Goal: Communication & Community: Answer question/provide support

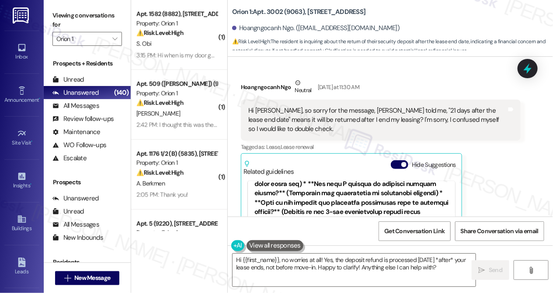
scroll to position [1789, 0]
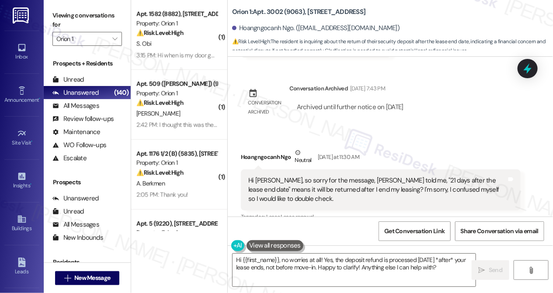
click at [274, 176] on div "Hi [PERSON_NAME], so sorry for the message, [PERSON_NAME] told me, "21 days aft…" at bounding box center [377, 190] width 258 height 28
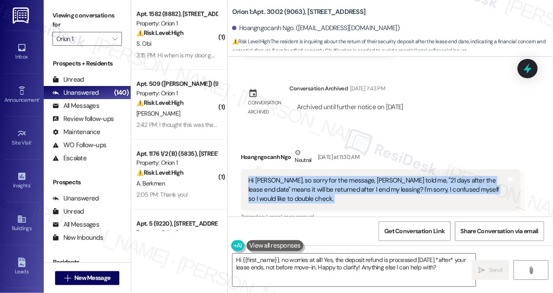
click at [274, 176] on div "Hi [PERSON_NAME], so sorry for the message, [PERSON_NAME] told me, "21 days aft…" at bounding box center [377, 190] width 258 height 28
click at [373, 176] on div "Hi [PERSON_NAME], so sorry for the message, [PERSON_NAME] told me, "21 days aft…" at bounding box center [377, 190] width 258 height 28
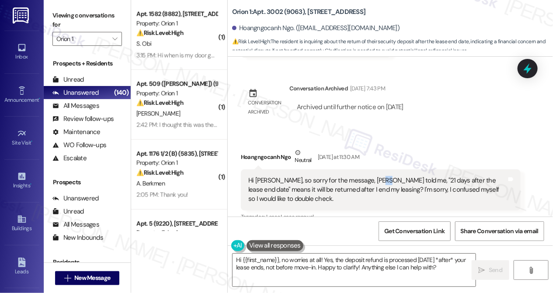
click at [373, 176] on div "Hi [PERSON_NAME], so sorry for the message, [PERSON_NAME] told me, "21 days aft…" at bounding box center [377, 190] width 258 height 28
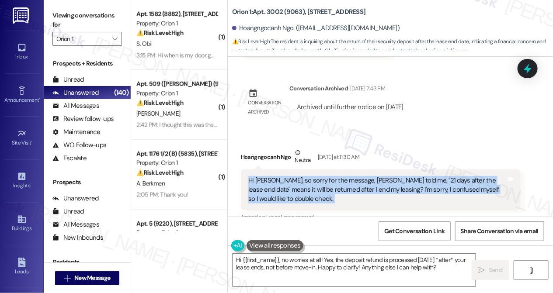
click at [373, 176] on div "Hi [PERSON_NAME], so sorry for the message, [PERSON_NAME] told me, "21 days aft…" at bounding box center [377, 190] width 258 height 28
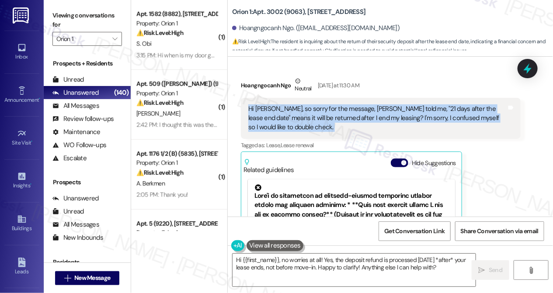
scroll to position [1828, 0]
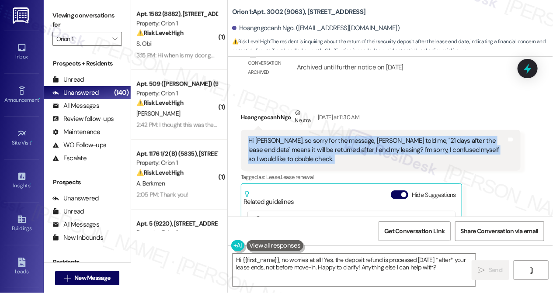
click at [353, 136] on div "Hi [PERSON_NAME], so sorry for the message, [PERSON_NAME] told me, "21 days aft…" at bounding box center [377, 150] width 258 height 28
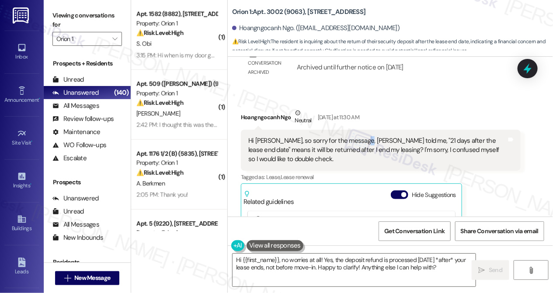
click at [353, 136] on div "Hi [PERSON_NAME], so sorry for the message, [PERSON_NAME] told me, "21 days aft…" at bounding box center [377, 150] width 258 height 28
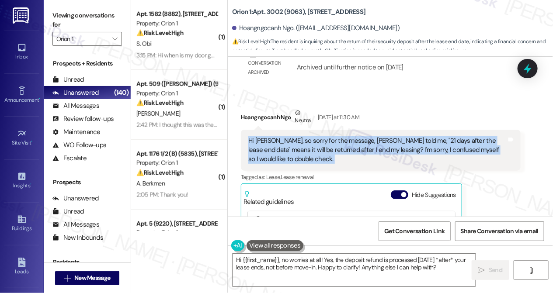
click at [353, 136] on div "Hi [PERSON_NAME], so sorry for the message, [PERSON_NAME] told me, "21 days aft…" at bounding box center [377, 150] width 258 height 28
click at [326, 136] on div "Hi [PERSON_NAME], so sorry for the message, [PERSON_NAME] told me, "21 days aft…" at bounding box center [377, 150] width 258 height 28
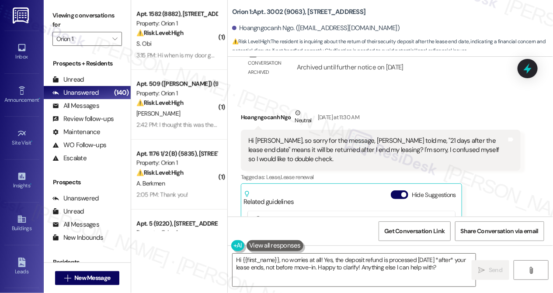
click at [326, 136] on div "Hi [PERSON_NAME], so sorry for the message, [PERSON_NAME] told me, "21 days aft…" at bounding box center [377, 150] width 258 height 28
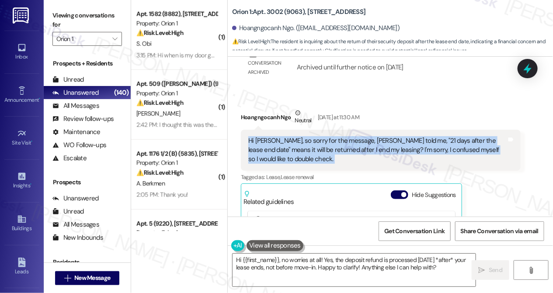
click at [326, 136] on div "Hi [PERSON_NAME], so sorry for the message, [PERSON_NAME] told me, "21 days aft…" at bounding box center [377, 150] width 258 height 28
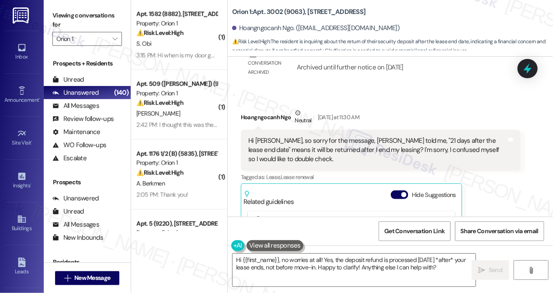
click at [57, 7] on div "Viewing conversations for Orion 1 " at bounding box center [87, 27] width 87 height 55
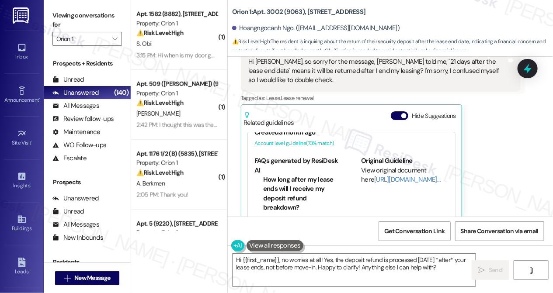
scroll to position [278, 0]
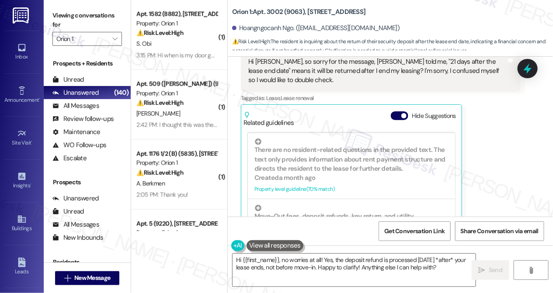
click at [50, 4] on div "Viewing conversations for Orion 1 " at bounding box center [87, 27] width 87 height 55
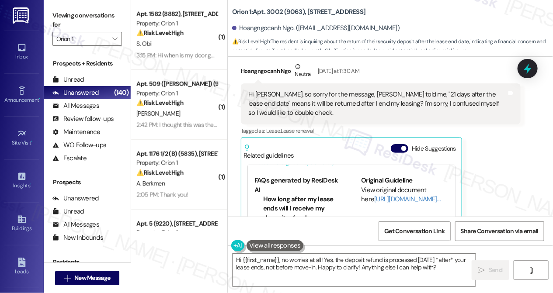
scroll to position [1828, 0]
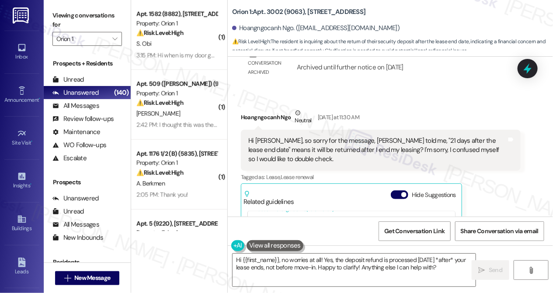
click at [365, 136] on div "Hi [PERSON_NAME], so sorry for the message, [PERSON_NAME] told me, "21 days aft…" at bounding box center [377, 150] width 258 height 28
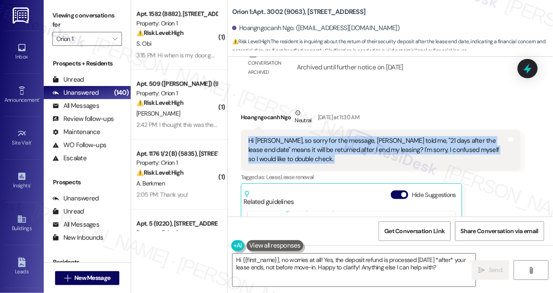
click at [365, 136] on div "Hi [PERSON_NAME], so sorry for the message, [PERSON_NAME] told me, "21 days aft…" at bounding box center [377, 150] width 258 height 28
click at [325, 136] on div "Hi [PERSON_NAME], so sorry for the message, [PERSON_NAME] told me, "21 days aft…" at bounding box center [377, 150] width 258 height 28
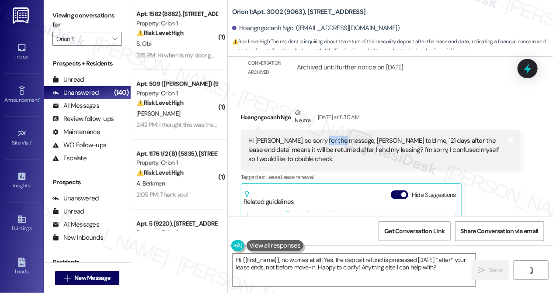
click at [325, 136] on div "Hi [PERSON_NAME], so sorry for the message, [PERSON_NAME] told me, "21 days aft…" at bounding box center [377, 150] width 258 height 28
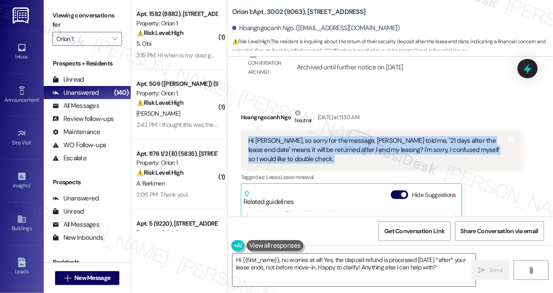
click at [325, 136] on div "Hi [PERSON_NAME], so sorry for the message, [PERSON_NAME] told me, "21 days aft…" at bounding box center [377, 150] width 258 height 28
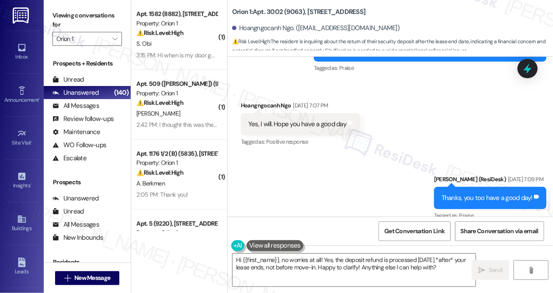
scroll to position [1073, 0]
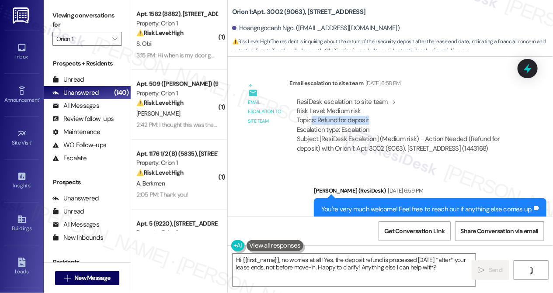
drag, startPoint x: 312, startPoint y: 93, endPoint x: 372, endPoint y: 95, distance: 60.3
click at [372, 97] on div "ResiDesk escalation to site team -> Risk Level: Medium risk Topics: Refund for …" at bounding box center [405, 116] width 216 height 38
click at [325, 267] on textarea "Hi {{first_name}}, no worries at all! Yes, the deposit refund is processed [DAT…" at bounding box center [353, 270] width 243 height 33
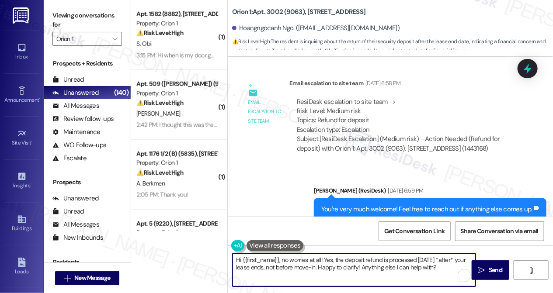
click at [325, 267] on textarea "Hi {{first_name}}, no worries at all! Yes, the deposit refund is processed [DAT…" at bounding box center [353, 270] width 243 height 33
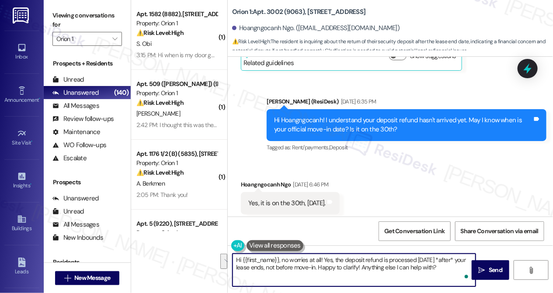
scroll to position [676, 0]
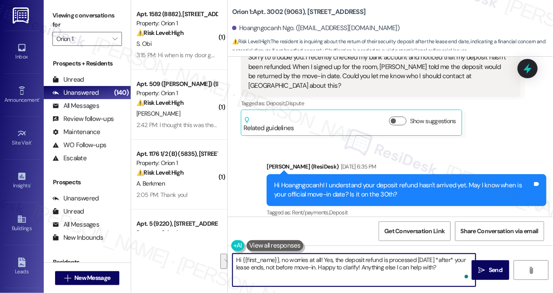
click at [371, 181] on div "Hi Hoangngocanh! I understand your deposit refund hasn't arrived yet. May I kno…" at bounding box center [403, 190] width 258 height 19
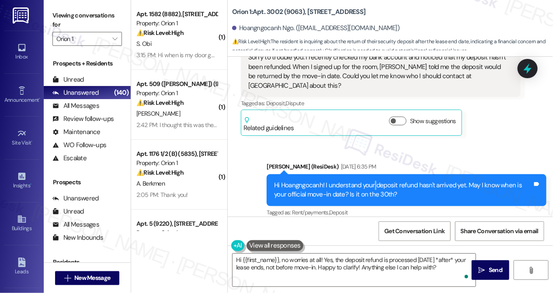
click at [371, 181] on div "Hi Hoangngocanh! I understand your deposit refund hasn't arrived yet. May I kno…" at bounding box center [403, 190] width 258 height 19
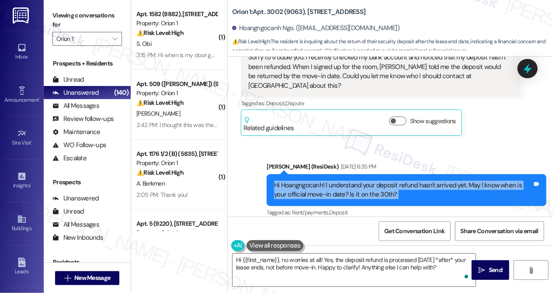
click at [371, 181] on div "Hi Hoangngocanh! I understand your deposit refund hasn't arrived yet. May I kno…" at bounding box center [403, 190] width 258 height 19
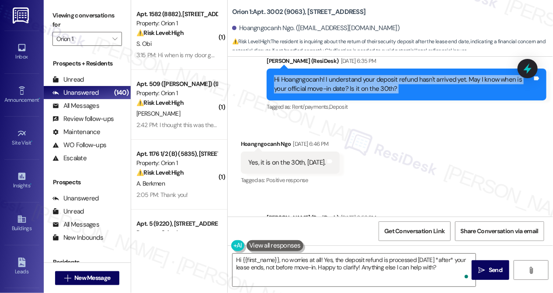
scroll to position [795, 0]
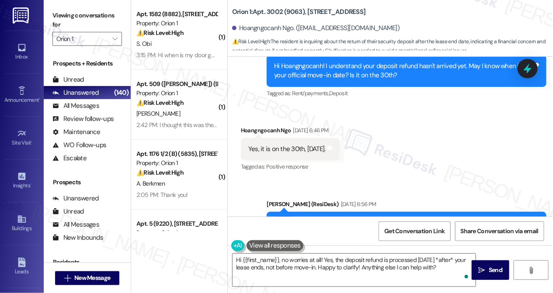
click at [318, 145] on div "Yes, it is on the 30th, [DATE]." at bounding box center [286, 149] width 77 height 9
click at [359, 218] on div "I see you mentioned that [PERSON_NAME] informed you that the deposit will be re…" at bounding box center [403, 227] width 258 height 19
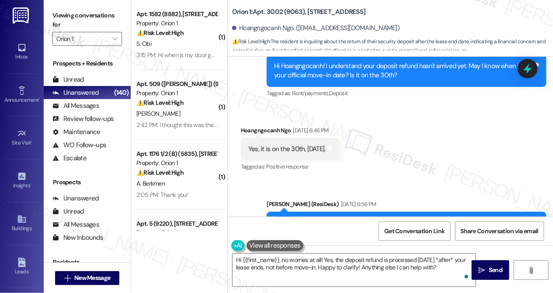
click at [359, 218] on div "I see you mentioned that [PERSON_NAME] informed you that the deposit will be re…" at bounding box center [403, 227] width 258 height 19
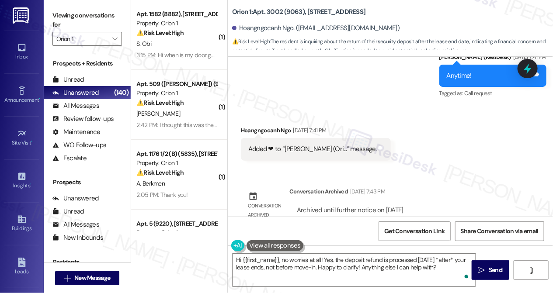
scroll to position [1789, 0]
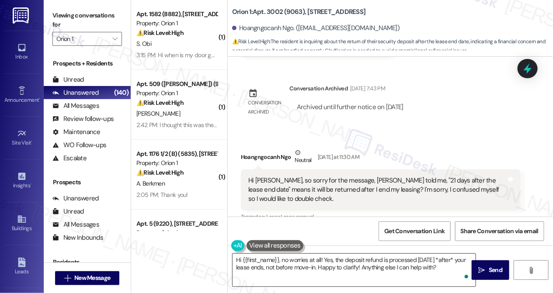
click at [440, 269] on textarea "Hi {{first_name}}, no worries at all! Yes, the deposit refund is processed [DAT…" at bounding box center [353, 270] width 243 height 33
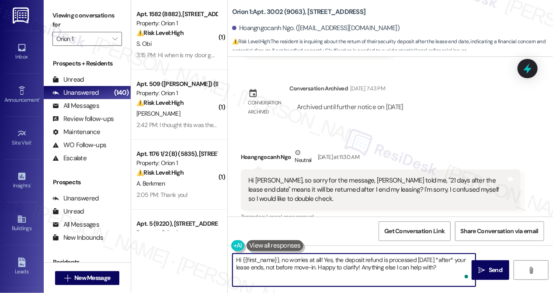
click at [342, 257] on textarea "Hi {{first_name}}, no worries at all! Yes, the deposit refund is processed [DAT…" at bounding box center [353, 270] width 243 height 33
click at [354, 262] on textarea "Hi {{first_name}}, no worries at all! Yes, the deposit refund is processed [DAT…" at bounding box center [353, 270] width 243 height 33
drag, startPoint x: 328, startPoint y: 267, endPoint x: 457, endPoint y: 270, distance: 128.5
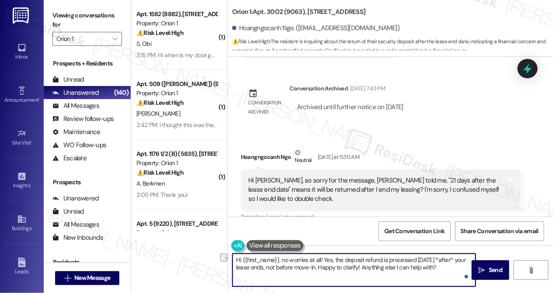
click at [457, 270] on textarea "Hi {{first_name}}, no worries at all! Yes, the deposit refund is processed [DAT…" at bounding box center [353, 270] width 243 height 33
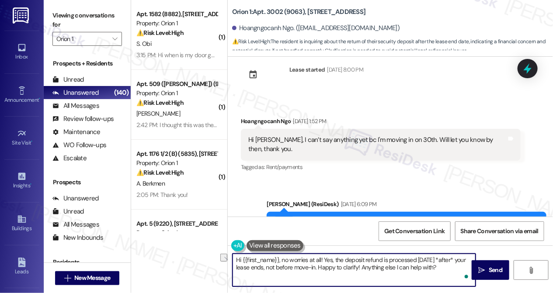
scroll to position [0, 0]
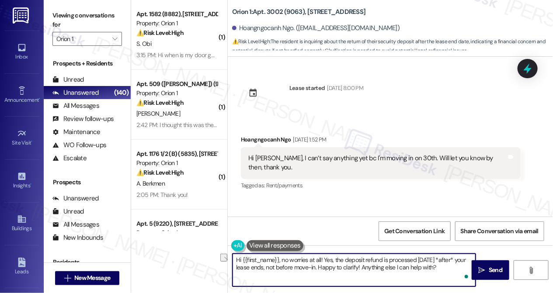
click at [403, 154] on div "Hi [PERSON_NAME], I can’t say anything yet bc I'm moving in on 30th. Will let y…" at bounding box center [377, 163] width 258 height 19
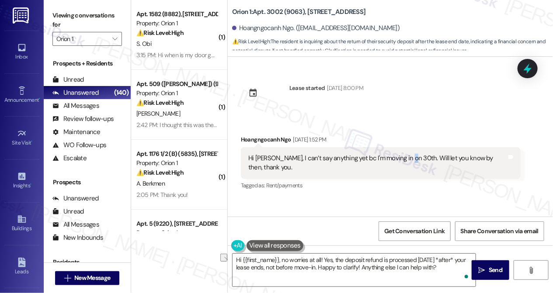
click at [403, 154] on div "Hi [PERSON_NAME], I can’t say anything yet bc I'm moving in on 30th. Will let y…" at bounding box center [377, 163] width 258 height 19
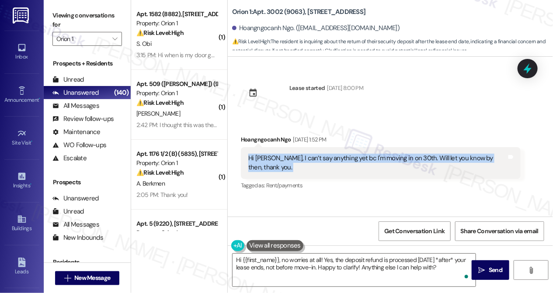
click at [403, 154] on div "Hi [PERSON_NAME], I can’t say anything yet bc I'm moving in on 30th. Will let y…" at bounding box center [377, 163] width 258 height 19
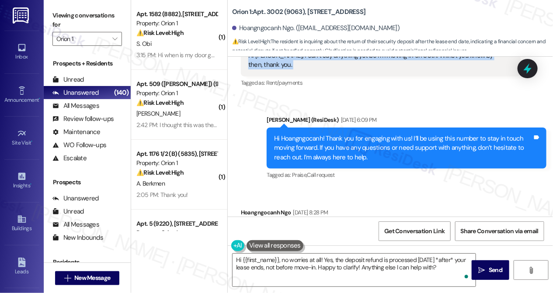
scroll to position [119, 0]
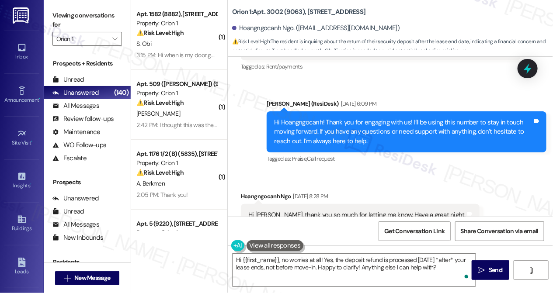
click at [360, 127] on div "Hi Hoangngocanh! Thank you for engaging with us! I’ll be using this number to s…" at bounding box center [403, 132] width 258 height 28
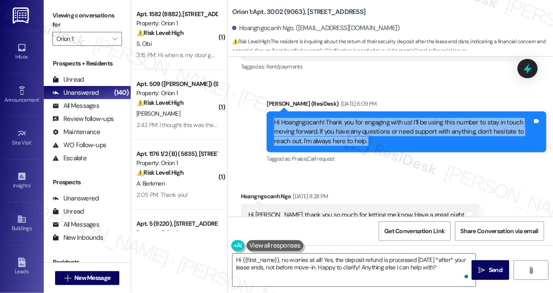
click at [360, 127] on div "Hi Hoangngocanh! Thank you for engaging with us! I’ll be using this number to s…" at bounding box center [403, 132] width 258 height 28
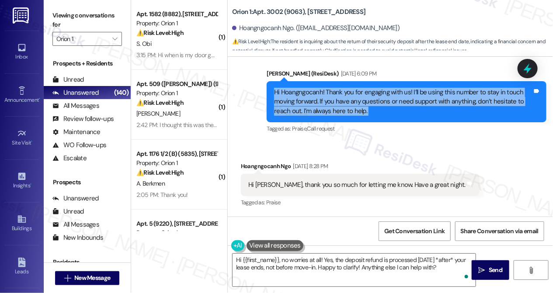
scroll to position [198, 0]
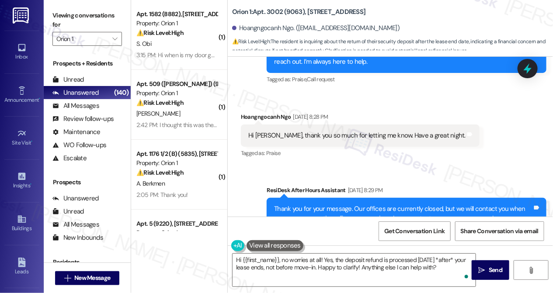
click at [353, 131] on div "Hi [PERSON_NAME], thank you so much for letting me know. Have a great night." at bounding box center [356, 135] width 217 height 9
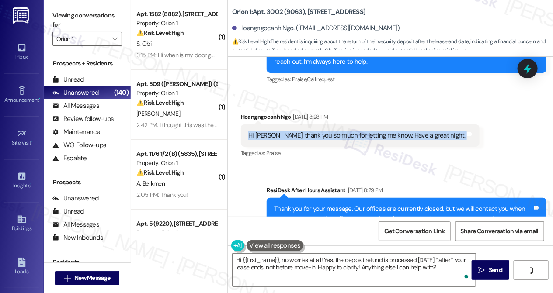
click at [353, 131] on div "Hi [PERSON_NAME], thank you so much for letting me know. Have a great night." at bounding box center [356, 135] width 217 height 9
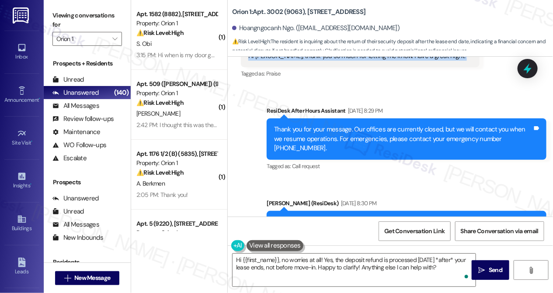
scroll to position [357, 0]
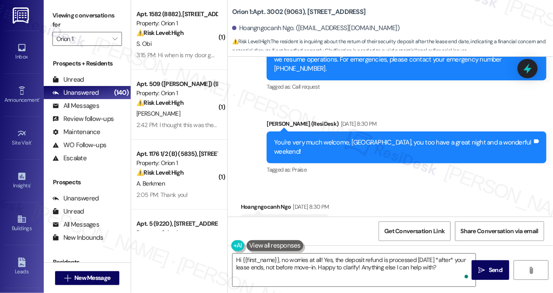
click at [364, 138] on div "You're very much welcome, [GEOGRAPHIC_DATA], you too have a great night and a w…" at bounding box center [403, 147] width 258 height 19
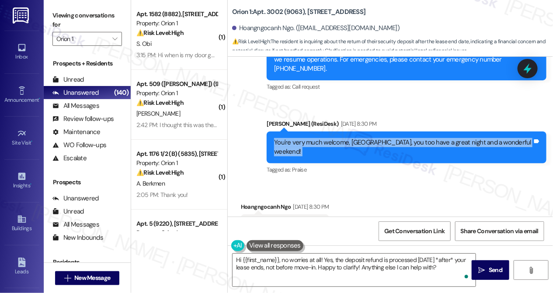
click at [364, 138] on div "You're very much welcome, [GEOGRAPHIC_DATA], you too have a great night and a w…" at bounding box center [403, 147] width 258 height 19
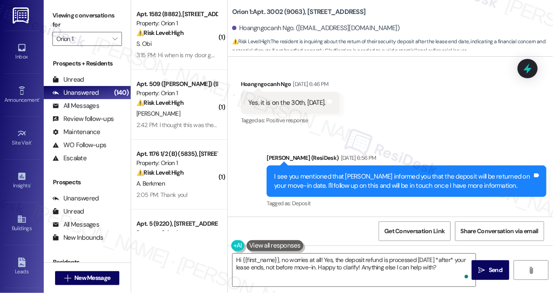
scroll to position [874, 0]
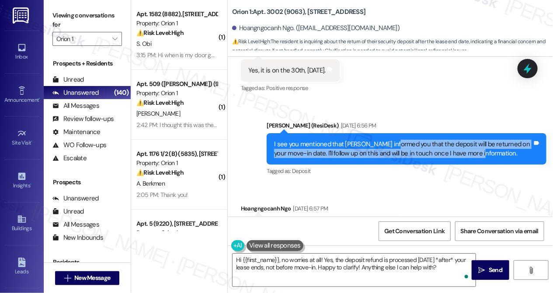
drag, startPoint x: 388, startPoint y: 118, endPoint x: 466, endPoint y: 125, distance: 78.5
click at [466, 140] on div "I see you mentioned that [PERSON_NAME] informed you that the deposit will be re…" at bounding box center [403, 149] width 258 height 19
click at [468, 140] on div "I see you mentioned that [PERSON_NAME] informed you that the deposit will be re…" at bounding box center [403, 149] width 258 height 19
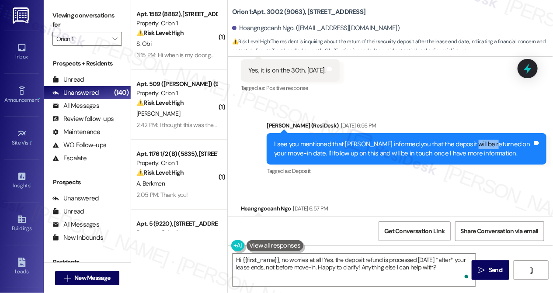
click at [468, 140] on div "I see you mentioned that [PERSON_NAME] informed you that the deposit will be re…" at bounding box center [403, 149] width 258 height 19
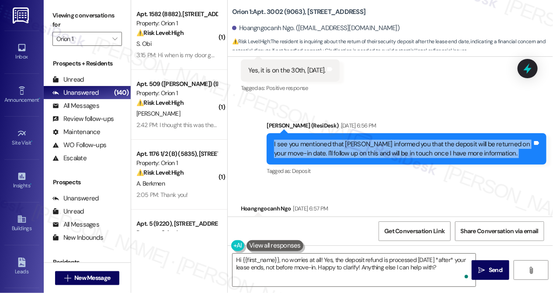
click at [468, 140] on div "I see you mentioned that [PERSON_NAME] informed you that the deposit will be re…" at bounding box center [403, 149] width 258 height 19
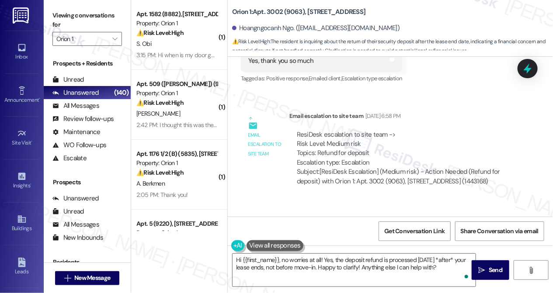
scroll to position [1152, 0]
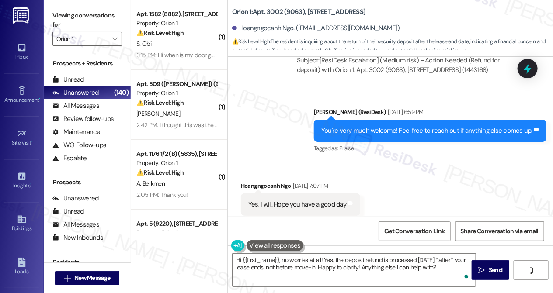
click at [391, 126] on div "You're very much welcome! Feel free to reach out if anything else comes up." at bounding box center [426, 130] width 211 height 9
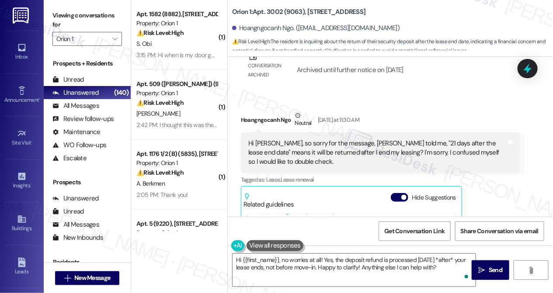
scroll to position [1827, 0]
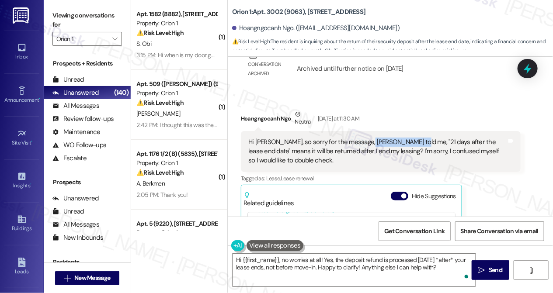
drag, startPoint x: 357, startPoint y: 112, endPoint x: 403, endPoint y: 113, distance: 45.9
click at [402, 138] on div "Hi [PERSON_NAME], so sorry for the message, [PERSON_NAME] told me, "21 days aft…" at bounding box center [377, 152] width 258 height 28
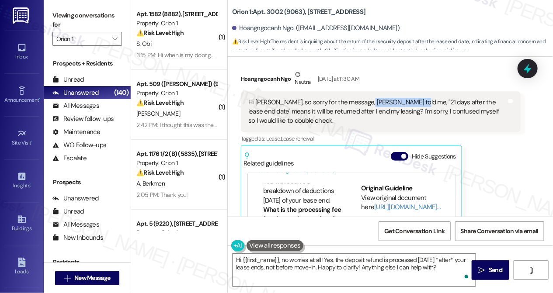
scroll to position [79, 0]
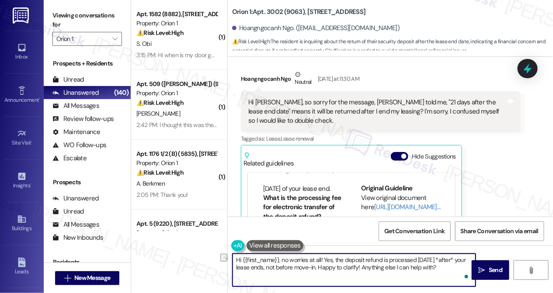
drag, startPoint x: 332, startPoint y: 262, endPoint x: 417, endPoint y: 262, distance: 85.2
click at [417, 262] on textarea "Hi {{first_name}}, no worries at all! Yes, the deposit refund is processed [DAT…" at bounding box center [353, 270] width 243 height 33
click at [425, 261] on textarea "Hi {{first_name}}, no worries at all! Yes, the deposit refund is processed [DAT…" at bounding box center [353, 270] width 243 height 33
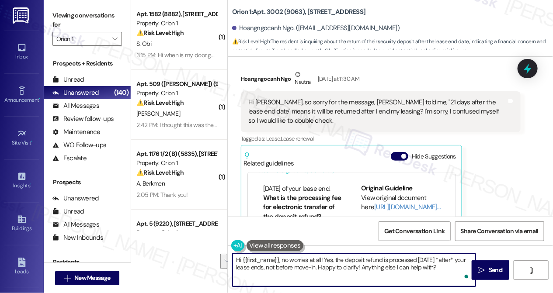
click at [322, 263] on textarea "Hi {{first_name}}, no worries at all! Yes, the deposit refund is processed [DAT…" at bounding box center [353, 270] width 243 height 33
drag, startPoint x: 329, startPoint y: 267, endPoint x: 449, endPoint y: 271, distance: 119.4
click at [449, 271] on textarea "Hi {{first_name}}, no worries at all! Yes, the deposit refund is processed [DAT…" at bounding box center [353, 270] width 243 height 33
type textarea "Hi {{first_name}}, no worries at all! Yes, the deposit refund is processed [DAT…"
click at [378, 203] on link "[URL][DOMAIN_NAME]…" at bounding box center [407, 207] width 66 height 9
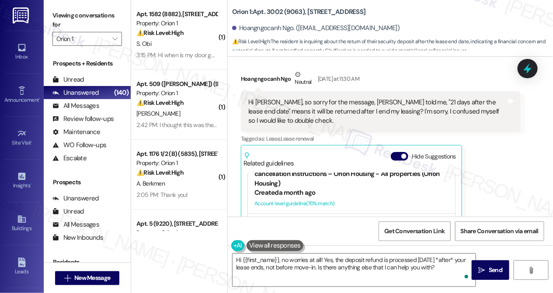
scroll to position [437, 0]
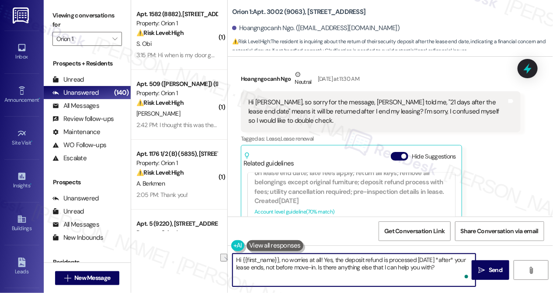
drag, startPoint x: 275, startPoint y: 268, endPoint x: 327, endPoint y: 266, distance: 52.0
click at [327, 266] on textarea "Hi {{first_name}}, no worries at all! Yes, the deposit refund is processed [DAT…" at bounding box center [353, 270] width 243 height 33
click at [379, 269] on textarea "Hi {{first_name}}, no worries at all! Yes, the deposit refund is processed [DAT…" at bounding box center [353, 270] width 243 height 33
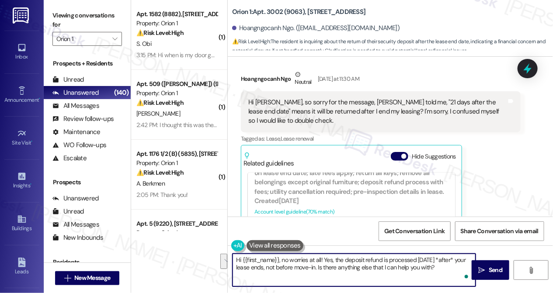
click at [452, 264] on textarea "Hi {{first_name}}, no worries at all! Yes, the deposit refund is processed [DAT…" at bounding box center [353, 270] width 243 height 33
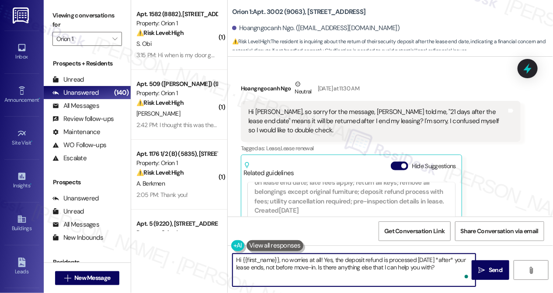
scroll to position [1907, 0]
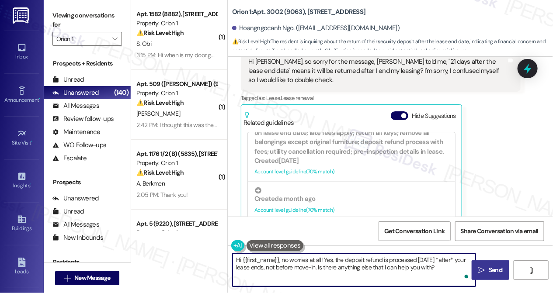
click at [473, 267] on button " Send" at bounding box center [491, 270] width 38 height 20
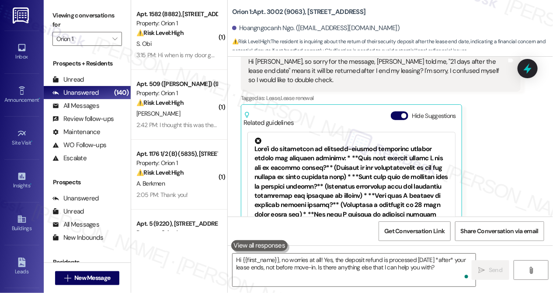
scroll to position [1978, 0]
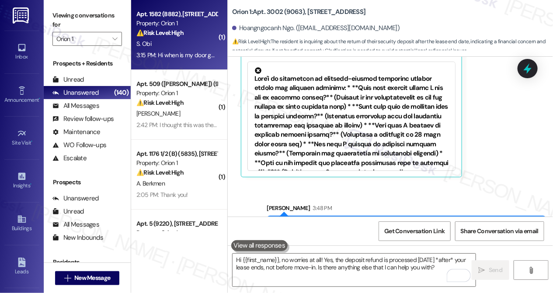
click at [204, 35] on div "⚠️ Risk Level: High The resident is following up on a maintenance request regar…" at bounding box center [176, 32] width 81 height 9
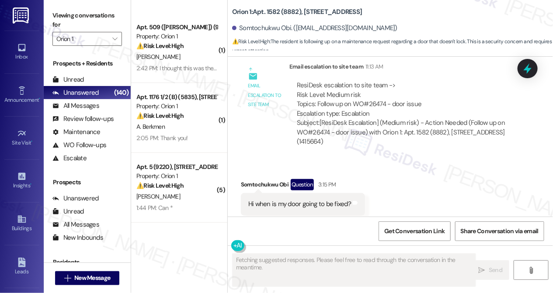
scroll to position [0, 0]
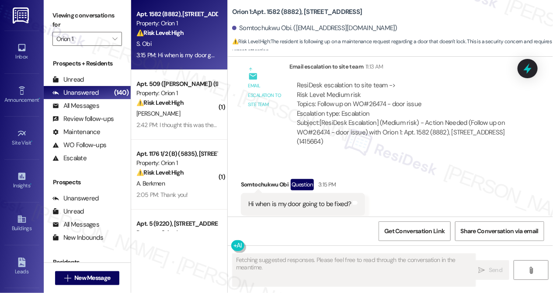
click at [297, 200] on div "Hi when is my door going to be fixed?" at bounding box center [299, 204] width 103 height 9
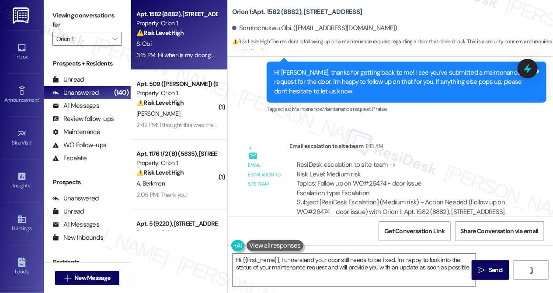
type textarea "Hi {{first_name}}, I understand your door still needs to be fixed. I'm happy to…"
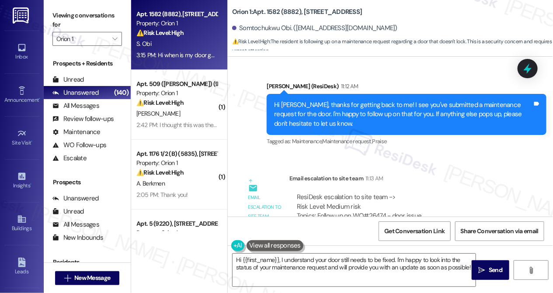
scroll to position [791, 0]
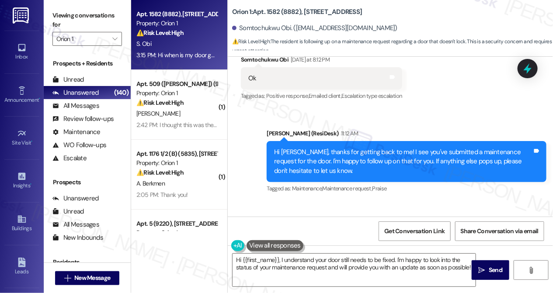
click at [346, 148] on div "Hi [PERSON_NAME], thanks for getting back to me! I see you've submitted a maint…" at bounding box center [403, 162] width 258 height 28
click at [345, 148] on div "Hi [PERSON_NAME], thanks for getting back to me! I see you've submitted a maint…" at bounding box center [403, 162] width 258 height 28
click at [394, 148] on div "Hi [PERSON_NAME], thanks for getting back to me! I see you've submitted a maint…" at bounding box center [403, 162] width 258 height 28
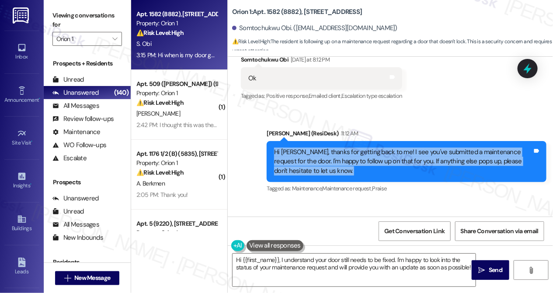
click at [394, 148] on div "Hi [PERSON_NAME], thanks for getting back to me! I see you've submitted a maint…" at bounding box center [403, 162] width 258 height 28
click at [330, 148] on div "Hi [PERSON_NAME], thanks for getting back to me! I see you've submitted a maint…" at bounding box center [403, 162] width 258 height 28
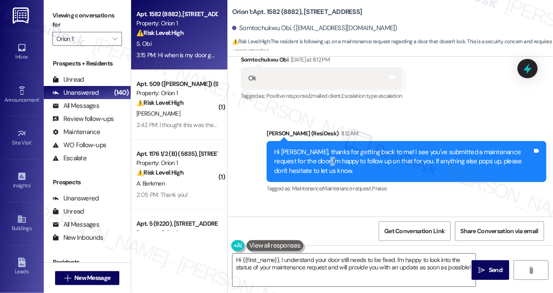
click at [330, 148] on div "Hi [PERSON_NAME], thanks for getting back to me! I see you've submitted a maint…" at bounding box center [403, 162] width 258 height 28
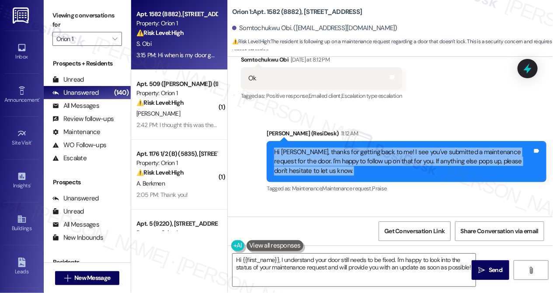
click at [330, 148] on div "Hi [PERSON_NAME], thanks for getting back to me! I see you've submitted a maint…" at bounding box center [403, 162] width 258 height 28
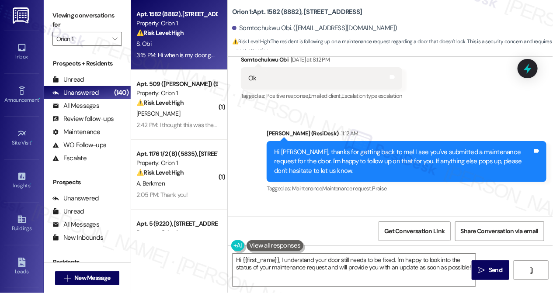
click at [62, 16] on label "Viewing conversations for" at bounding box center [86, 20] width 69 height 23
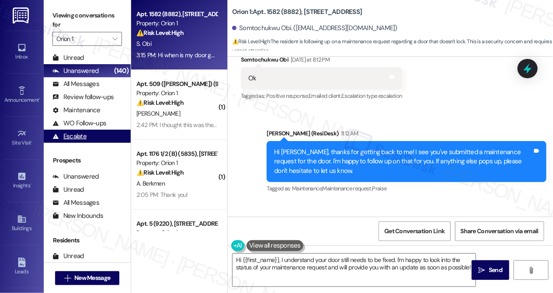
scroll to position [39, 0]
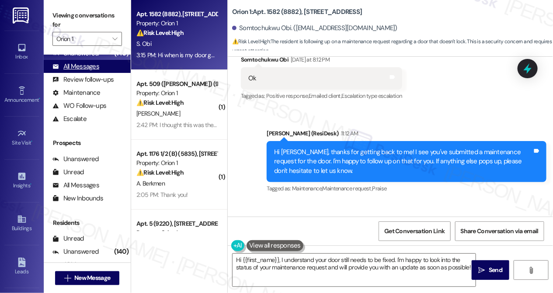
click at [97, 66] on div "All Messages" at bounding box center [75, 66] width 47 height 9
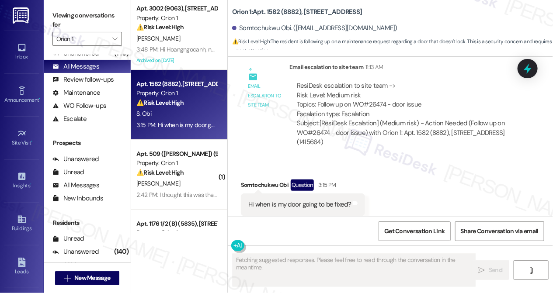
scroll to position [79, 0]
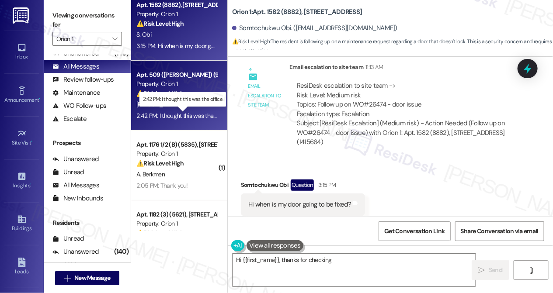
type textarea "Hi {{first_name}}, thanks for checking"
click at [187, 115] on div "2:42 PM: I thought this was the office 2:42 PM: I thought this was the office" at bounding box center [182, 116] width 93 height 8
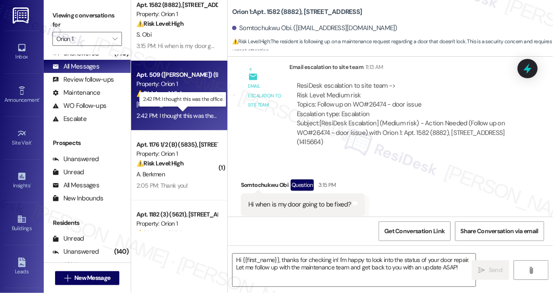
type textarea "Fetching suggested responses. Please feel free to read through the conversation…"
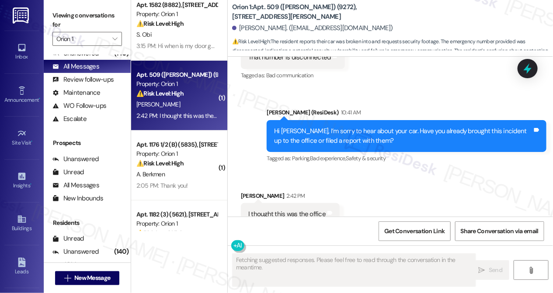
scroll to position [957, 0]
click at [298, 210] on div "I thought this was the office" at bounding box center [286, 214] width 77 height 9
click at [330, 127] on div "Hi [PERSON_NAME], I’m sorry to hear about your car. Have you already brought th…" at bounding box center [403, 136] width 258 height 19
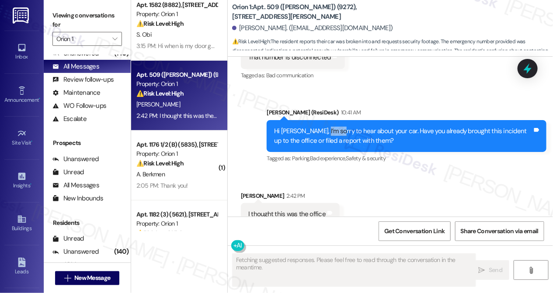
click at [330, 127] on div "Hi [PERSON_NAME], I’m sorry to hear about your car. Have you already brought th…" at bounding box center [403, 136] width 258 height 19
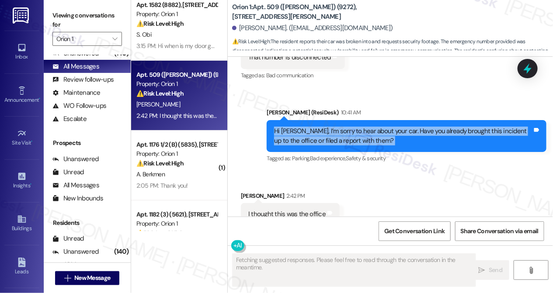
click at [330, 127] on div "Hi [PERSON_NAME], I’m sorry to hear about your car. Have you already brought th…" at bounding box center [403, 136] width 258 height 19
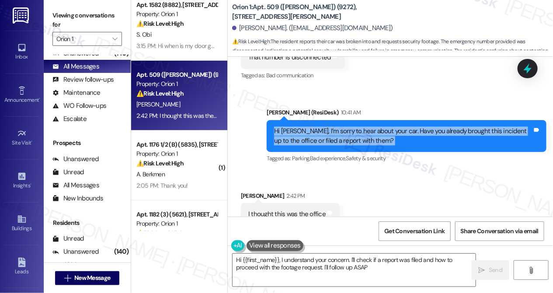
type textarea "Hi {{first_name}}, I understand your concern. I'll check if a report was filed …"
click at [321, 127] on div "Hi [PERSON_NAME], I’m sorry to hear about your car. Have you already brought th…" at bounding box center [403, 136] width 258 height 19
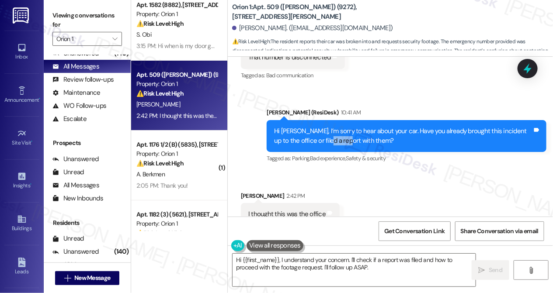
click at [321, 127] on div "Hi [PERSON_NAME], I’m sorry to hear about your car. Have you already brought th…" at bounding box center [403, 136] width 258 height 19
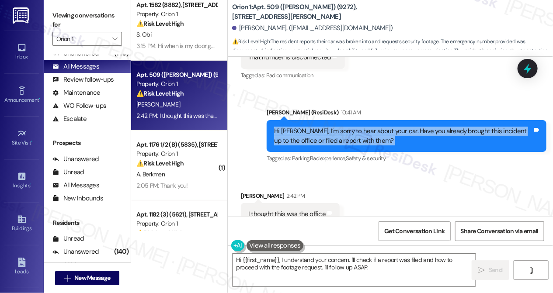
click at [321, 127] on div "Hi [PERSON_NAME], I’m sorry to hear about your car. Have you already brought th…" at bounding box center [403, 136] width 258 height 19
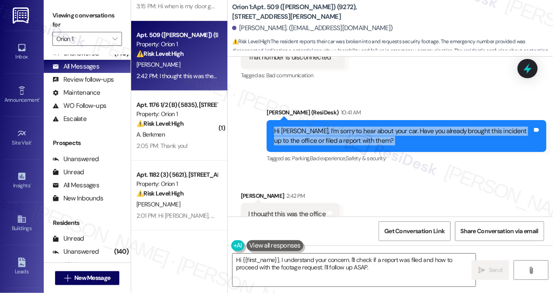
scroll to position [159, 0]
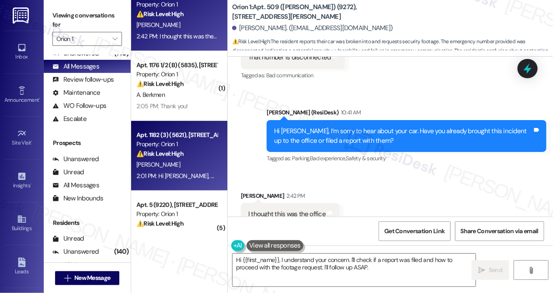
click at [185, 174] on div "2:01 PM: Hi [PERSON_NAME], here’s a quick update from the team! A work order (#…" at bounding box center [490, 176] width 709 height 8
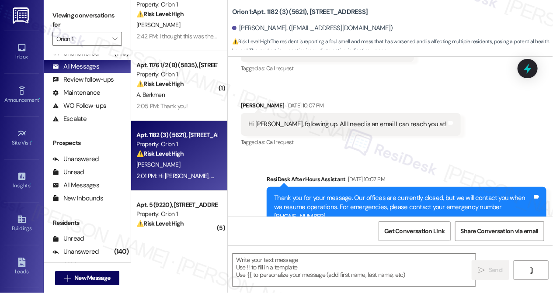
scroll to position [2046, 0]
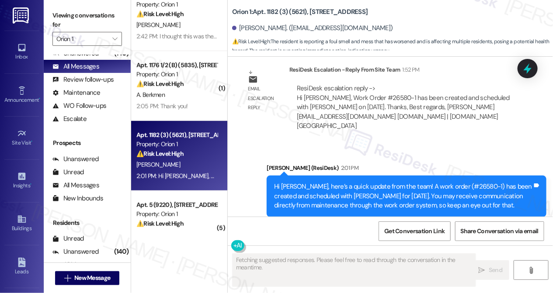
click at [352, 182] on div "Hi [PERSON_NAME], here’s a quick update from the team! A work order (#26580-1) …" at bounding box center [403, 196] width 258 height 28
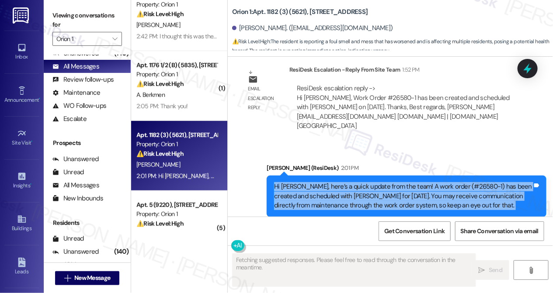
click at [352, 182] on div "Hi [PERSON_NAME], here’s a quick update from the team! A work order (#26580-1) …" at bounding box center [403, 196] width 258 height 28
click at [403, 182] on div "Hi [PERSON_NAME], here’s a quick update from the team! A work order (#26580-1) …" at bounding box center [403, 196] width 258 height 28
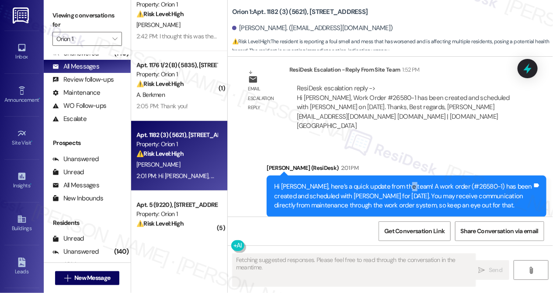
click at [403, 182] on div "Hi [PERSON_NAME], here’s a quick update from the team! A work order (#26580-1) …" at bounding box center [403, 196] width 258 height 28
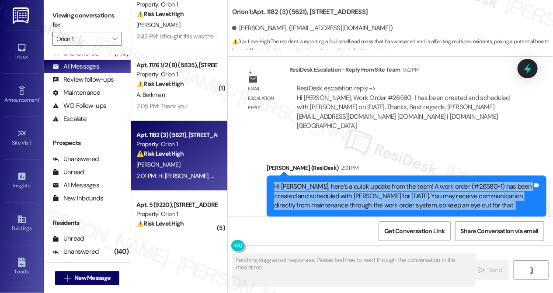
click at [403, 182] on div "Hi [PERSON_NAME], here’s a quick update from the team! A work order (#26580-1) …" at bounding box center [403, 196] width 258 height 28
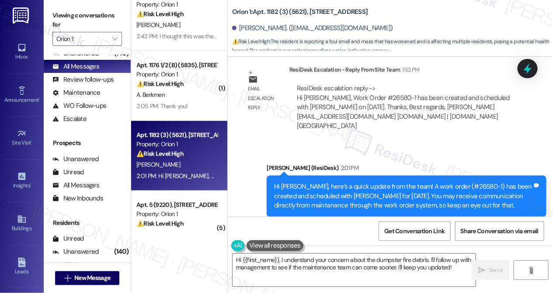
click at [74, 21] on label "Viewing conversations for" at bounding box center [86, 20] width 69 height 23
click at [301, 182] on div "Hi [PERSON_NAME], here’s a quick update from the team! A work order (#26580-1) …" at bounding box center [403, 196] width 258 height 28
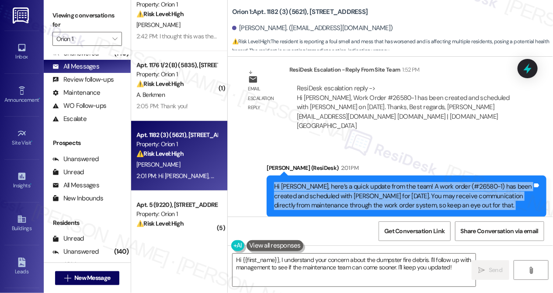
click at [301, 182] on div "Hi [PERSON_NAME], here’s a quick update from the team! A work order (#26580-1) …" at bounding box center [403, 196] width 258 height 28
copy div "Hi [PERSON_NAME], here’s a quick update from the team! A work order (#26580-1) …"
click at [297, 261] on textarea "Hi {{first_name}}, I understand your concern about the dumpster fire debris. I'…" at bounding box center [353, 270] width 243 height 33
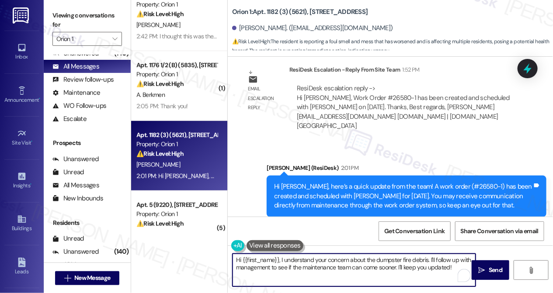
click at [297, 261] on textarea "Hi {{first_name}}, I understand your concern about the dumpster fire debris. I'…" at bounding box center [353, 270] width 243 height 33
paste textarea "[PERSON_NAME], here’s a quick update from the team! A work order (#26580-1) has…"
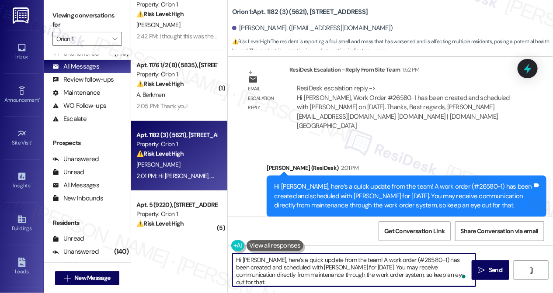
click at [294, 261] on textarea "Hi [PERSON_NAME], here’s a quick update from the team! A work order (#26580-1) …" at bounding box center [353, 270] width 243 height 33
type textarea "Hi [PERSON_NAME], here’s a quick update from the team! A work order (#26580-1) …"
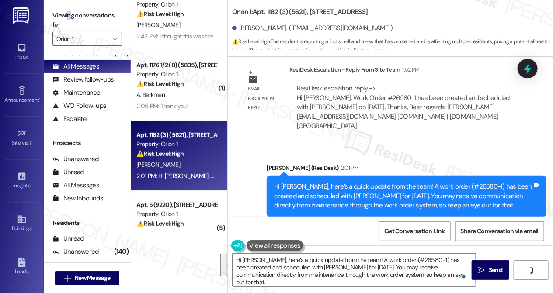
click at [69, 11] on label "Viewing conversations for" at bounding box center [86, 20] width 69 height 23
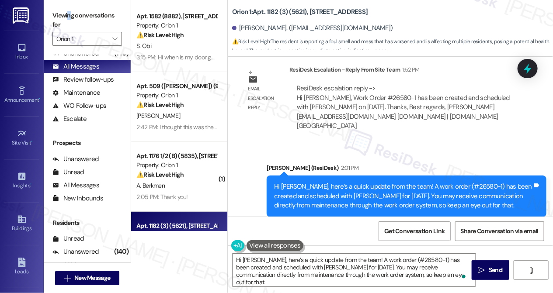
scroll to position [0, 0]
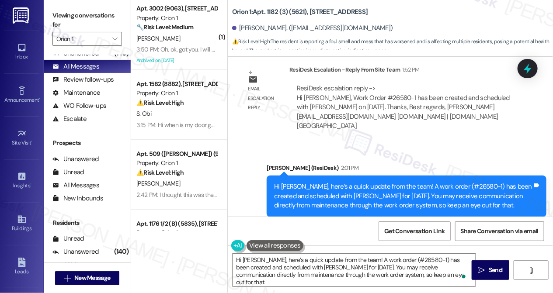
click at [288, 118] on div "Email escalation reply ResiDesk Escalation - Reply From Site Team 1:52 PM ResiD…" at bounding box center [380, 101] width 293 height 85
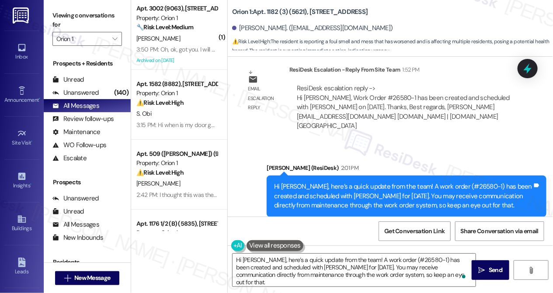
click at [344, 182] on div "Hi [PERSON_NAME], here’s a quick update from the team! A work order (#26580-1) …" at bounding box center [403, 196] width 258 height 28
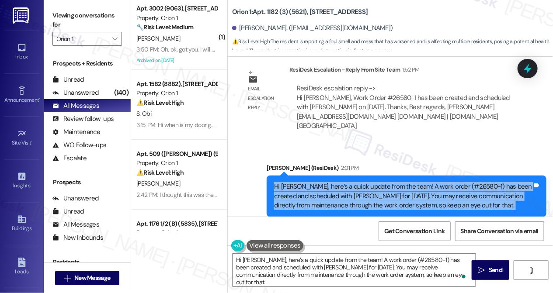
click at [344, 182] on div "Hi [PERSON_NAME], here’s a quick update from the team! A work order (#26580-1) …" at bounding box center [403, 196] width 258 height 28
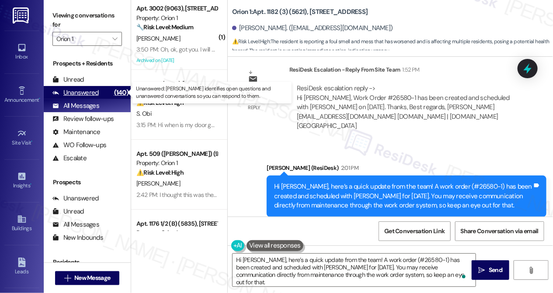
click at [112, 92] on div "(140)" at bounding box center [121, 93] width 19 height 14
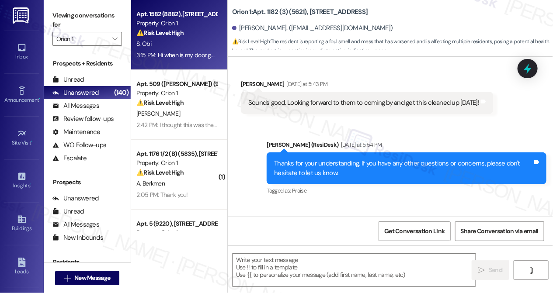
type textarea "Fetching suggested responses. Please feel free to read through the conversation…"
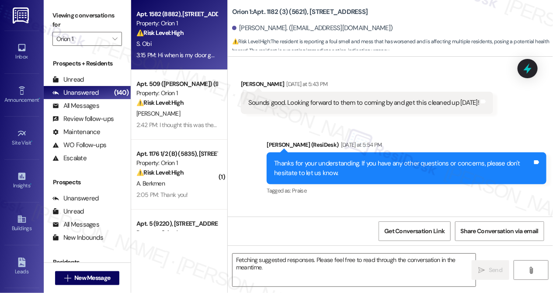
scroll to position [1772, 0]
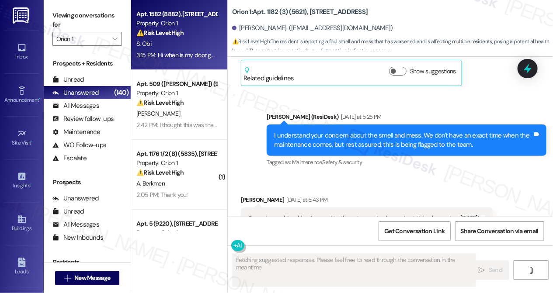
click at [169, 43] on div "S. Obi" at bounding box center [176, 43] width 83 height 11
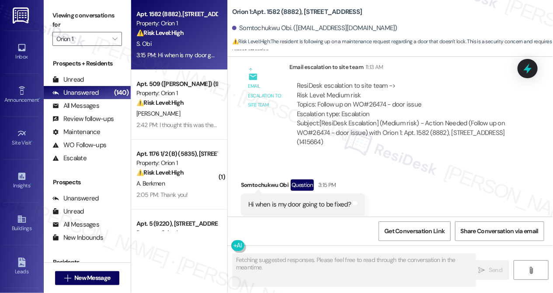
click at [299, 200] on div "Hi when is my door going to be fixed?" at bounding box center [299, 204] width 103 height 9
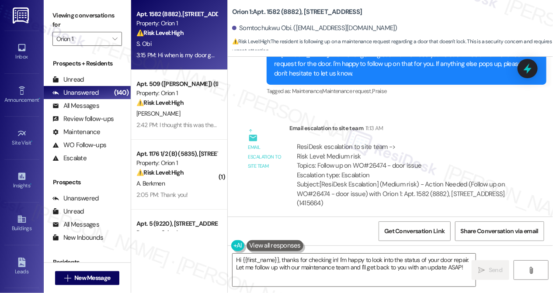
scroll to position [950, 0]
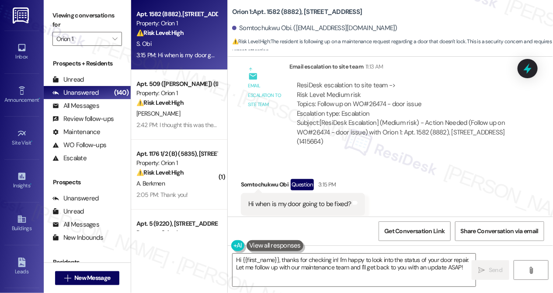
click at [64, 22] on label "Viewing conversations for" at bounding box center [86, 20] width 69 height 23
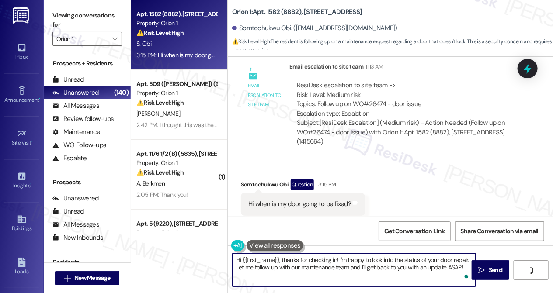
drag, startPoint x: 342, startPoint y: 260, endPoint x: 465, endPoint y: 275, distance: 124.1
click at [465, 275] on div "Hi {{first_name}}, thanks for checking in! I'm happy to look into the status of…" at bounding box center [354, 270] width 244 height 34
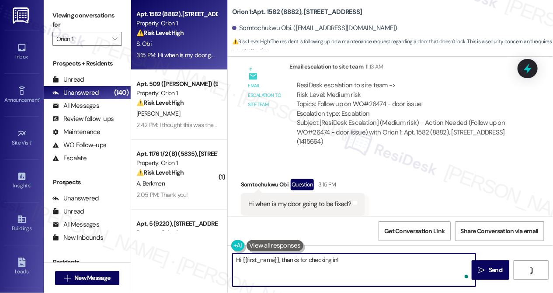
paste textarea "You may receive communication directly from maintenance through the work order …"
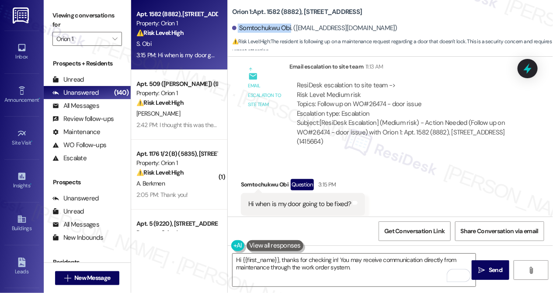
drag, startPoint x: 238, startPoint y: 29, endPoint x: 289, endPoint y: 28, distance: 51.1
click at [289, 28] on div "Somtochukwu Obi. ([EMAIL_ADDRESS][DOMAIN_NAME])" at bounding box center [314, 28] width 165 height 9
copy div "Somtochukwu Obi"
click at [100, 22] on label "Viewing conversations for" at bounding box center [86, 20] width 69 height 23
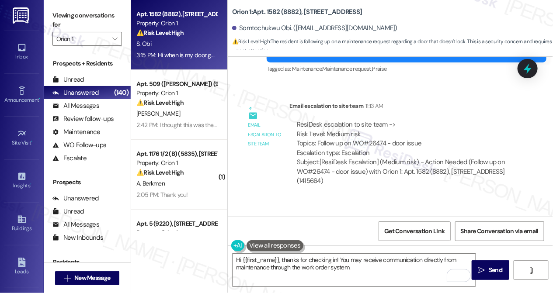
scroll to position [911, 0]
click at [376, 127] on div "ResiDesk escalation to site team -> Risk Level: Medium risk Topics: Follow up o…" at bounding box center [405, 140] width 216 height 38
copy div "26474"
click at [59, 16] on label "Viewing conversations for" at bounding box center [86, 20] width 69 height 23
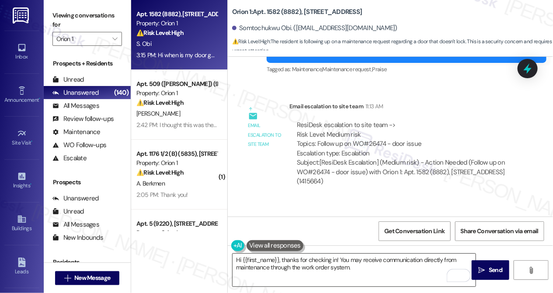
click at [291, 257] on textarea "Hi {{first_name}}, thanks for checking in! You may receive communication direct…" at bounding box center [353, 270] width 243 height 33
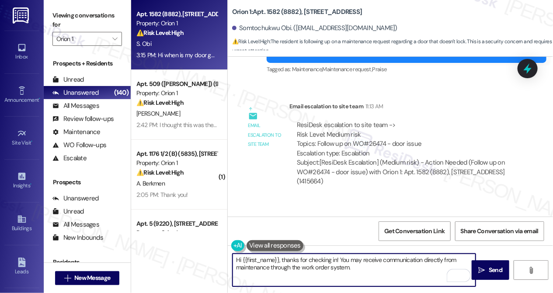
click at [291, 257] on textarea "Hi {{first_name}}, thanks for checking in! You may receive communication direct…" at bounding box center [353, 270] width 243 height 33
click at [369, 258] on textarea "Hi {{first_name}}, thanks for checking in! You may receive communication direct…" at bounding box center [353, 270] width 243 height 33
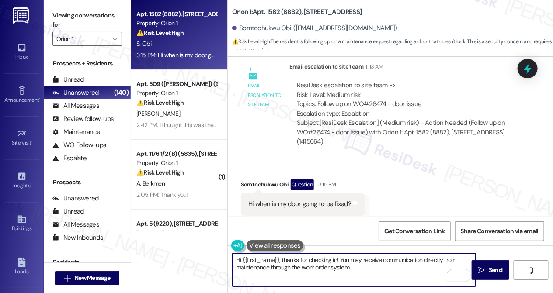
click at [368, 271] on textarea "Hi {{first_name}}, thanks for checking in! You may receive communication direct…" at bounding box center [353, 270] width 243 height 33
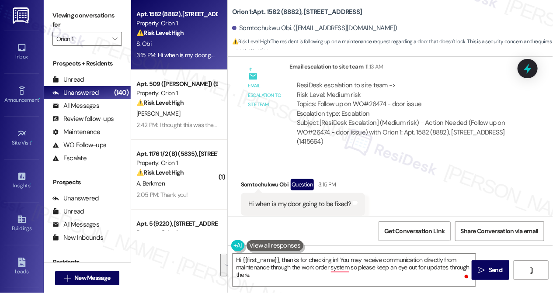
drag, startPoint x: 57, startPoint y: 15, endPoint x: 52, endPoint y: 7, distance: 9.8
click at [57, 15] on label "Viewing conversations for" at bounding box center [86, 20] width 69 height 23
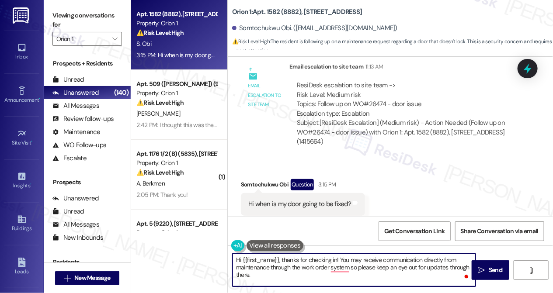
click at [303, 257] on textarea "Hi {{first_name}}, thanks for checking in! You may receive communication direct…" at bounding box center [353, 270] width 243 height 33
click at [413, 198] on div "Received via SMS Somtochukwu Obi Question 3:15 PM Hi when is my door going to b…" at bounding box center [390, 198] width 325 height 76
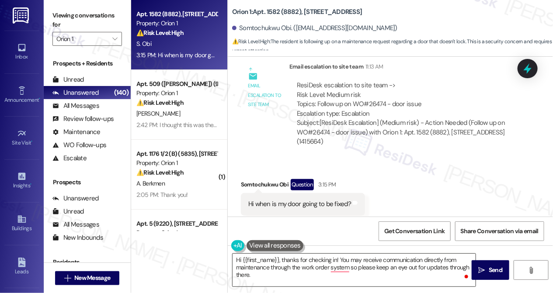
click at [295, 274] on textarea "Hi {{first_name}}, thanks for checking in! You may receive communication direct…" at bounding box center [353, 270] width 243 height 33
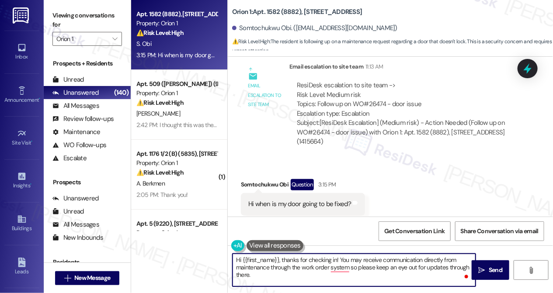
click at [295, 274] on textarea "Hi {{first_name}}, thanks for checking in! You may receive communication direct…" at bounding box center [353, 270] width 243 height 33
click at [388, 269] on textarea "Hi {{first_name}}, thanks for checking in! You may receive communication direct…" at bounding box center [353, 270] width 243 height 33
click at [336, 274] on textarea "Hi {{first_name}}, thanks for checking in! You may receive communication direct…" at bounding box center [353, 270] width 243 height 33
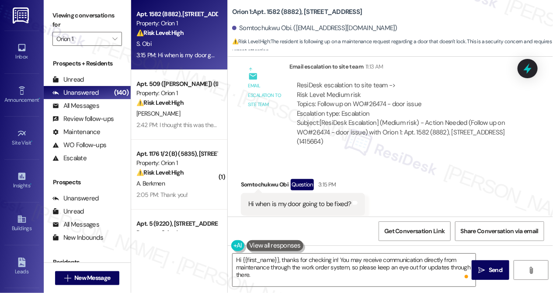
drag, startPoint x: 50, startPoint y: 26, endPoint x: 56, endPoint y: 29, distance: 6.7
click at [50, 26] on div "Viewing conversations for Orion 1 " at bounding box center [87, 27] width 87 height 55
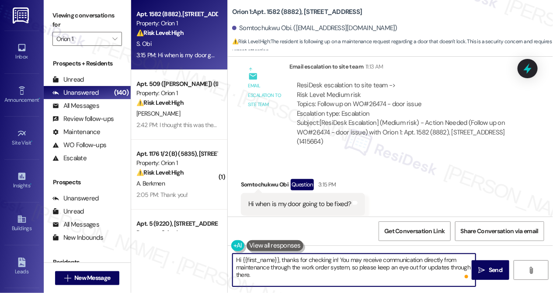
click at [298, 267] on textarea "Hi {{first_name}}, thanks for checking in! You may receive communication direct…" at bounding box center [353, 270] width 243 height 33
paste textarea "updates directly from maintenance through the work order system, so please keep…"
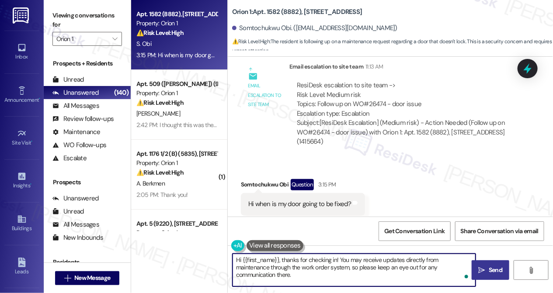
type textarea "Hi {{first_name}}, thanks for checking in! You may receive updates directly fro…"
click at [502, 274] on span "Send" at bounding box center [496, 270] width 14 height 9
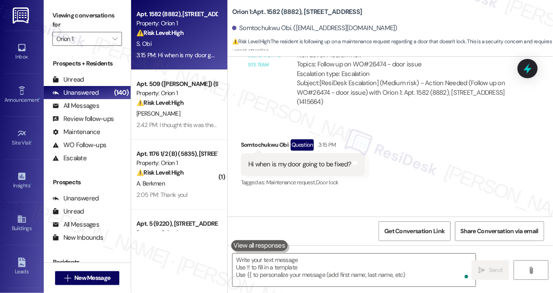
scroll to position [1021, 0]
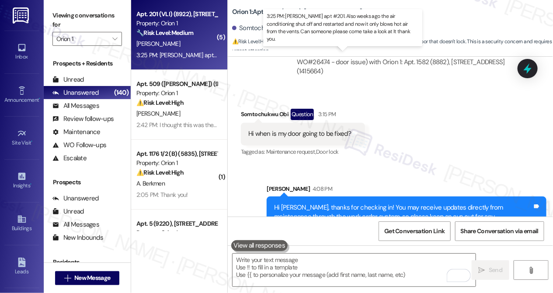
click at [184, 45] on div "[PERSON_NAME]" at bounding box center [176, 43] width 83 height 11
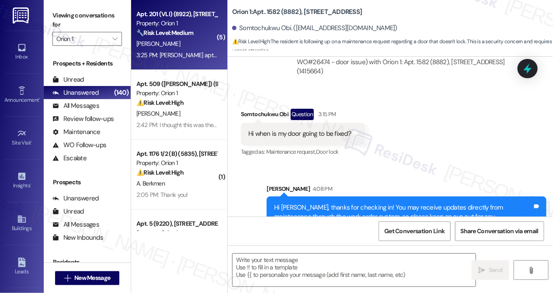
type textarea "Fetching suggested responses. Please feel free to read through the conversation…"
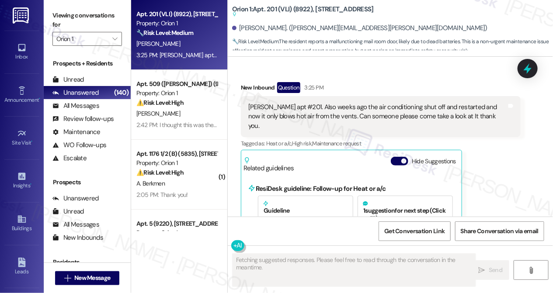
scroll to position [2263, 0]
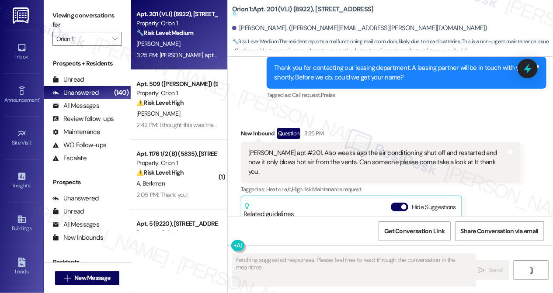
click at [269, 153] on div "[PERSON_NAME] apt #201. Also weeks ago the air conditioning shut off and restar…" at bounding box center [377, 163] width 258 height 28
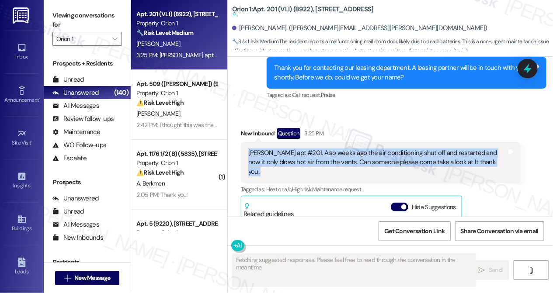
click at [269, 153] on div "[PERSON_NAME] apt #201. Also weeks ago the air conditioning shut off and restar…" at bounding box center [377, 163] width 258 height 28
click at [367, 155] on div "[PERSON_NAME] apt #201. Also weeks ago the air conditioning shut off and restar…" at bounding box center [377, 163] width 258 height 28
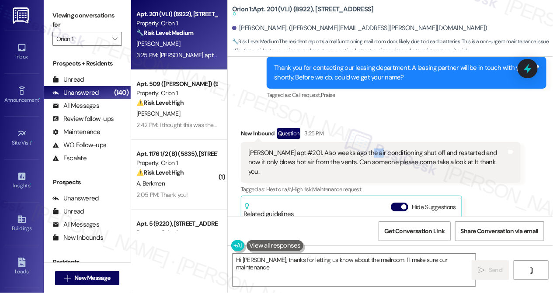
click at [367, 155] on div "[PERSON_NAME] apt #201. Also weeks ago the air conditioning shut off and restar…" at bounding box center [377, 163] width 258 height 28
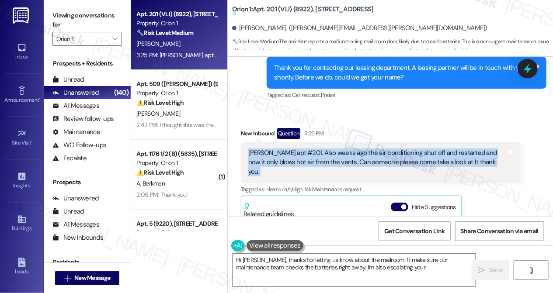
click at [367, 155] on div "[PERSON_NAME] apt #201. Also weeks ago the air conditioning shut off and restar…" at bounding box center [377, 163] width 258 height 28
type textarea "Hi [PERSON_NAME], thanks for letting us know about the mailroom. I'll make sure…"
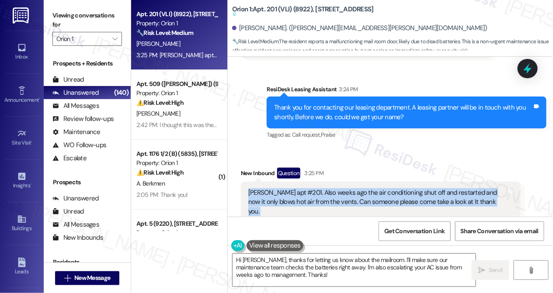
scroll to position [2303, 0]
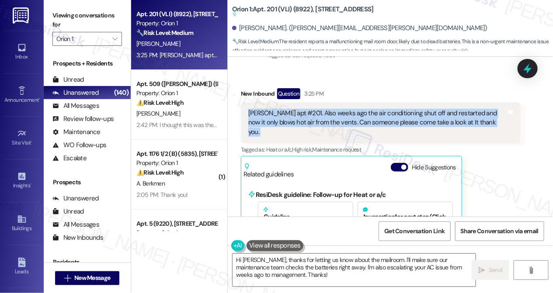
click at [359, 117] on div "[PERSON_NAME] apt #201. Also weeks ago the air conditioning shut off and restar…" at bounding box center [377, 123] width 258 height 28
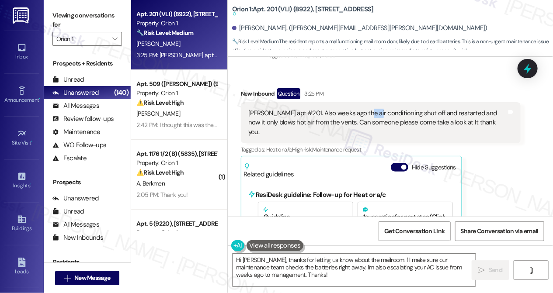
click at [359, 117] on div "[PERSON_NAME] apt #201. Also weeks ago the air conditioning shut off and restar…" at bounding box center [377, 123] width 258 height 28
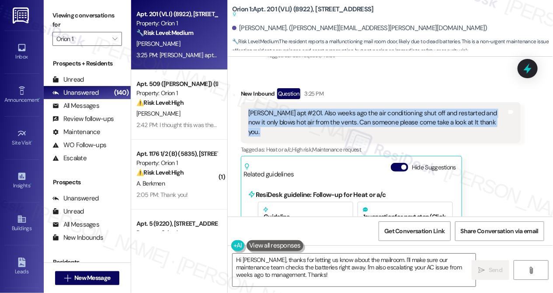
click at [359, 117] on div "[PERSON_NAME] apt #201. Also weeks ago the air conditioning shut off and restar…" at bounding box center [377, 123] width 258 height 28
click at [347, 125] on div "[PERSON_NAME] apt #201. Also weeks ago the air conditioning shut off and restar…" at bounding box center [377, 123] width 258 height 28
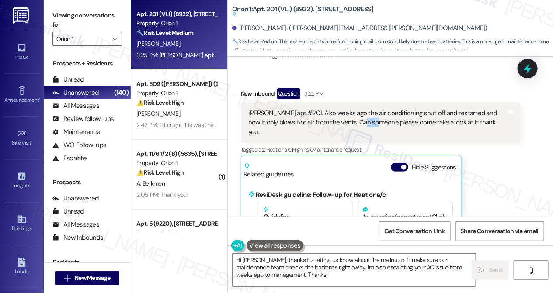
click at [347, 125] on div "[PERSON_NAME] apt #201. Also weeks ago the air conditioning shut off and restar…" at bounding box center [377, 123] width 258 height 28
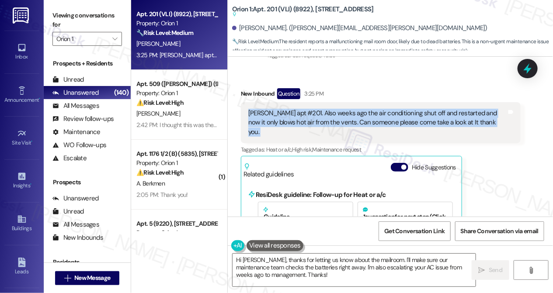
click at [347, 125] on div "[PERSON_NAME] apt #201. Also weeks ago the air conditioning shut off and restar…" at bounding box center [377, 123] width 258 height 28
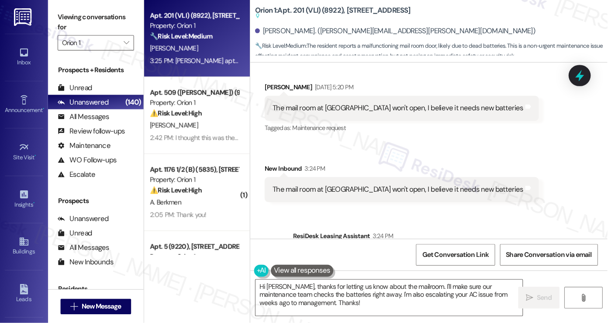
scroll to position [2064, 0]
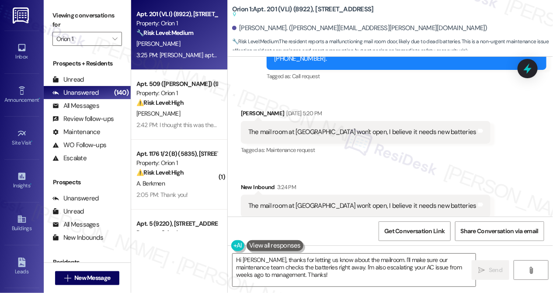
click at [308, 133] on div "The mail room at [GEOGRAPHIC_DATA] won't open, I believe it needs new batteries" at bounding box center [362, 132] width 228 height 9
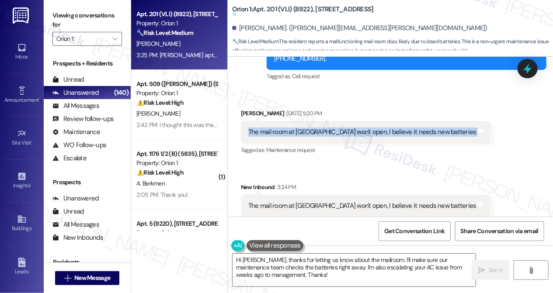
click at [308, 133] on div "The mail room at [GEOGRAPHIC_DATA] won't open, I believe it needs new batteries" at bounding box center [362, 132] width 228 height 9
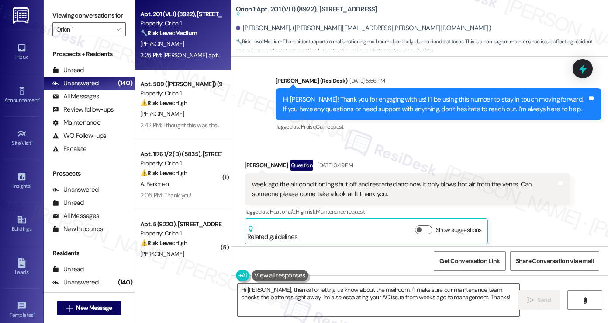
scroll to position [1627, 0]
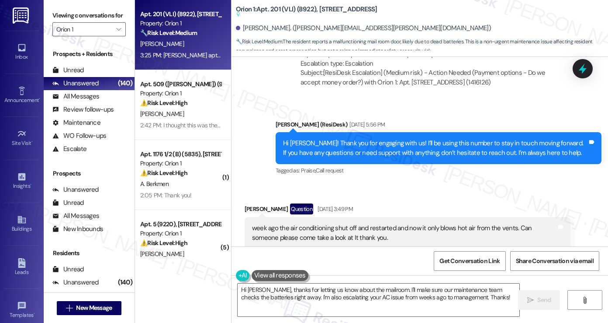
click at [329, 144] on div "Hi [PERSON_NAME]! Thank you for engaging with us! I’ll be using this number to …" at bounding box center [435, 148] width 305 height 19
click at [330, 144] on div "Hi [PERSON_NAME]! Thank you for engaging with us! I’ll be using this number to …" at bounding box center [435, 148] width 305 height 19
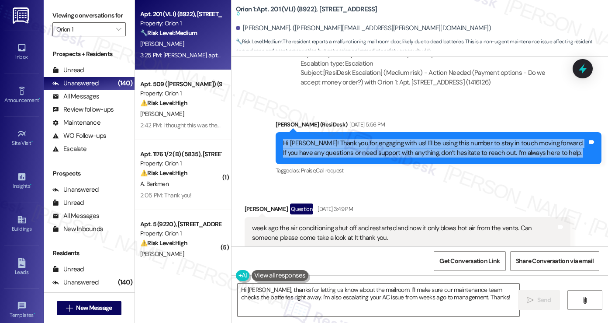
click at [330, 144] on div "Hi [PERSON_NAME]! Thank you for engaging with us! I’ll be using this number to …" at bounding box center [435, 148] width 305 height 19
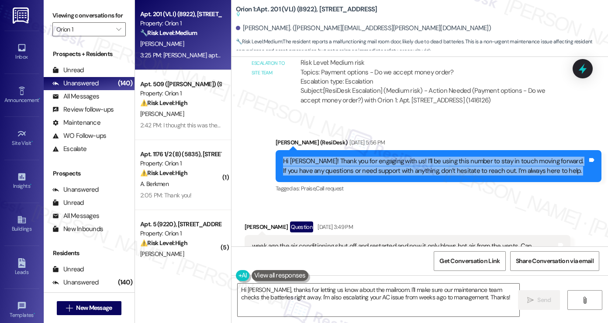
scroll to position [1584, 0]
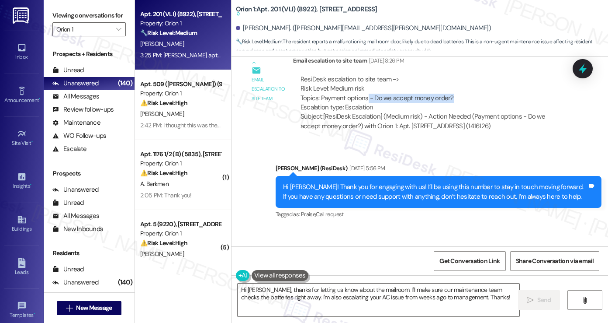
drag, startPoint x: 363, startPoint y: 99, endPoint x: 455, endPoint y: 96, distance: 92.7
click at [455, 96] on div "ResiDesk escalation to site team -> Risk Level: Medium risk Topics: Payment opt…" at bounding box center [432, 94] width 263 height 38
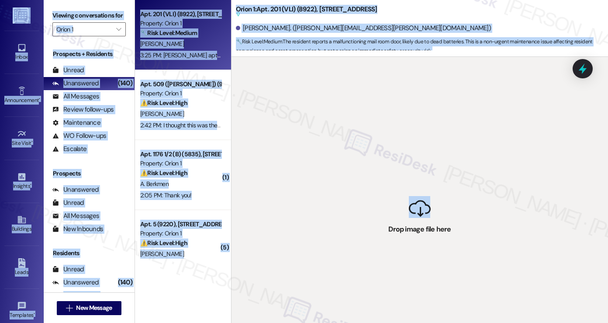
drag, startPoint x: 411, startPoint y: 223, endPoint x: 310, endPoint y: 45, distance: 205.1
click at [292, 0] on html "Inbox Go to Inbox Announcement • Send A Text Announcement Site Visit • Go to Si…" at bounding box center [304, 161] width 608 height 323
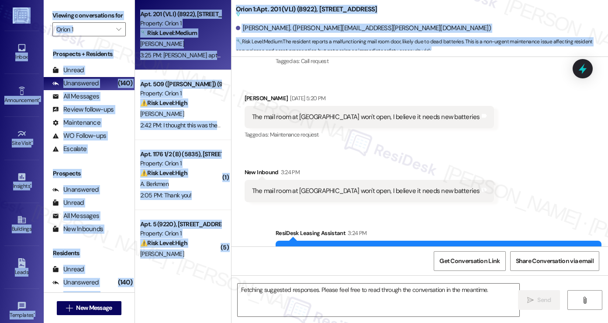
scroll to position [1939, 0]
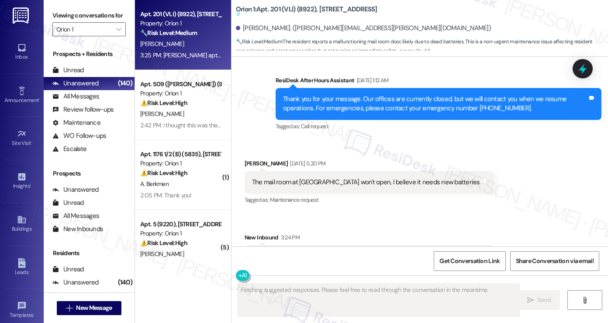
click at [500, 140] on div "Received via SMS [PERSON_NAME] [DATE] 5:20 PM The mail room at 1317 w [GEOGRAPH…" at bounding box center [420, 206] width 377 height 135
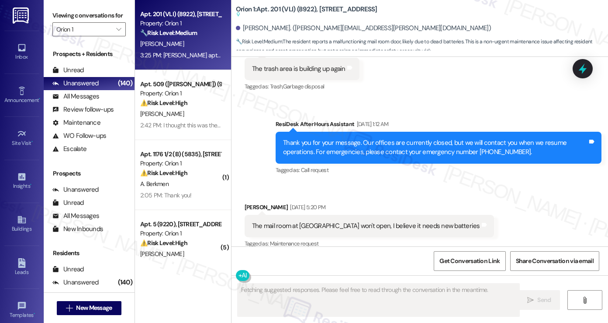
scroll to position [2114, 0]
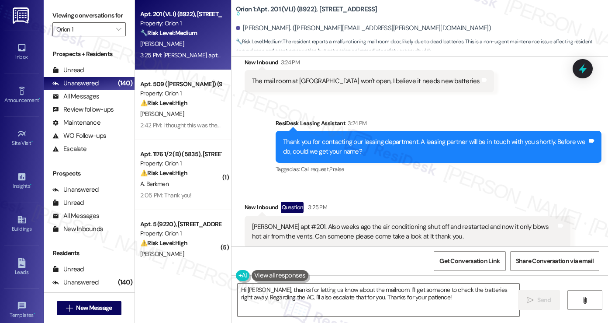
click at [62, 19] on label "Viewing conversations for" at bounding box center [88, 16] width 73 height 14
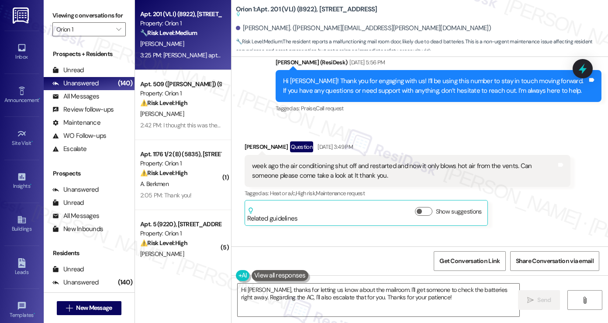
scroll to position [1722, 0]
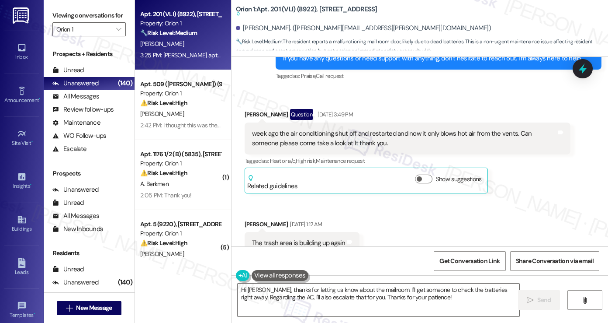
click at [309, 139] on div "week ago the air conditioning shut off and restarted and now it only blows hot …" at bounding box center [404, 138] width 305 height 19
click at [334, 133] on div "week ago the air conditioning shut off and restarted and now it only blows hot …" at bounding box center [404, 138] width 305 height 19
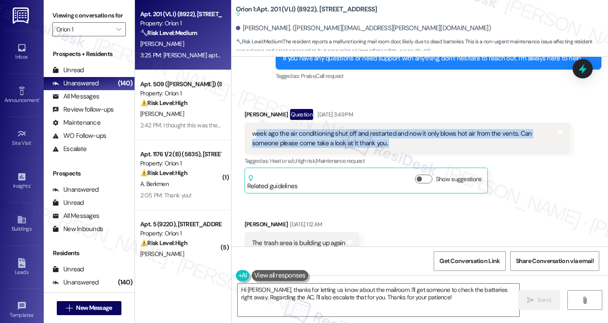
click at [334, 133] on div "week ago the air conditioning shut off and restarted and now it only blows hot …" at bounding box center [404, 138] width 305 height 19
click at [360, 133] on div "week ago the air conditioning shut off and restarted and now it only blows hot …" at bounding box center [404, 138] width 305 height 19
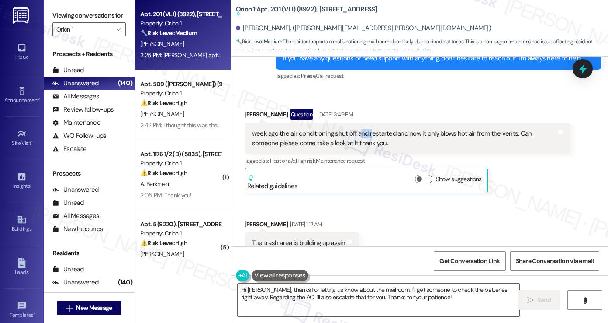
click at [360, 133] on div "week ago the air conditioning shut off and restarted and now it only blows hot …" at bounding box center [404, 138] width 305 height 19
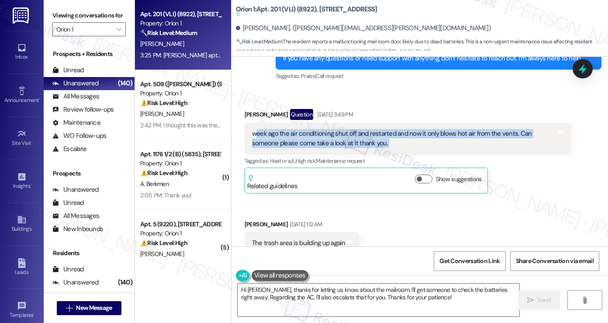
click at [360, 133] on div "week ago the air conditioning shut off and restarted and now it only blows hot …" at bounding box center [404, 138] width 305 height 19
click at [350, 142] on div "week ago the air conditioning shut off and restarted and now it only blows hot …" at bounding box center [404, 138] width 305 height 19
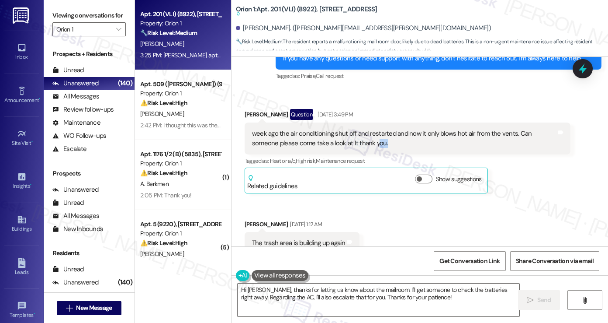
click at [350, 142] on div "week ago the air conditioning shut off and restarted and now it only blows hot …" at bounding box center [404, 138] width 305 height 19
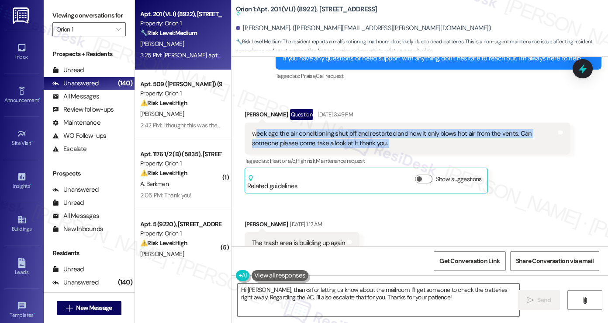
click at [350, 142] on div "week ago the air conditioning shut off and restarted and now it only blows hot …" at bounding box center [404, 138] width 305 height 19
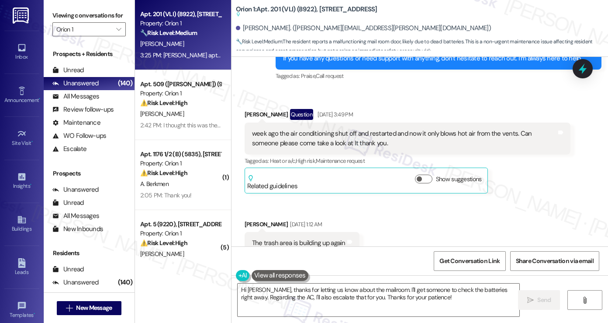
click at [65, 22] on label "Viewing conversations for" at bounding box center [88, 16] width 73 height 14
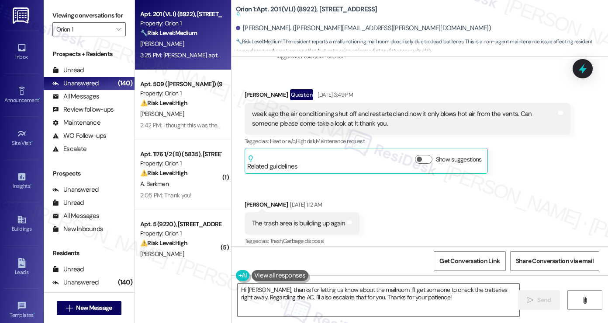
scroll to position [1809, 0]
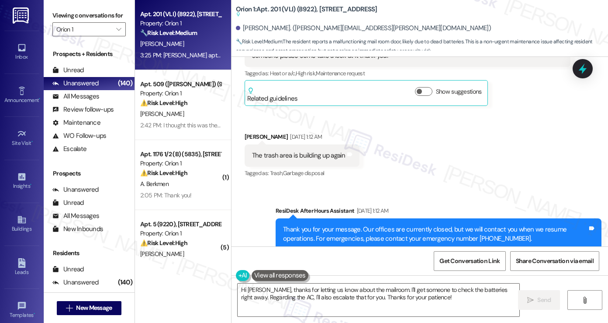
click at [298, 139] on div "[DATE] 1:12 AM" at bounding box center [305, 136] width 34 height 9
click at [302, 158] on div "The trash area is building up again" at bounding box center [299, 155] width 94 height 9
copy div "The trash area is building up again Tags and notes"
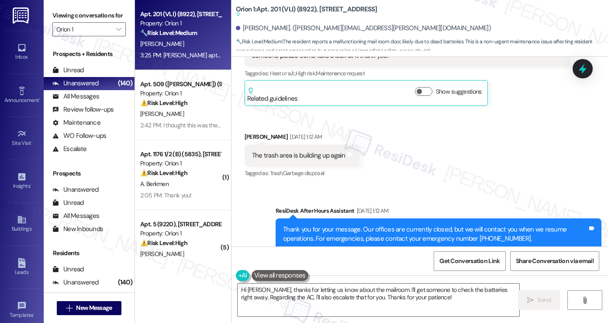
click at [63, 16] on label "Viewing conversations for" at bounding box center [88, 16] width 73 height 14
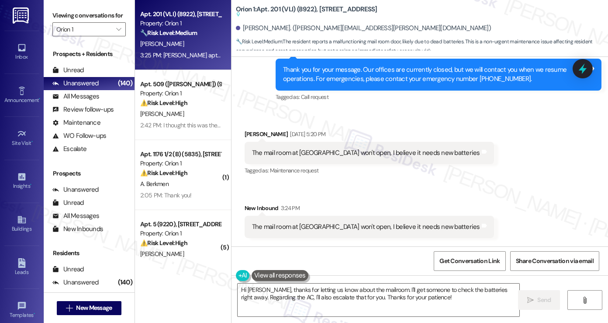
scroll to position [1984, 0]
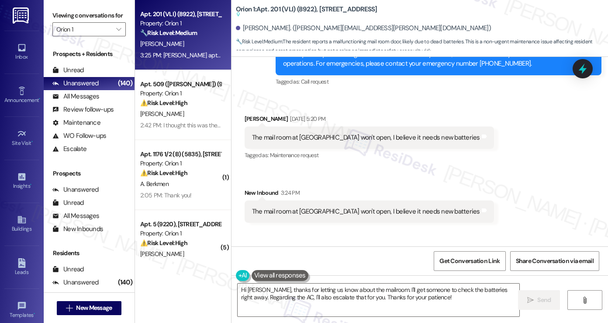
click at [319, 134] on div "The mail room at [GEOGRAPHIC_DATA] won't open, I believe it needs new batteries" at bounding box center [366, 137] width 228 height 9
copy div "The mail room at 1317 w [GEOGRAPHIC_DATA] won't open, I believe it needs new ba…"
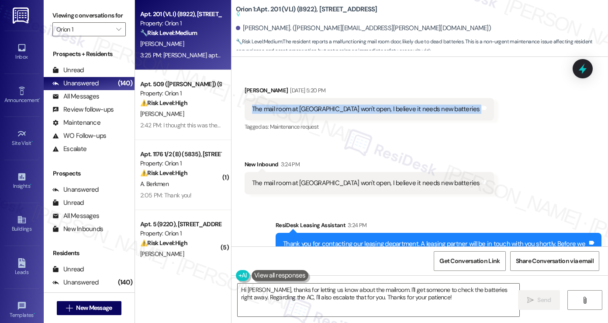
scroll to position [2028, 0]
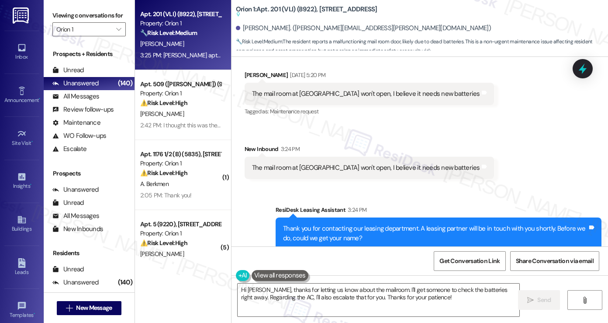
click at [358, 166] on div "The mail room at [GEOGRAPHIC_DATA] won't open, I believe it needs new batteries" at bounding box center [366, 167] width 228 height 9
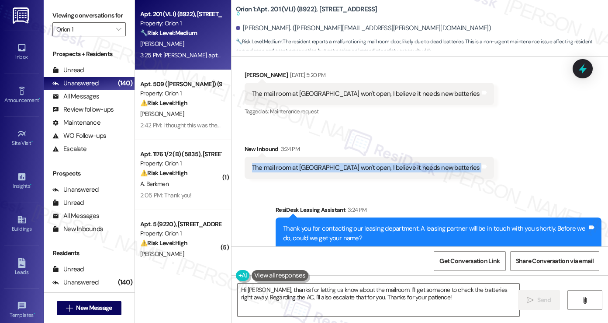
click at [358, 166] on div "The mail room at [GEOGRAPHIC_DATA] won't open, I believe it needs new batteries" at bounding box center [366, 167] width 228 height 9
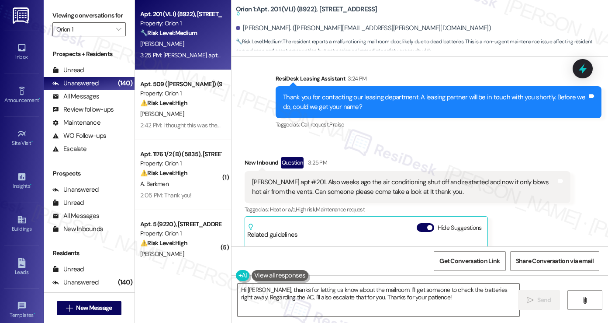
scroll to position [2115, 0]
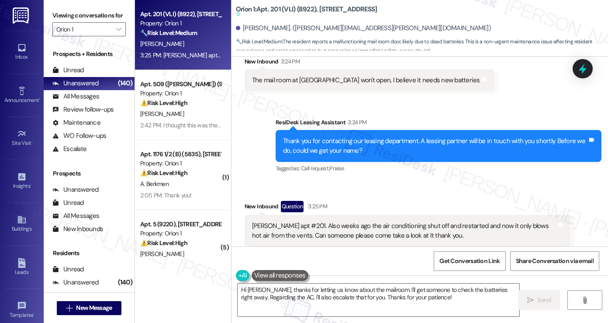
click at [346, 226] on div "[PERSON_NAME] apt #201. Also weeks ago the air conditioning shut off and restar…" at bounding box center [404, 230] width 305 height 19
click at [346, 227] on div "[PERSON_NAME] apt #201. Also weeks ago the air conditioning shut off and restar…" at bounding box center [404, 230] width 305 height 19
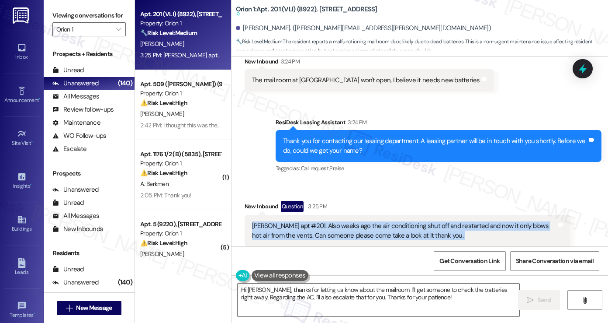
click at [346, 227] on div "[PERSON_NAME] apt #201. Also weeks ago the air conditioning shut off and restar…" at bounding box center [404, 230] width 305 height 19
click at [337, 231] on div "[PERSON_NAME] apt #201. Also weeks ago the air conditioning shut off and restar…" at bounding box center [404, 230] width 305 height 19
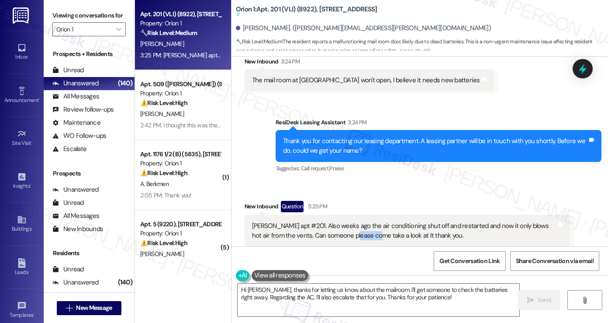
click at [337, 231] on div "[PERSON_NAME] apt #201. Also weeks ago the air conditioning shut off and restar…" at bounding box center [404, 230] width 305 height 19
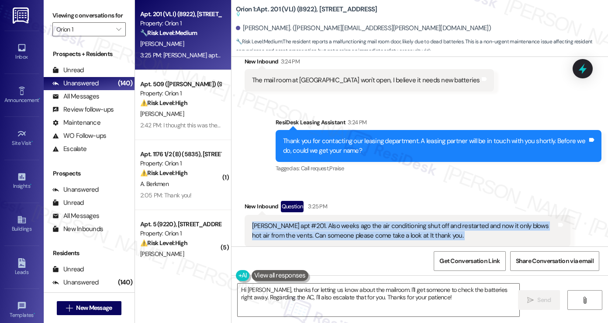
click at [337, 231] on div "[PERSON_NAME] apt #201. Also weeks ago the air conditioning shut off and restar…" at bounding box center [404, 230] width 305 height 19
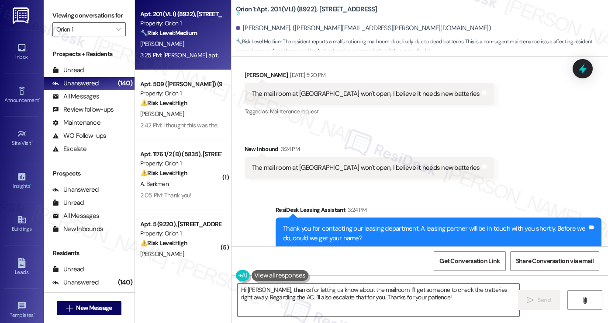
click at [346, 175] on div "The mail room at 1317 w [GEOGRAPHIC_DATA] won't open, I believe it needs new ba…" at bounding box center [370, 167] width 250 height 22
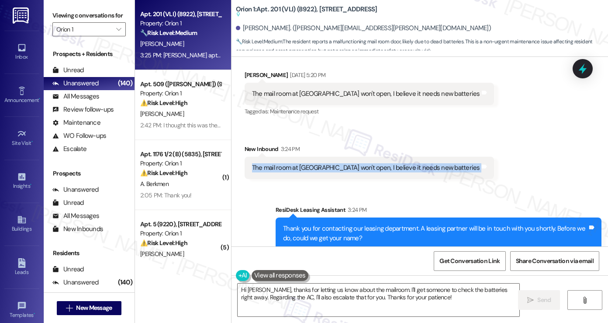
click at [346, 175] on div "The mail room at 1317 w [GEOGRAPHIC_DATA] won't open, I believe it needs new ba…" at bounding box center [370, 167] width 250 height 22
copy div "The mail room at 1317 w [GEOGRAPHIC_DATA] won't open, I believe it needs new ba…"
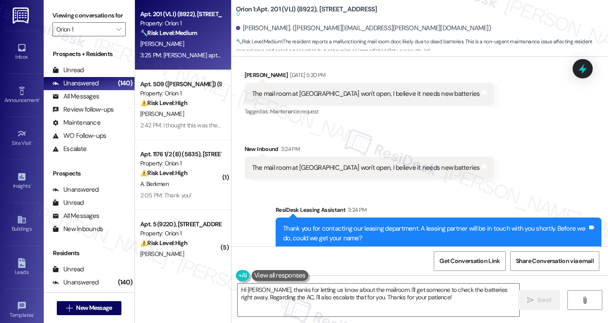
click at [74, 17] on label "Viewing conversations for" at bounding box center [88, 16] width 73 height 14
click at [329, 166] on div "The mail room at [GEOGRAPHIC_DATA] won't open, I believe it needs new batteries" at bounding box center [366, 167] width 228 height 9
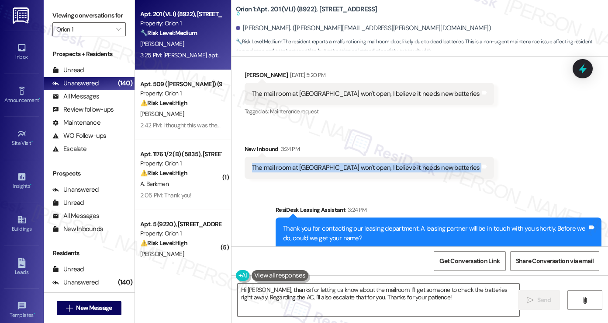
click at [329, 166] on div "The mail room at [GEOGRAPHIC_DATA] won't open, I believe it needs new batteries" at bounding box center [366, 167] width 228 height 9
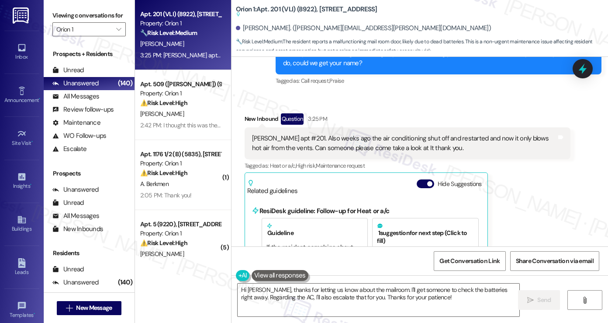
click at [407, 135] on div "[PERSON_NAME] apt #201. Also weeks ago the air conditioning shut off and restar…" at bounding box center [404, 143] width 305 height 19
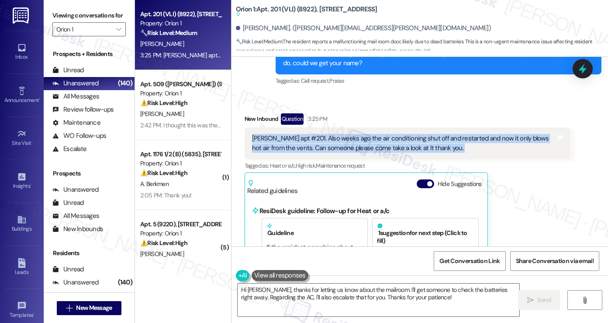
click at [407, 135] on div "[PERSON_NAME] apt #201. Also weeks ago the air conditioning shut off and restar…" at bounding box center [404, 143] width 305 height 19
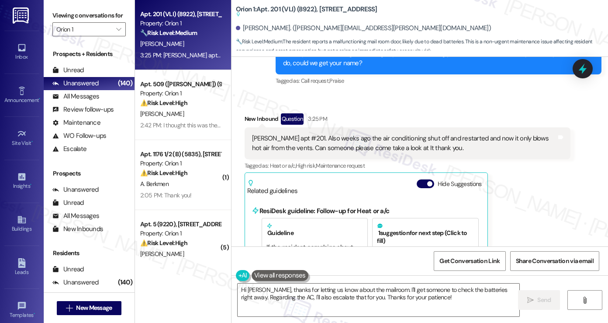
click at [62, 12] on label "Viewing conversations for" at bounding box center [88, 16] width 73 height 14
click at [299, 284] on textarea "Hi [PERSON_NAME], thanks for letting us know about the mailroom. I'll get someo…" at bounding box center [379, 299] width 282 height 33
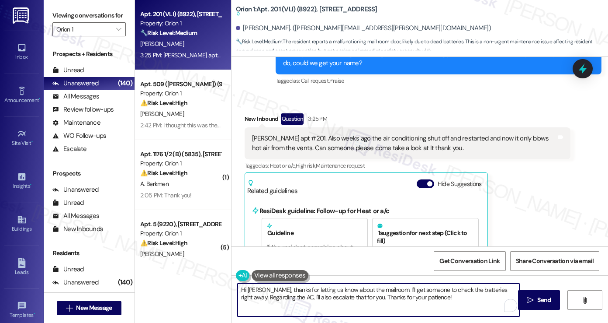
click at [299, 284] on textarea "Hi [PERSON_NAME], thanks for letting us know about the mailroom. I'll get someo…" at bounding box center [379, 299] width 282 height 33
click at [367, 284] on textarea "Hi [PERSON_NAME], thanks for letting us know about the mailroom. I'll get someo…" at bounding box center [379, 299] width 282 height 33
click at [379, 289] on textarea "Hi [PERSON_NAME], thanks for letting us know about the mailroom. I'll get someo…" at bounding box center [379, 299] width 282 height 33
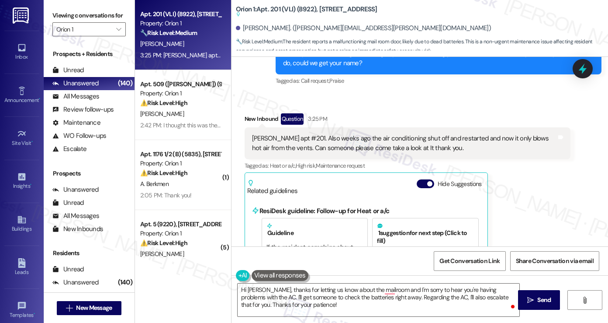
drag, startPoint x: 70, startPoint y: 20, endPoint x: 155, endPoint y: 50, distance: 90.0
click at [70, 20] on label "Viewing conversations for" at bounding box center [88, 16] width 73 height 14
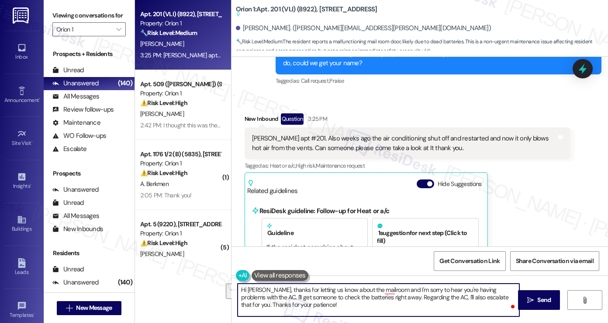
drag, startPoint x: 312, startPoint y: 308, endPoint x: 248, endPoint y: 296, distance: 64.5
click at [248, 293] on textarea "Hi [PERSON_NAME], thanks for letting us know about the mailroom and I'm sorry t…" at bounding box center [379, 299] width 282 height 33
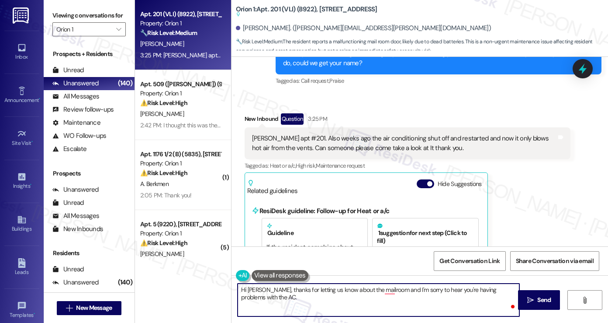
paste textarea "Just to clarify—when did you first notice the air conditioning only blowing hot…"
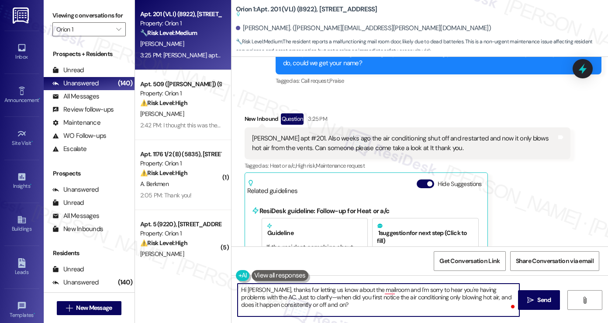
drag, startPoint x: 283, startPoint y: 298, endPoint x: 294, endPoint y: 297, distance: 10.5
click at [283, 293] on textarea "Hi [PERSON_NAME], thanks for letting us know about the mailroom and I'm sorry t…" at bounding box center [379, 299] width 282 height 33
click at [408, 293] on textarea "Hi [PERSON_NAME], thanks for letting us know about the mailroom, and I'm sorry …" at bounding box center [379, 299] width 282 height 33
click at [427, 293] on textarea "Hi [PERSON_NAME], thanks for letting us know about the mailroom, and I'm sorry …" at bounding box center [379, 299] width 282 height 33
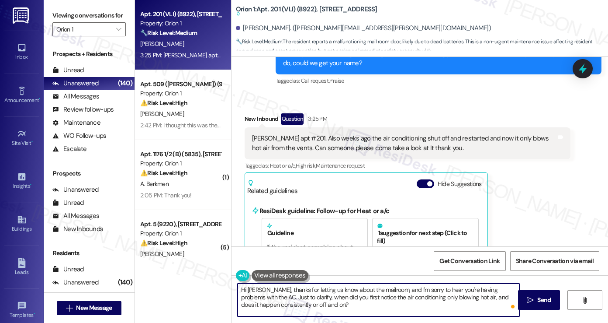
click at [427, 293] on textarea "Hi [PERSON_NAME], thanks for letting us know about the mailroom, and I'm sorry …" at bounding box center [379, 299] width 282 height 33
click at [436, 293] on textarea "Hi [PERSON_NAME], thanks for letting us know about the mailroom, and I'm sorry …" at bounding box center [379, 299] width 282 height 33
click at [348, 293] on textarea "Hi [PERSON_NAME], thanks for letting us know about the mailroom, and I'm sorry …" at bounding box center [379, 299] width 282 height 33
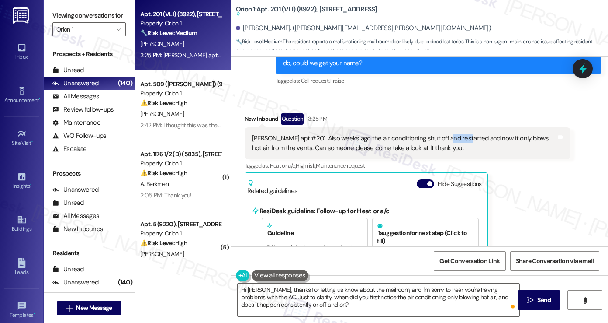
drag, startPoint x: 433, startPoint y: 139, endPoint x: 458, endPoint y: 143, distance: 25.2
click at [458, 143] on div "[PERSON_NAME] apt #201. Also weeks ago the air conditioning shut off and restar…" at bounding box center [404, 143] width 305 height 19
click at [459, 144] on div "[PERSON_NAME] apt #201. Also weeks ago the air conditioning shut off and restar…" at bounding box center [404, 143] width 305 height 19
click at [59, 14] on label "Viewing conversations for" at bounding box center [88, 16] width 73 height 14
click at [355, 293] on textarea "Hi [PERSON_NAME], thanks for letting us know about the mailroom, and I'm sorry …" at bounding box center [379, 299] width 282 height 33
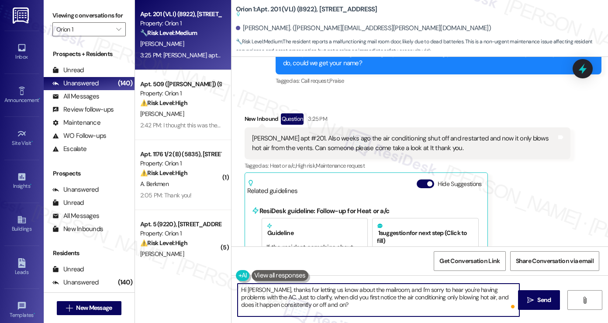
click at [363, 293] on textarea "Hi [PERSON_NAME], thanks for letting us know about the mailroom, and I'm sorry …" at bounding box center [379, 299] width 282 height 33
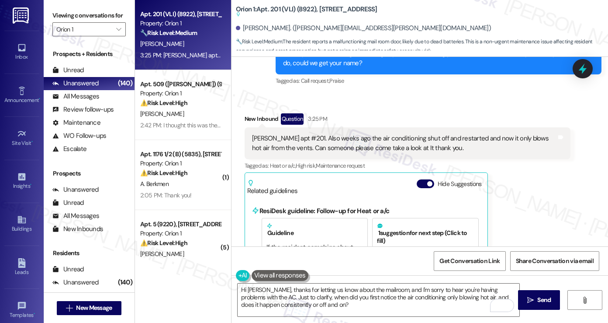
drag, startPoint x: 49, startPoint y: 12, endPoint x: 77, endPoint y: 22, distance: 30.1
click at [49, 12] on div "Viewing conversations for Orion 1 " at bounding box center [89, 22] width 91 height 45
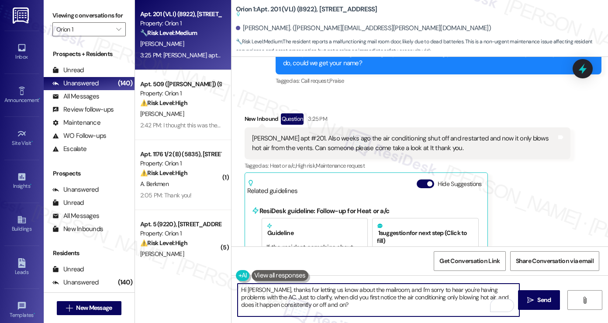
click at [257, 293] on textarea "Hi [PERSON_NAME], thanks for letting us know about the mailroom, and I'm sorry …" at bounding box center [379, 299] width 282 height 33
paste textarea "Please confirm we have your permission to enter when you're not home, and if yo…"
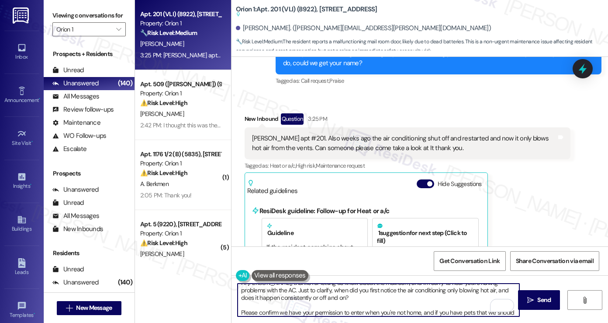
scroll to position [14, 0]
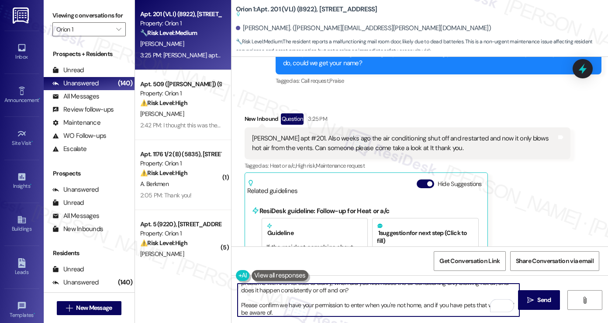
click at [300, 293] on textarea "Hi [PERSON_NAME], thanks for letting us know about the mailroom, and I'm sorry …" at bounding box center [379, 299] width 282 height 33
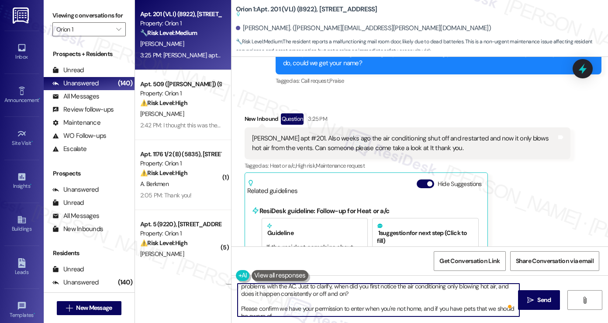
scroll to position [0, 0]
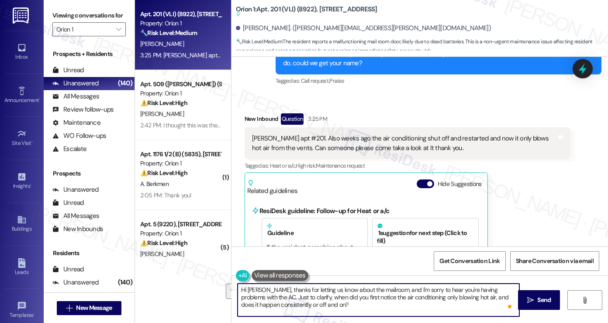
click at [327, 293] on textarea "Hi [PERSON_NAME], thanks for letting us know about the mailroom, and I'm sorry …" at bounding box center [379, 299] width 282 height 33
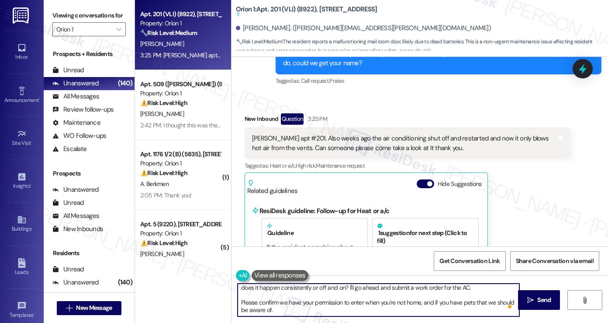
scroll to position [17, 0]
click at [304, 293] on textarea "Hi [PERSON_NAME], thanks for letting us know about the mailroom, and I'm sorry …" at bounding box center [379, 299] width 282 height 33
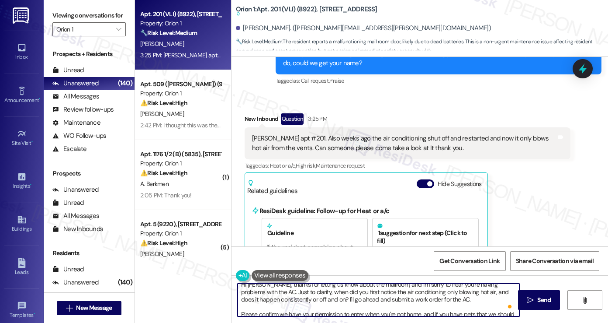
scroll to position [0, 0]
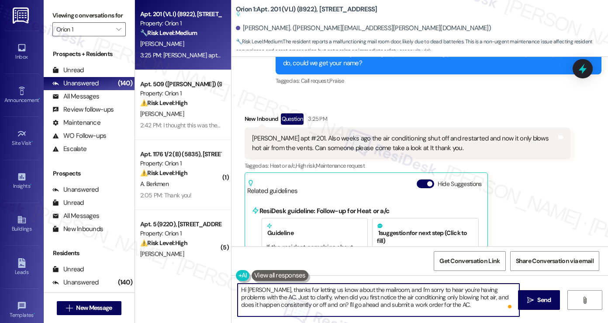
click at [312, 293] on textarea "Hi [PERSON_NAME], thanks for letting us know about the mailroom, and I'm sorry …" at bounding box center [379, 299] width 282 height 33
click at [311, 293] on textarea "Hi [PERSON_NAME], thanks for letting us know about the mailroom, and I'm sorry …" at bounding box center [379, 299] width 282 height 33
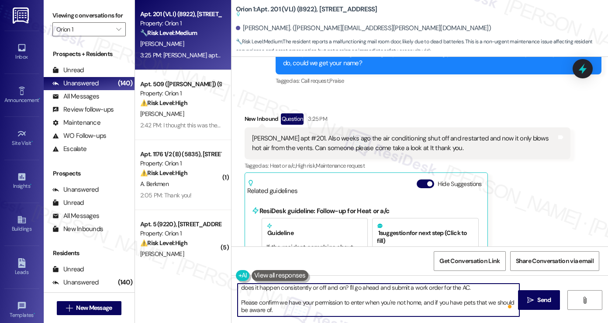
click at [437, 288] on textarea "Hi [PERSON_NAME], thanks for letting us know about the mailroom, and I'm sorry …" at bounding box center [379, 299] width 282 height 33
type textarea "Hi [PERSON_NAME], thanks for letting us know about the mailroom, and I'm sorry …"
click at [529, 293] on icon "" at bounding box center [530, 299] width 7 height 7
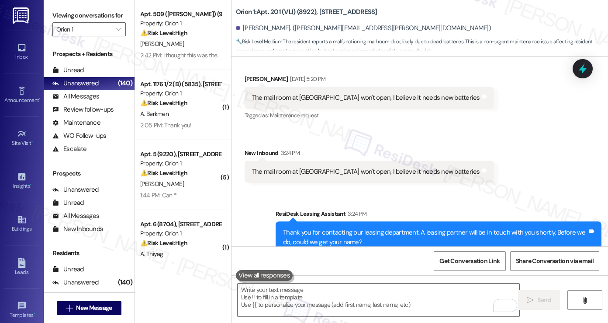
click at [288, 95] on div "The mail room at [GEOGRAPHIC_DATA] won't open, I believe it needs new batteries" at bounding box center [366, 97] width 228 height 9
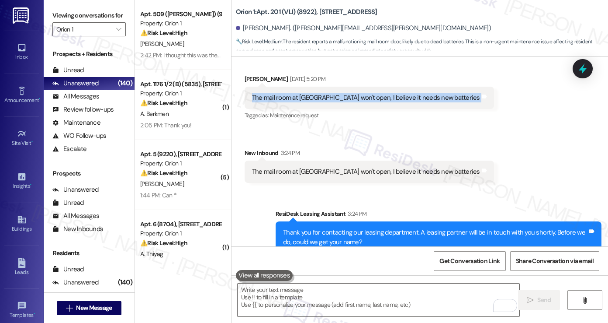
click at [288, 95] on div "The mail room at [GEOGRAPHIC_DATA] won't open, I believe it needs new batteries" at bounding box center [366, 97] width 228 height 9
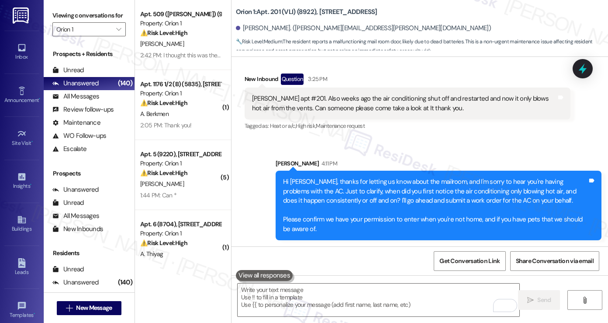
click at [348, 178] on div "Hi [PERSON_NAME], thanks for letting us know about the mailroom, and I'm sorry …" at bounding box center [435, 205] width 305 height 56
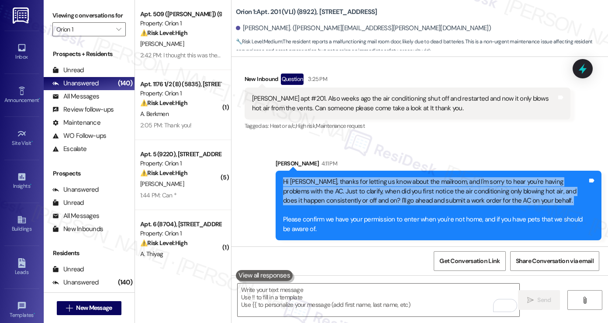
click at [348, 178] on div "Hi [PERSON_NAME], thanks for letting us know about the mailroom, and I'm sorry …" at bounding box center [435, 205] width 305 height 56
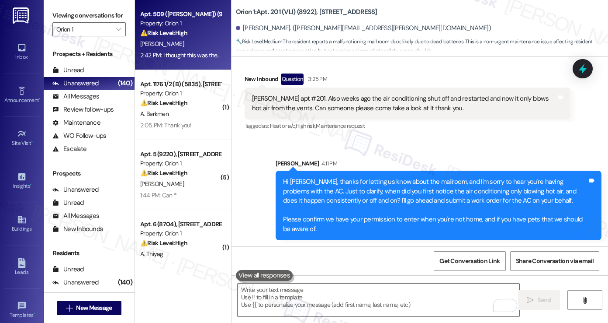
click at [186, 43] on div "[PERSON_NAME]" at bounding box center [180, 43] width 83 height 11
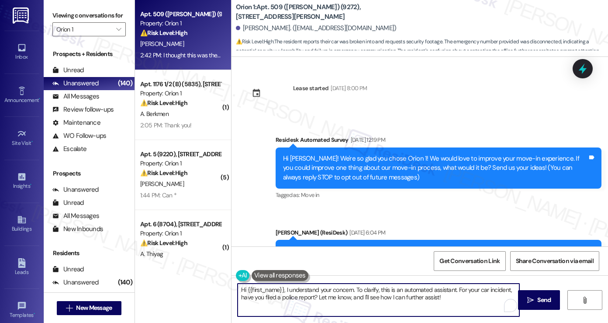
click at [362, 291] on textarea "Hi {{first_name}}, I understand your concern. To clarify, this is an automated …" at bounding box center [379, 299] width 282 height 33
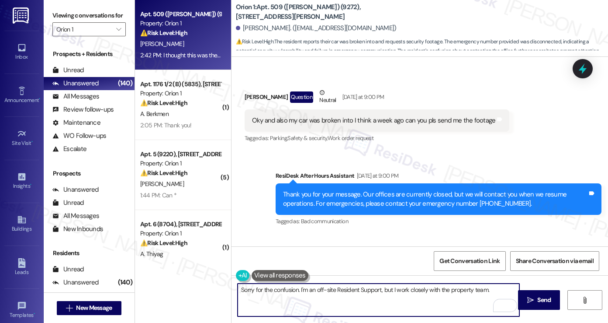
scroll to position [656, 0]
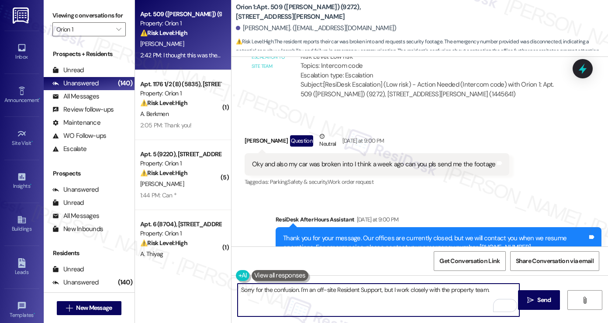
click at [488, 287] on textarea "Sorry for the confusion. I'm an off-site Resident Support, but I work closely w…" at bounding box center [379, 299] width 282 height 33
type textarea "Sorry for the confusion. I'm an off-site Resident Support, but I work closely w…"
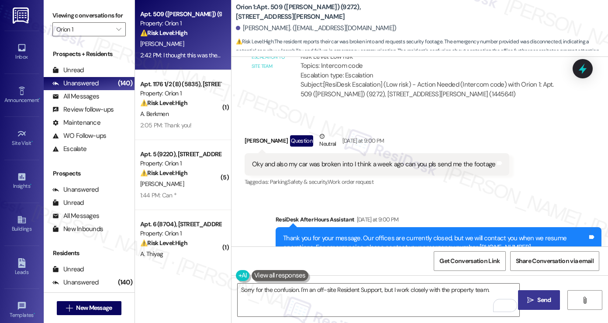
click at [534, 293] on span " Send" at bounding box center [540, 299] width 28 height 9
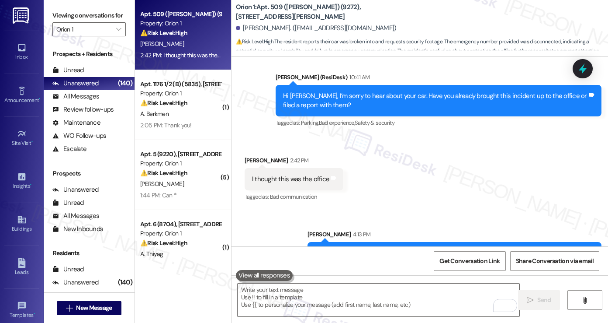
scroll to position [979, 0]
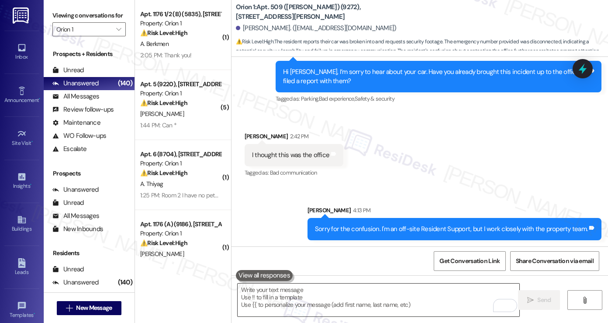
click at [316, 291] on textarea "To enrich screen reader interactions, please activate Accessibility in Grammarl…" at bounding box center [379, 299] width 282 height 33
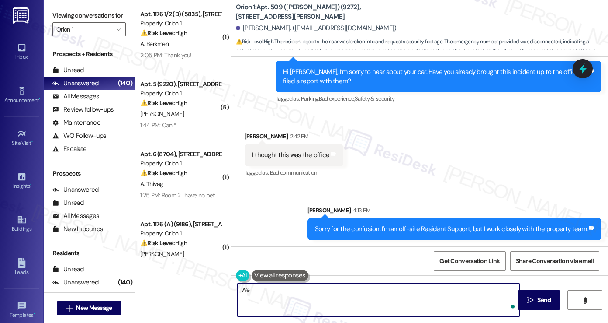
type textarea "W"
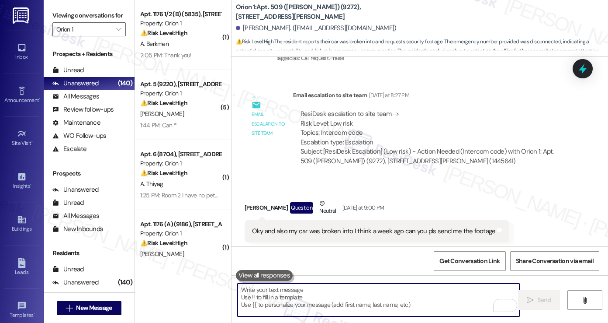
scroll to position [498, 0]
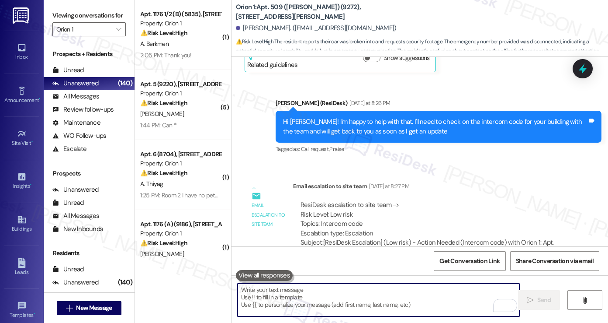
click at [330, 225] on div "ResiDesk escalation to site team -> Risk Level: Low risk Topics: Intercom code …" at bounding box center [432, 219] width 263 height 38
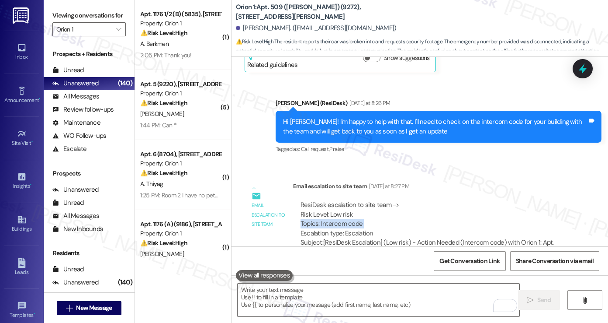
click at [330, 225] on div "ResiDesk escalation to site team -> Risk Level: Low risk Topics: Intercom code …" at bounding box center [432, 219] width 263 height 38
click at [315, 293] on textarea "To enrich screen reader interactions, please activate Accessibility in Grammarl…" at bounding box center [379, 299] width 282 height 33
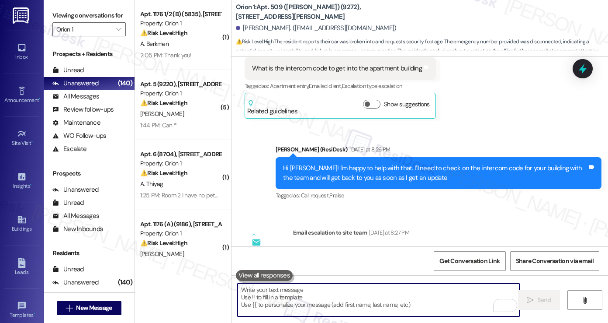
scroll to position [411, 0]
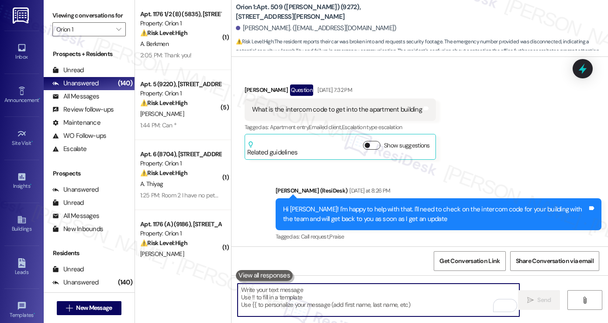
click at [368, 142] on button "Show suggestions" at bounding box center [371, 145] width 17 height 9
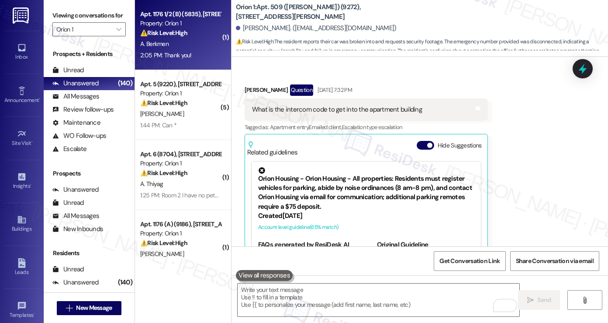
click at [188, 47] on div "A. Berkmen" at bounding box center [180, 43] width 83 height 11
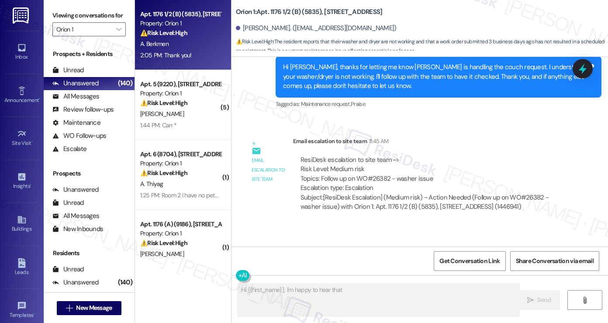
scroll to position [391, 0]
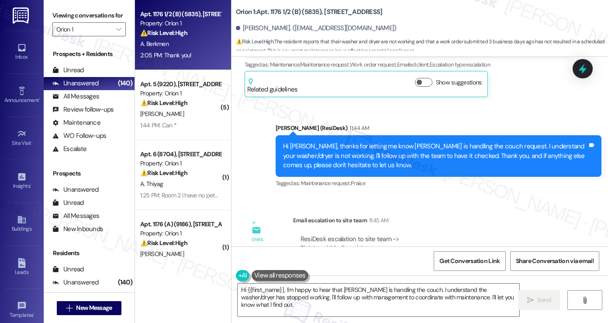
click at [353, 149] on div "Hi [PERSON_NAME], thanks for letting me know [PERSON_NAME] is handling the couc…" at bounding box center [435, 156] width 305 height 28
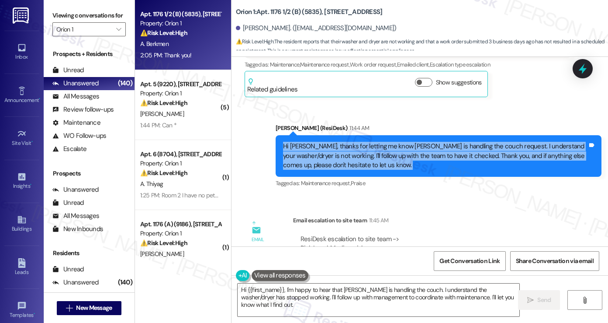
click at [353, 149] on div "Hi [PERSON_NAME], thanks for letting me know [PERSON_NAME] is handling the couc…" at bounding box center [435, 156] width 305 height 28
click at [385, 157] on div "Hi [PERSON_NAME], thanks for letting me know [PERSON_NAME] is handling the couc…" at bounding box center [435, 156] width 305 height 28
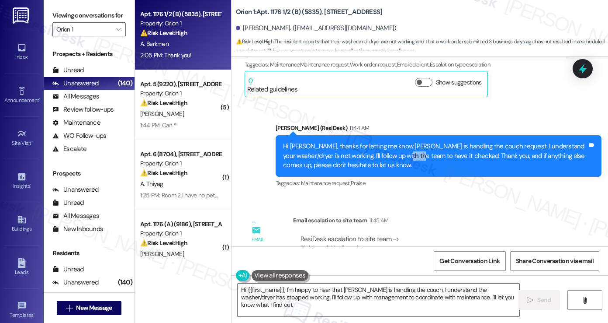
click at [385, 157] on div "Hi [PERSON_NAME], thanks for letting me know [PERSON_NAME] is handling the couc…" at bounding box center [435, 156] width 305 height 28
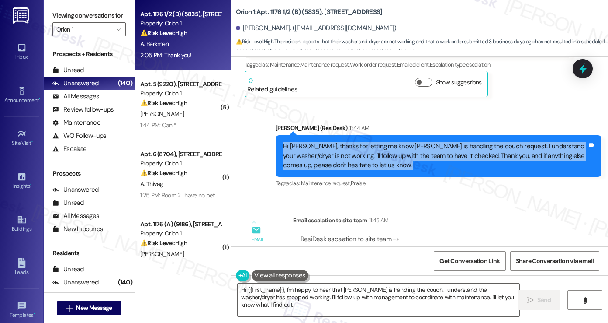
click at [385, 157] on div "Hi [PERSON_NAME], thanks for letting me know [PERSON_NAME] is handling the couc…" at bounding box center [435, 156] width 305 height 28
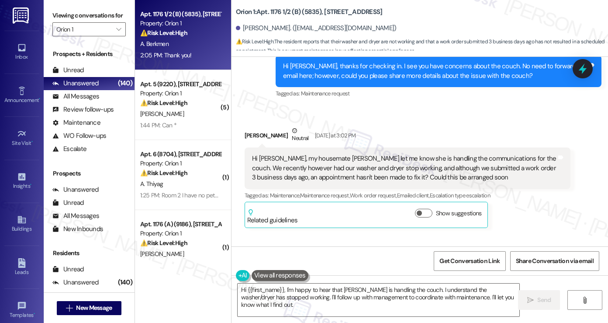
scroll to position [260, 0]
click at [385, 174] on div "Hi [PERSON_NAME], my housemate [PERSON_NAME] let me know she is handling the co…" at bounding box center [404, 168] width 305 height 28
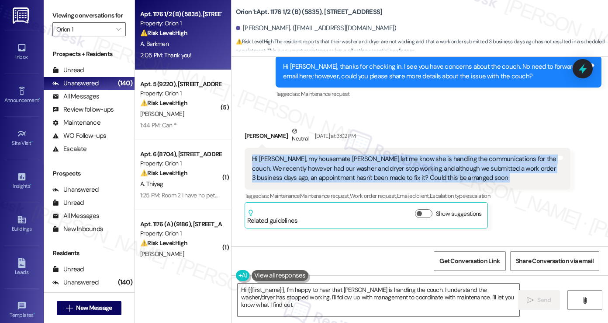
click at [385, 174] on div "Hi [PERSON_NAME], my housemate [PERSON_NAME] let me know she is handling the co…" at bounding box center [404, 168] width 305 height 28
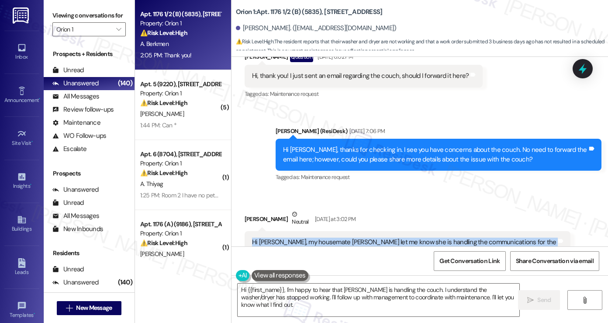
scroll to position [172, 0]
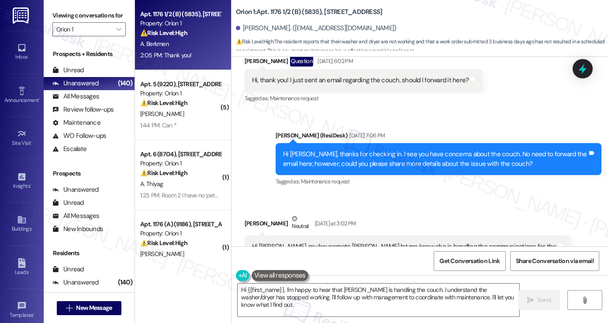
click at [439, 147] on div "Hi [PERSON_NAME], thanks for checking in. I see you have concerns about the cou…" at bounding box center [439, 159] width 326 height 32
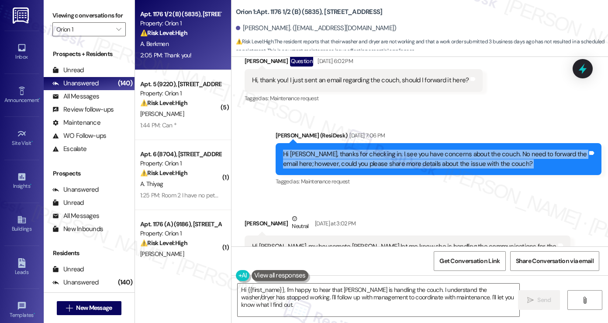
click at [439, 147] on div "Hi [PERSON_NAME], thanks for checking in. I see you have concerns about the cou…" at bounding box center [439, 159] width 326 height 32
click at [406, 166] on div "Hi [PERSON_NAME], thanks for checking in. I see you have concerns about the cou…" at bounding box center [435, 158] width 305 height 19
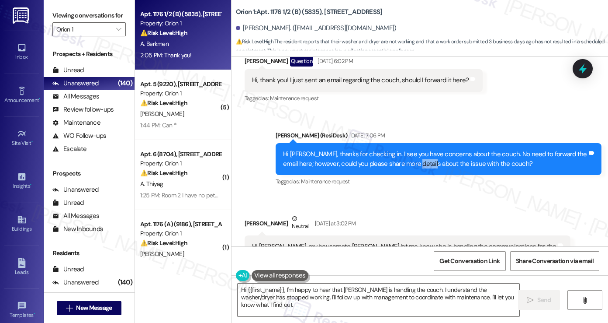
click at [406, 166] on div "Hi [PERSON_NAME], thanks for checking in. I see you have concerns about the cou…" at bounding box center [435, 158] width 305 height 19
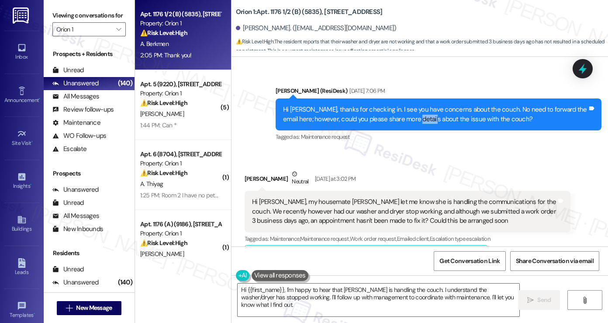
scroll to position [216, 0]
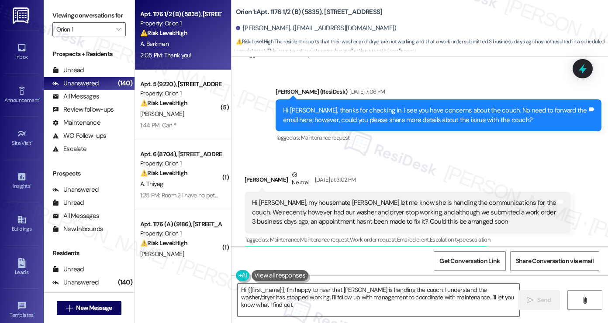
click at [336, 198] on div "Hi [PERSON_NAME], my housemate [PERSON_NAME] let me know she is handling the co…" at bounding box center [404, 212] width 305 height 28
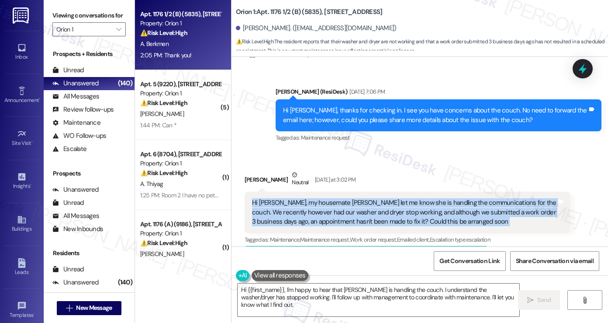
click at [336, 198] on div "Hi [PERSON_NAME], my housemate [PERSON_NAME] let me know she is handling the co…" at bounding box center [404, 212] width 305 height 28
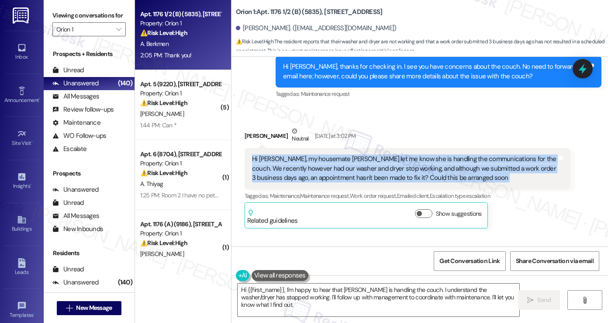
scroll to position [434, 0]
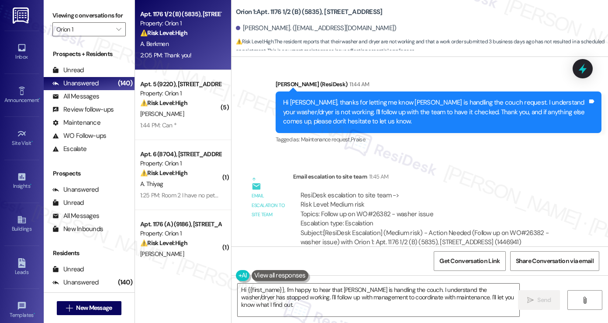
click at [355, 98] on div "Hi [PERSON_NAME], thanks for letting me know [PERSON_NAME] is handling the couc…" at bounding box center [435, 112] width 305 height 28
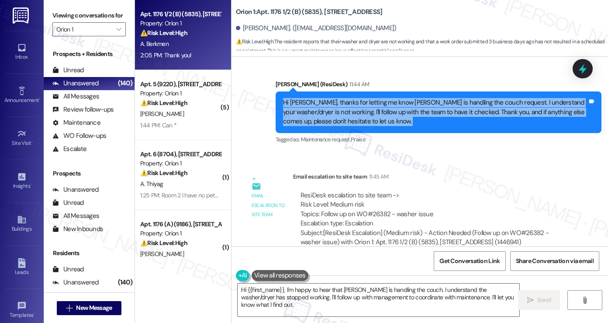
click at [355, 98] on div "Hi [PERSON_NAME], thanks for letting me know [PERSON_NAME] is handling the couc…" at bounding box center [435, 112] width 305 height 28
click at [371, 112] on div "Hi [PERSON_NAME], thanks for letting me know [PERSON_NAME] is handling the couc…" at bounding box center [435, 112] width 305 height 28
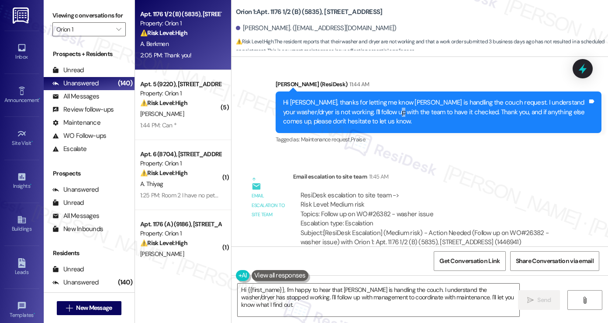
click at [371, 112] on div "Hi [PERSON_NAME], thanks for letting me know [PERSON_NAME] is handling the couc…" at bounding box center [435, 112] width 305 height 28
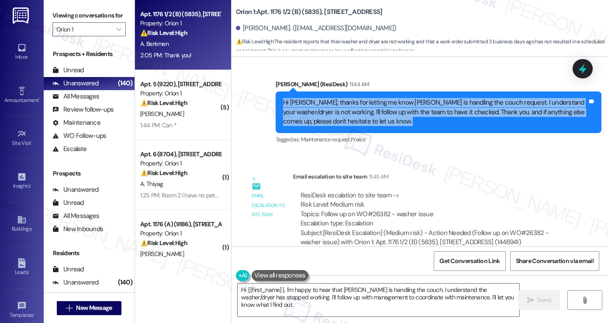
click at [371, 112] on div "Hi [PERSON_NAME], thanks for letting me know [PERSON_NAME] is handling the couc…" at bounding box center [435, 112] width 305 height 28
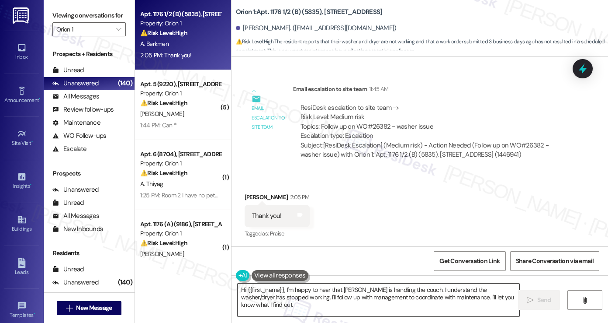
click at [292, 291] on textarea "Hi {{first_name}}, I'm happy to hear that [PERSON_NAME] is handling the couch. …" at bounding box center [379, 299] width 282 height 33
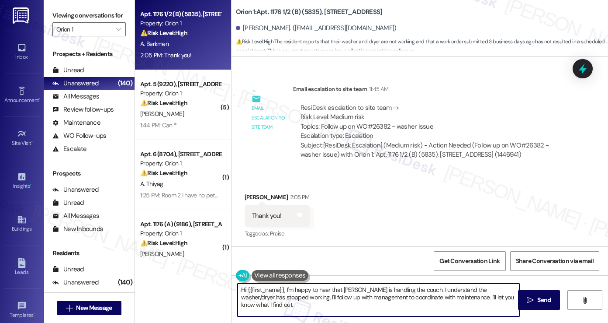
click at [292, 291] on textarea "Hi {{first_name}}, I'm happy to hear that [PERSON_NAME] is handling the couch. …" at bounding box center [379, 299] width 282 height 33
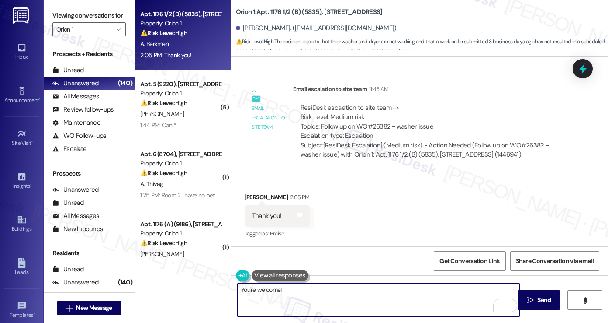
type textarea "You're welcome!"
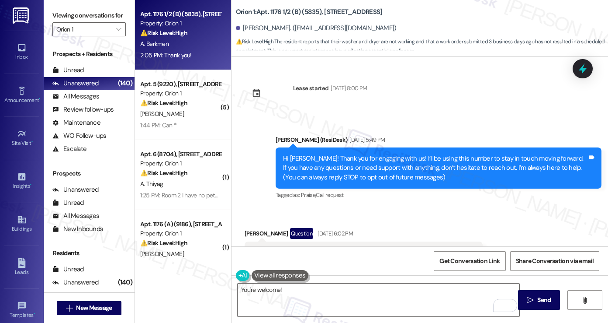
scroll to position [522, 0]
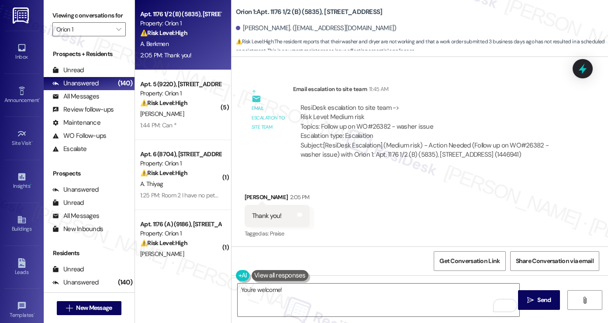
click at [73, 12] on label "Viewing conversations for" at bounding box center [88, 16] width 73 height 14
click at [321, 287] on textarea "You're welcome!" at bounding box center [379, 299] width 282 height 33
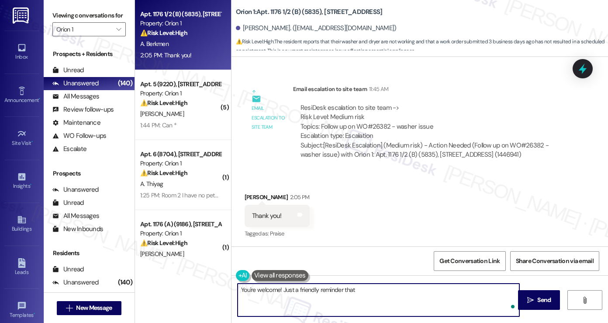
paste textarea "You may receive communication directly from maintenance through the work order …"
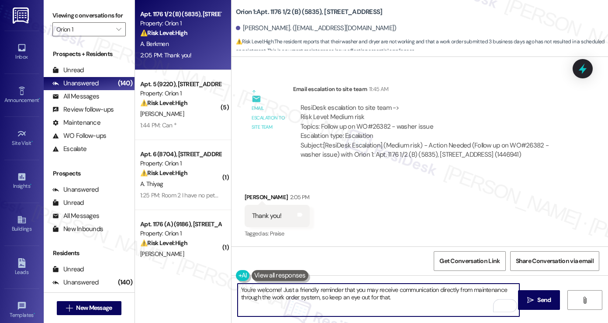
click at [268, 295] on textarea "You're welcome! Just a friendly reminder that you may receive communication dir…" at bounding box center [379, 299] width 282 height 33
click at [509, 290] on textarea "You're welcome! Just a friendly reminder that you may receive communication dir…" at bounding box center [379, 299] width 282 height 33
click at [338, 298] on textarea "You're welcome! Just a friendly reminder that you may receive communication dir…" at bounding box center [379, 299] width 282 height 33
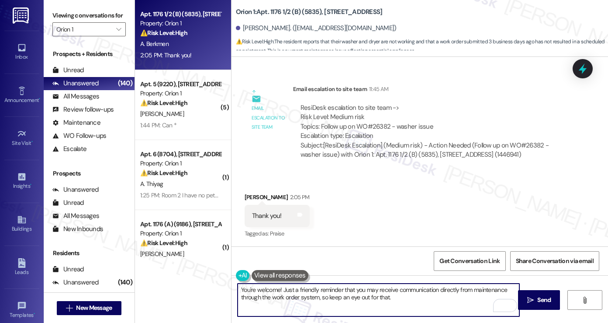
click at [338, 298] on textarea "You're welcome! Just a friendly reminder that you may receive communication dir…" at bounding box center [379, 299] width 282 height 33
click at [316, 298] on textarea "You're welcome! Just a friendly reminder that you may receive communication dir…" at bounding box center [379, 299] width 282 height 33
click at [325, 297] on textarea "You're welcome! Just a friendly reminder that you may receive communication dir…" at bounding box center [379, 299] width 282 height 33
click at [438, 306] on textarea "You're welcome! Just a friendly reminder that you may receive communication dir…" at bounding box center [379, 299] width 282 height 33
click at [434, 302] on textarea "You're welcome! Just a friendly reminder that you may receive communication dir…" at bounding box center [379, 299] width 282 height 33
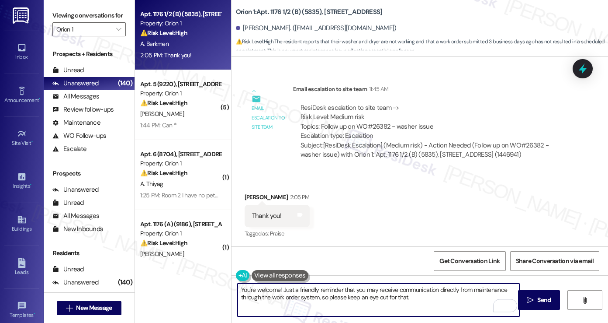
click at [426, 296] on textarea "You're welcome! Just a friendly reminder that you may receive communication dir…" at bounding box center [379, 299] width 282 height 33
type textarea "You're welcome! Just a friendly reminder that you may receive communication dir…"
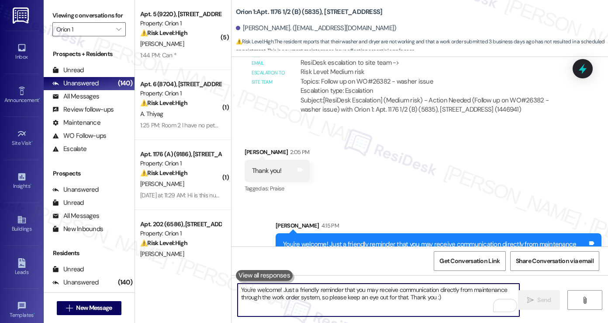
scroll to position [592, 0]
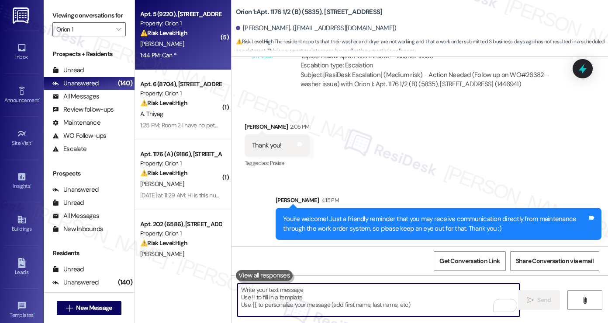
click at [151, 47] on span "[PERSON_NAME]" at bounding box center [162, 44] width 44 height 8
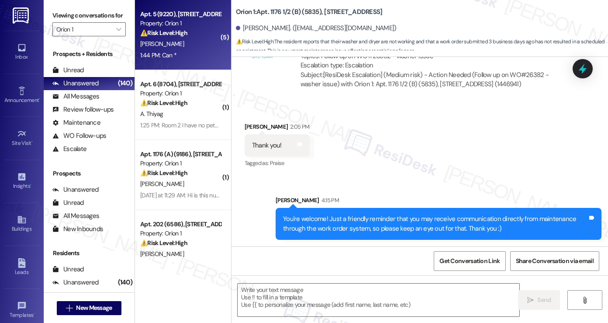
type textarea "Fetching suggested responses. Please feel free to read through the conversation…"
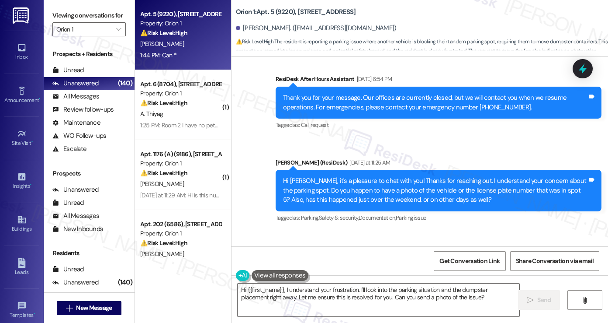
scroll to position [404, 0]
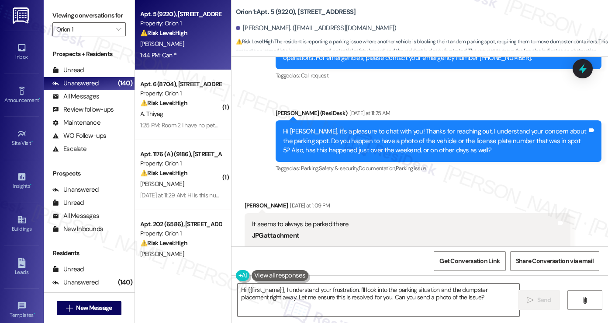
click at [342, 125] on div "Hi Hannah, it's a pleasure to chat with you! Thanks for reaching out. I underst…" at bounding box center [439, 140] width 326 height 41
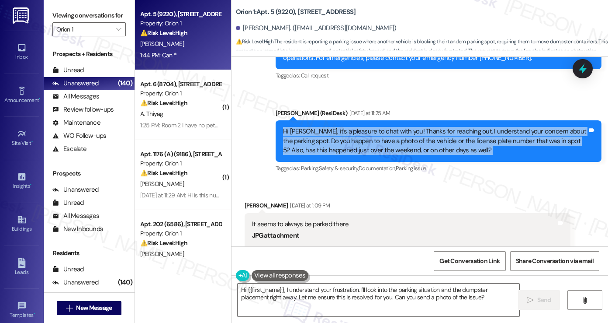
click at [342, 125] on div "Hi Hannah, it's a pleasure to chat with you! Thanks for reaching out. I underst…" at bounding box center [439, 140] width 326 height 41
click at [434, 135] on div "Hi Hannah, it's a pleasure to chat with you! Thanks for reaching out. I underst…" at bounding box center [435, 141] width 305 height 28
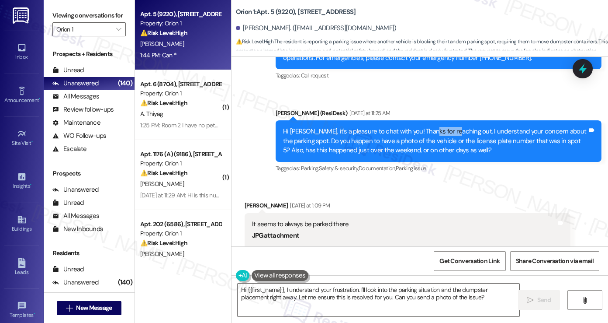
click at [434, 135] on div "Hi Hannah, it's a pleasure to chat with you! Thanks for reaching out. I underst…" at bounding box center [435, 141] width 305 height 28
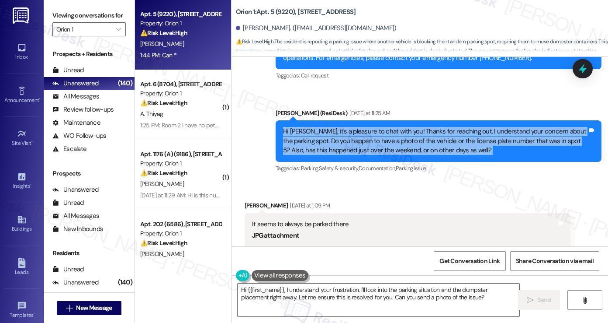
click at [434, 135] on div "Hi Hannah, it's a pleasure to chat with you! Thanks for reaching out. I underst…" at bounding box center [435, 141] width 305 height 28
click at [437, 139] on div "Hi Hannah, it's a pleasure to chat with you! Thanks for reaching out. I underst…" at bounding box center [435, 141] width 305 height 28
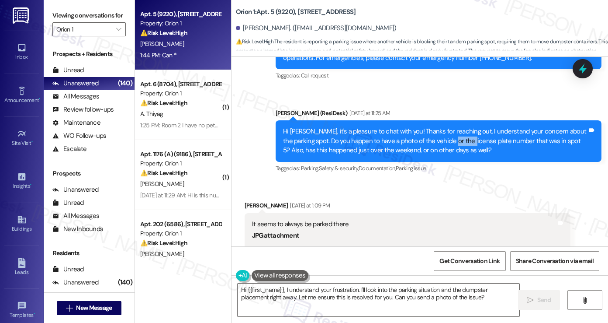
click at [437, 139] on div "Hi Hannah, it's a pleasure to chat with you! Thanks for reaching out. I underst…" at bounding box center [435, 141] width 305 height 28
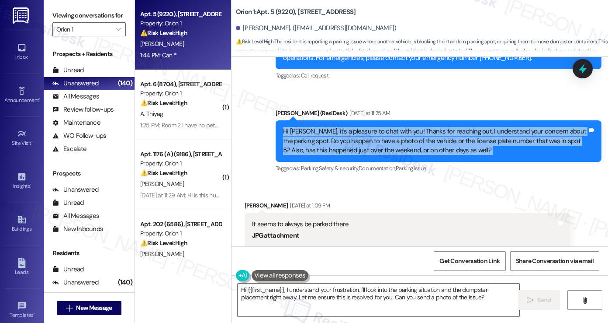
click at [437, 139] on div "Hi Hannah, it's a pleasure to chat with you! Thanks for reaching out. I underst…" at bounding box center [435, 141] width 305 height 28
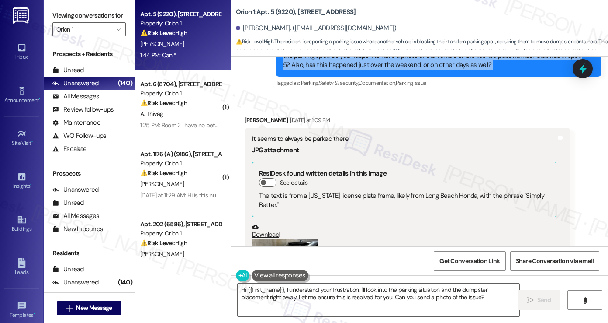
scroll to position [491, 0]
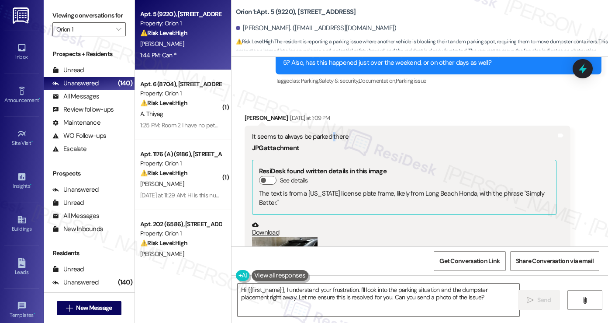
click at [329, 135] on div "It seems to always be parked there" at bounding box center [404, 136] width 305 height 9
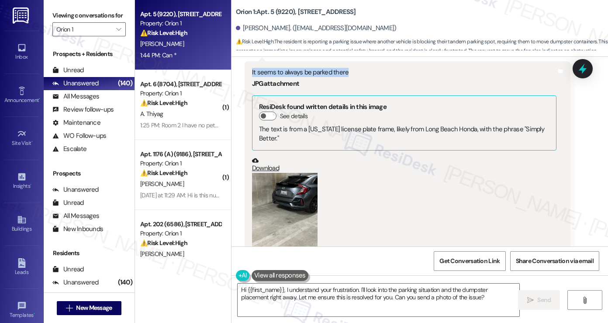
scroll to position [666, 0]
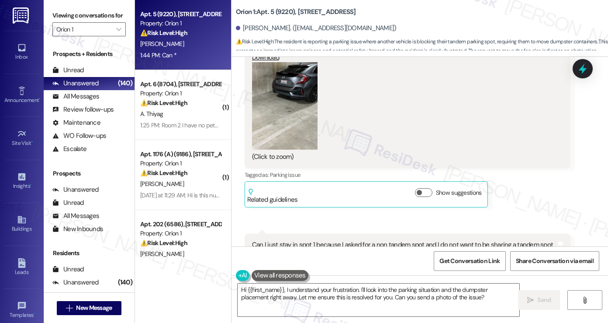
click at [303, 101] on button "Zoom image" at bounding box center [285, 105] width 66 height 87
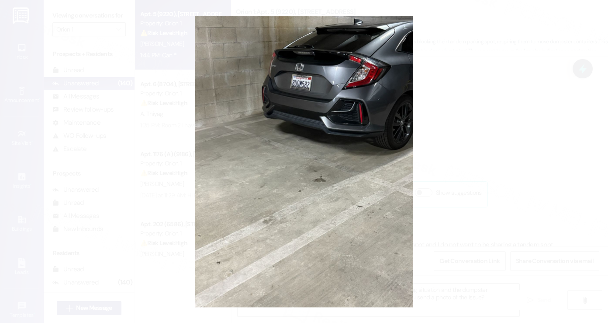
click at [463, 115] on button "Unzoom image" at bounding box center [304, 161] width 608 height 323
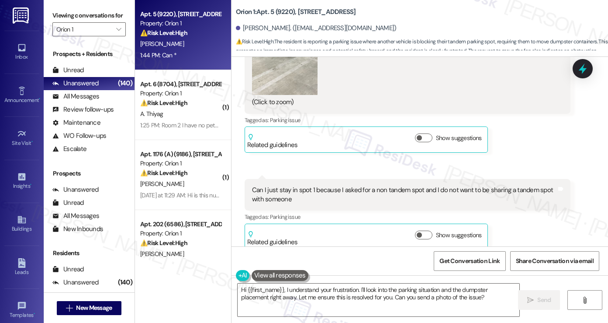
scroll to position [753, 0]
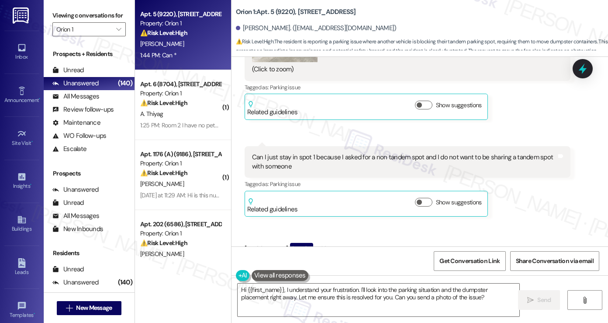
click at [338, 158] on div "Can I just stay in spot 1 because I asked for a non tandem spot and I do not wa…" at bounding box center [404, 162] width 305 height 19
click at [337, 158] on div "Can I just stay in spot 1 because I asked for a non tandem spot and I do not wa…" at bounding box center [404, 162] width 305 height 19
click at [267, 159] on div "Can I just stay in spot 1 because I asked for a non tandem spot and I do not wa…" at bounding box center [404, 162] width 305 height 19
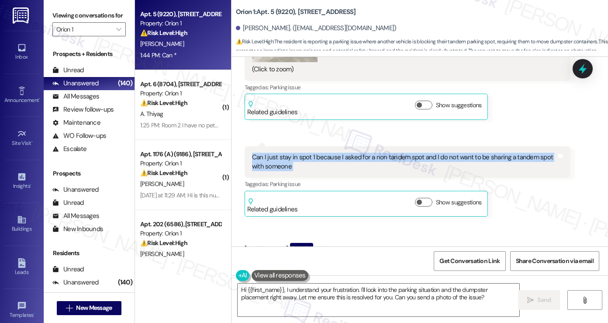
click at [267, 159] on div "Can I just stay in spot 1 because I asked for a non tandem spot and I do not wa…" at bounding box center [404, 162] width 305 height 19
copy div "Can I just stay in spot 1 because I asked for a non tandem spot and I do not wa…"
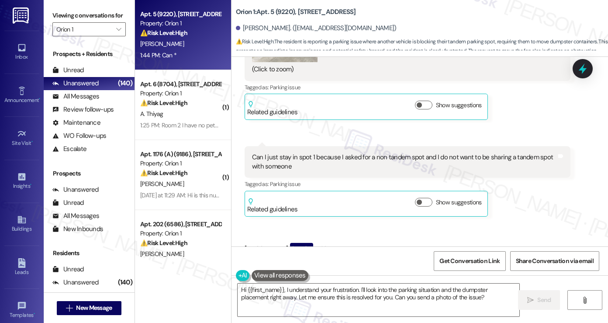
click at [66, 14] on label "Viewing conversations for" at bounding box center [88, 16] width 73 height 14
click at [421, 204] on button "Show suggestions" at bounding box center [423, 202] width 17 height 9
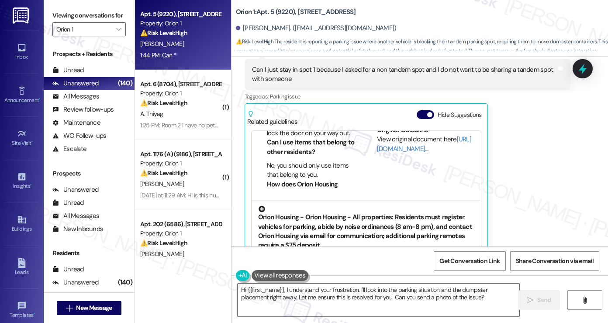
scroll to position [131, 0]
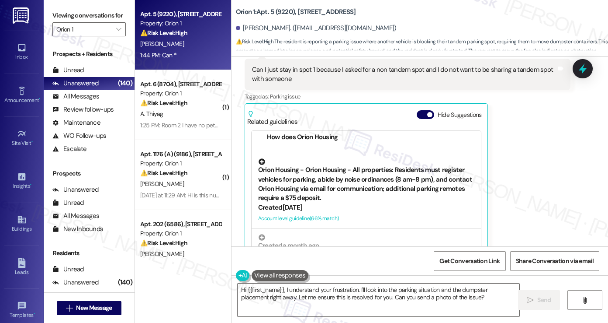
click at [350, 184] on div "Orion Housing - Orion Housing - All properties: Residents must register vehicle…" at bounding box center [366, 180] width 216 height 45
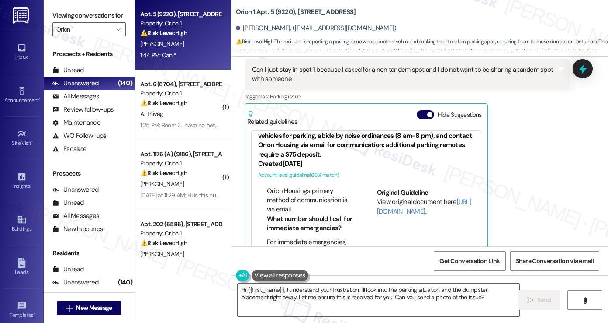
scroll to position [87, 0]
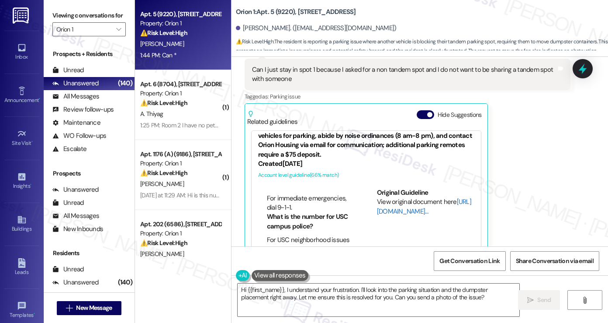
click at [388, 207] on link "[URL][DOMAIN_NAME]…" at bounding box center [424, 206] width 94 height 18
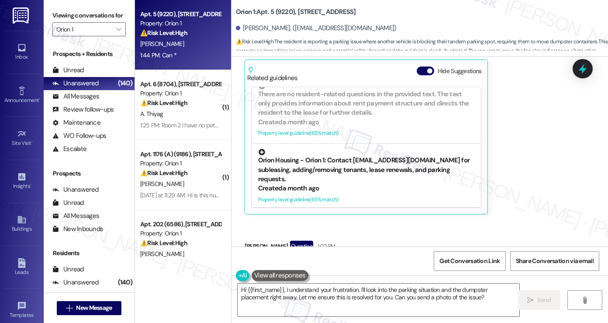
scroll to position [278, 0]
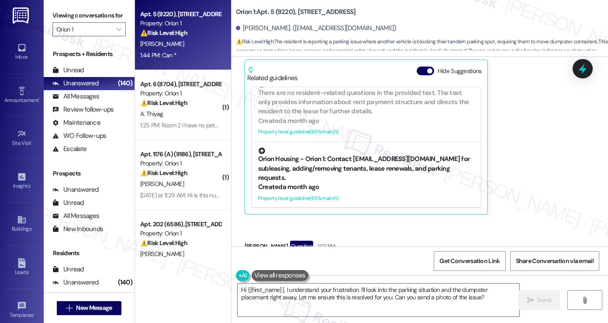
click at [327, 163] on div "Orion Housing - Orion 1: Contact [EMAIL_ADDRESS][DOMAIN_NAME] for subleasing, a…" at bounding box center [366, 164] width 216 height 35
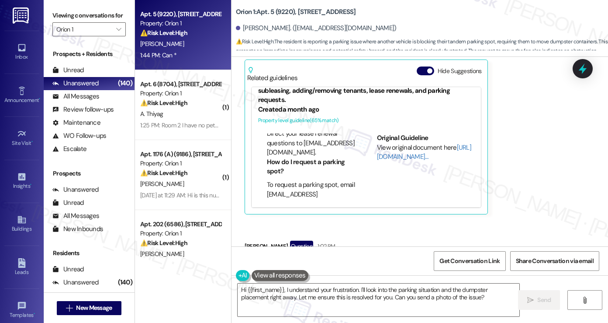
scroll to position [306, 0]
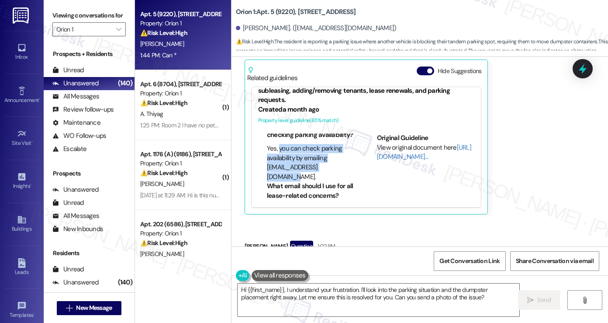
drag, startPoint x: 274, startPoint y: 147, endPoint x: 336, endPoint y: 163, distance: 64.0
click at [336, 163] on li "Yes, you can check parking availability by emailing [EMAIL_ADDRESS][DOMAIN_NAME…" at bounding box center [311, 163] width 89 height 38
copy li "you can check parking availability by emailing leasing@orionhousing.com"
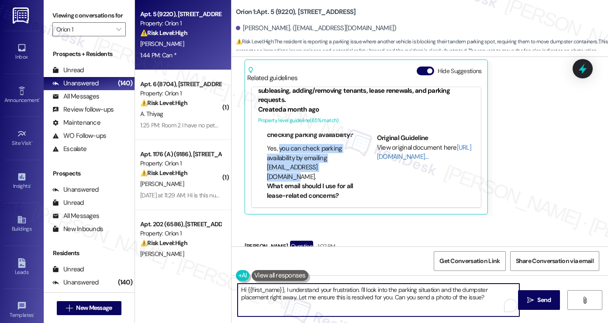
click at [480, 298] on textarea "Hi {{first_name}}, I understand your frustration. I'll look into the parking si…" at bounding box center [379, 299] width 282 height 33
drag, startPoint x: 269, startPoint y: 289, endPoint x: 200, endPoint y: 288, distance: 69.0
click at [200, 288] on div "Apt. 5 (9220), 1155 W 36th Pl Property: Orion 1 ⚠️ Risk Level: High The residen…" at bounding box center [371, 161] width 473 height 323
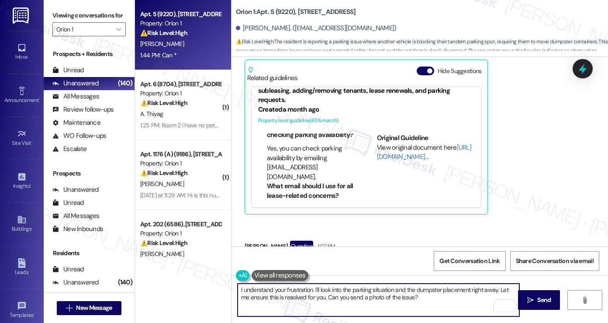
click at [295, 292] on textarea "I understand your frustration. I'll look into the parking situation and the dum…" at bounding box center [379, 299] width 282 height 33
paste textarea "you can check parking availability by emailing leasing@orionhousing.com"
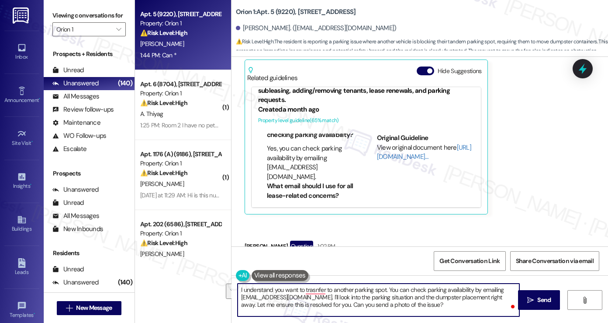
drag, startPoint x: 411, startPoint y: 302, endPoint x: 309, endPoint y: 298, distance: 101.5
click at [309, 298] on textarea "I understand you want to trasnfer to another parking spot. You can check parkin…" at bounding box center [379, 299] width 282 height 33
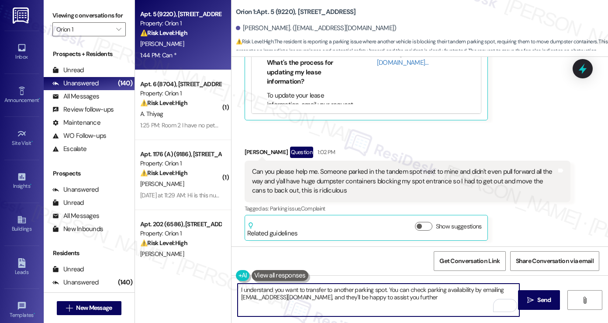
scroll to position [1016, 0]
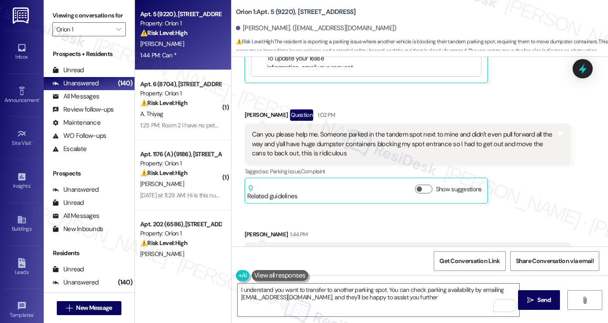
click at [374, 138] on div "Can you please help me. Someone parked in the tandem spot next to mine and didn…" at bounding box center [404, 144] width 305 height 28
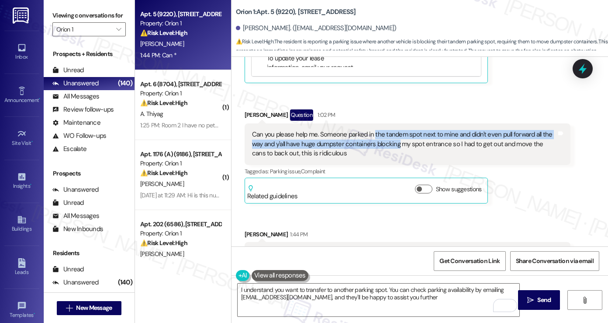
click at [374, 138] on div "Can you please help me. Someone parked in the tandem spot next to mine and didn…" at bounding box center [404, 144] width 305 height 28
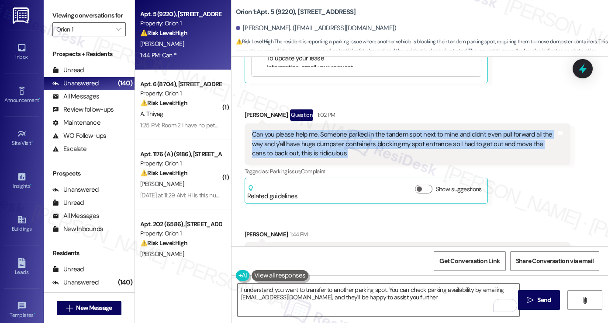
click at [374, 138] on div "Can you please help me. Someone parked in the tandem spot next to mine and didn…" at bounding box center [404, 144] width 305 height 28
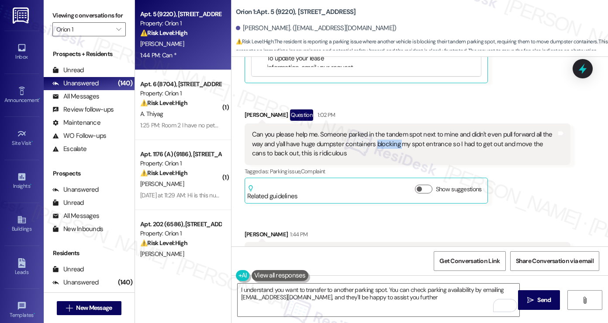
click at [374, 138] on div "Can you please help me. Someone parked in the tandem spot next to mine and didn…" at bounding box center [404, 144] width 305 height 28
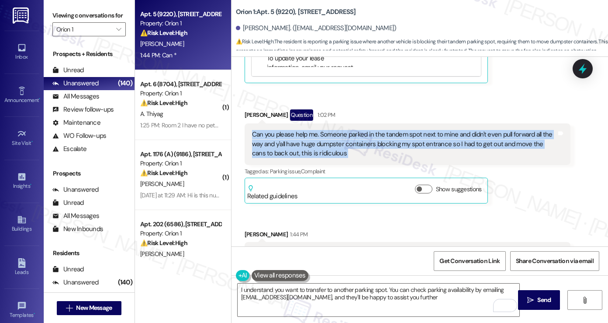
click at [374, 138] on div "Can you please help me. Someone parked in the tandem spot next to mine and didn…" at bounding box center [404, 144] width 305 height 28
click at [353, 143] on div "Can you please help me. Someone parked in the tandem spot next to mine and didn…" at bounding box center [404, 144] width 305 height 28
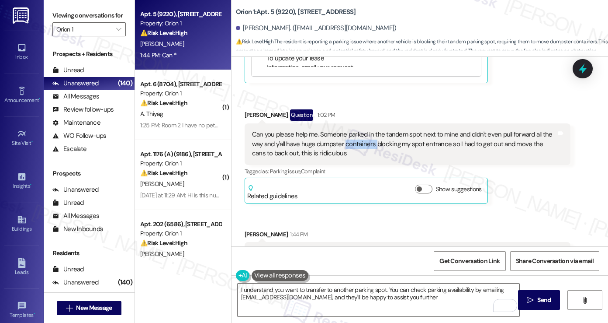
click at [353, 143] on div "Can you please help me. Someone parked in the tandem spot next to mine and didn…" at bounding box center [404, 144] width 305 height 28
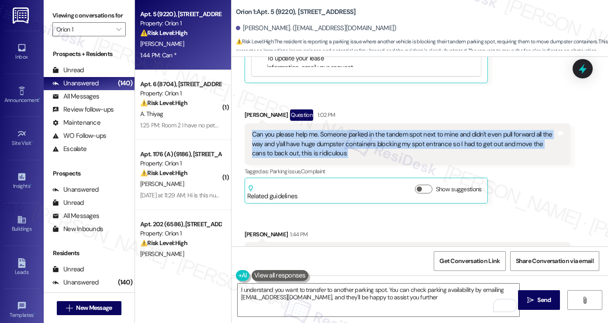
click at [353, 143] on div "Can you please help me. Someone parked in the tandem spot next to mine and didn…" at bounding box center [404, 144] width 305 height 28
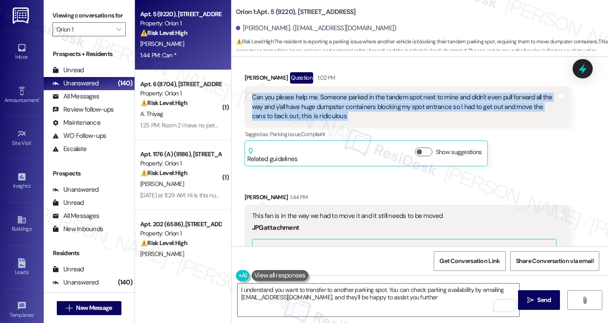
scroll to position [1103, 0]
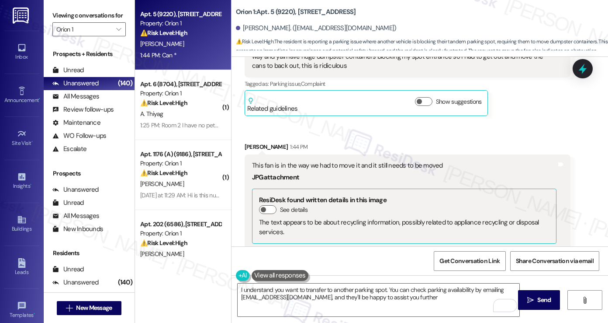
click at [306, 167] on div "This fan is in the way we had to move it and it still needs to be moved" at bounding box center [404, 165] width 305 height 9
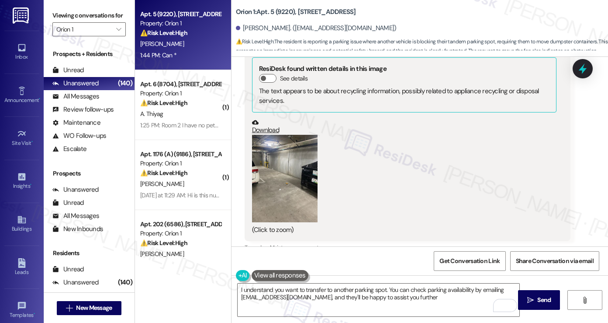
scroll to position [1278, 0]
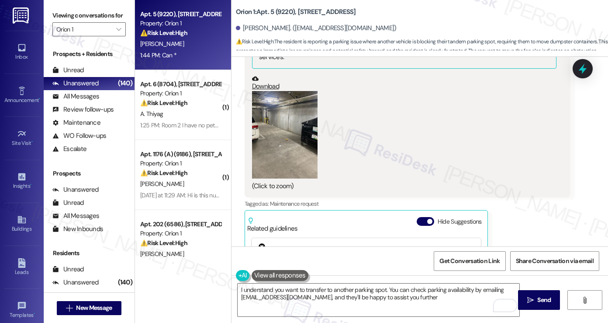
click at [295, 144] on button "Zoom image" at bounding box center [285, 134] width 66 height 87
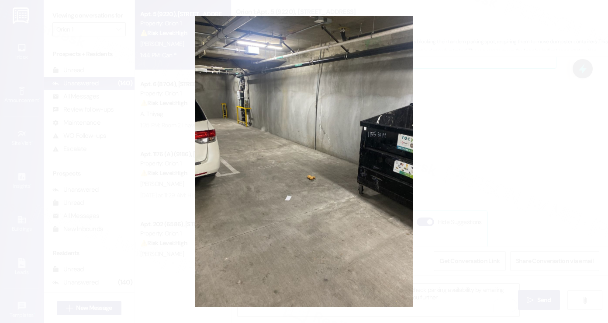
click at [492, 155] on button "Unzoom image" at bounding box center [304, 161] width 608 height 323
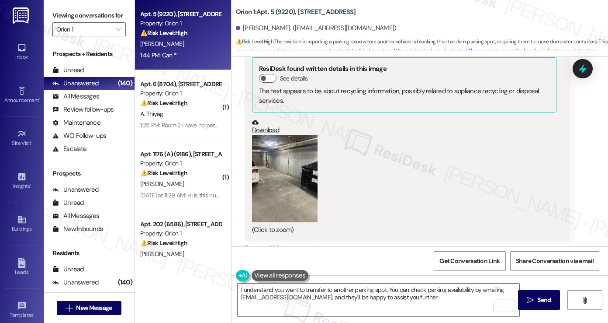
scroll to position [1232, 0]
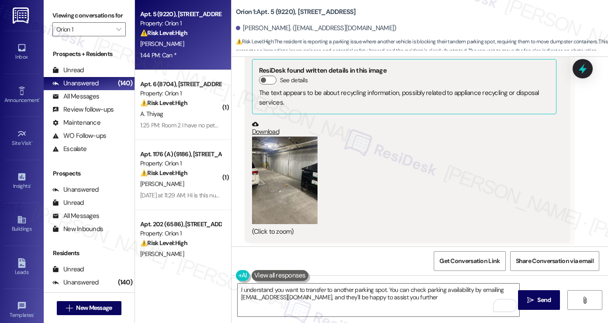
click at [272, 169] on button "Zoom image" at bounding box center [285, 179] width 66 height 87
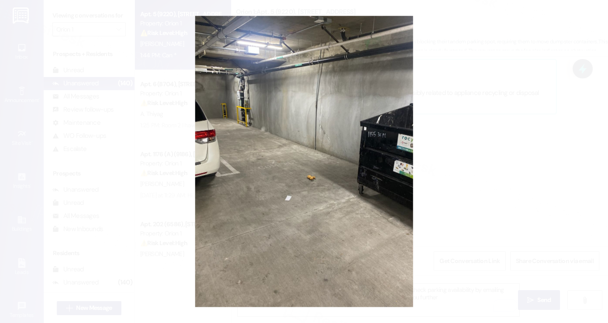
click at [528, 155] on button "Unzoom image" at bounding box center [304, 161] width 608 height 323
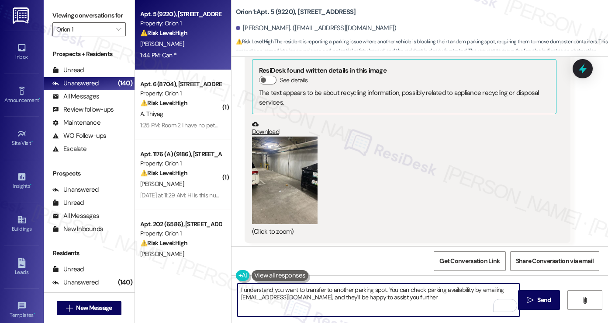
drag, startPoint x: 367, startPoint y: 290, endPoint x: 403, endPoint y: 291, distance: 36.3
click at [403, 291] on textarea "I understand you want to transfer to another parking spot. You can check parkin…" at bounding box center [379, 299] width 282 height 33
click at [421, 291] on textarea "I understand you want to transfer to another parking spot. You can check parkin…" at bounding box center [379, 299] width 282 height 33
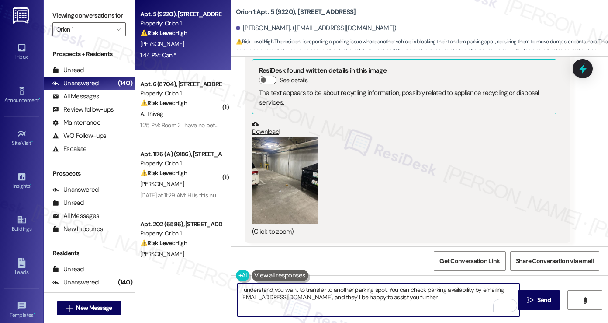
click at [421, 291] on textarea "I understand you want to transfer to another parking spot. You can check parkin…" at bounding box center [379, 299] width 282 height 33
click at [423, 299] on textarea "I understand you want to transfer to another parking spot. You can check parkin…" at bounding box center [379, 299] width 282 height 33
click at [437, 298] on textarea "I understand you want to transfer to another parking spot. You can check parkin…" at bounding box center [379, 299] width 282 height 33
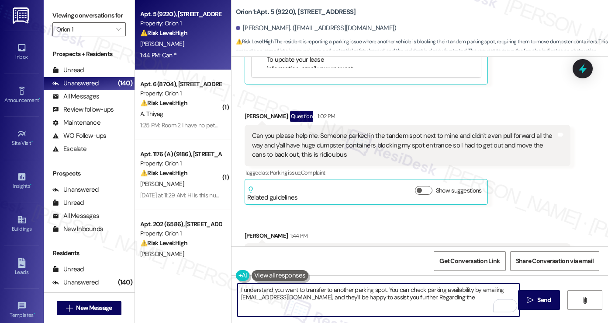
scroll to position [1014, 0]
click at [376, 135] on div "Can you please help me. Someone parked in the tandem spot next to mine and didn…" at bounding box center [404, 146] width 305 height 28
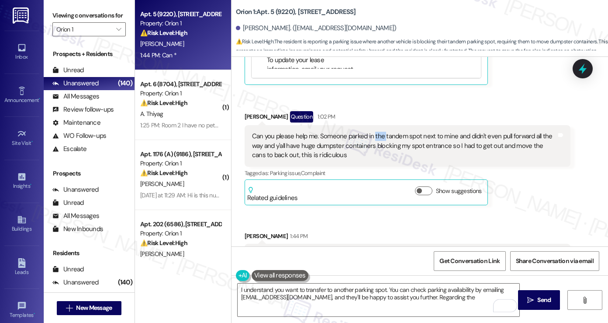
click at [376, 135] on div "Can you please help me. Someone parked in the tandem spot next to mine and didn…" at bounding box center [404, 146] width 305 height 28
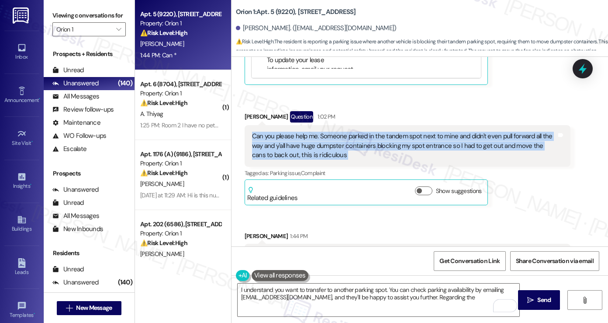
click at [375, 136] on div "Can you please help me. Someone parked in the tandem spot next to mine and didn…" at bounding box center [404, 146] width 305 height 28
click at [368, 139] on div "Can you please help me. Someone parked in the tandem spot next to mine and didn…" at bounding box center [404, 146] width 305 height 28
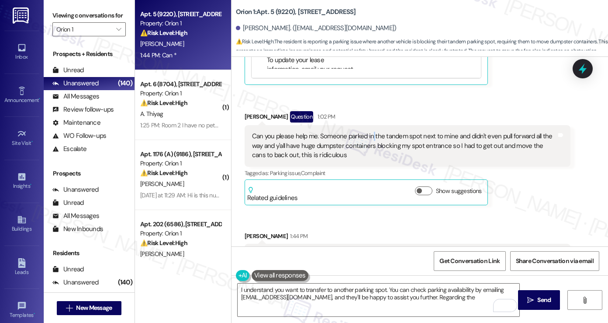
click at [368, 139] on div "Can you please help me. Someone parked in the tandem spot next to mine and didn…" at bounding box center [404, 146] width 305 height 28
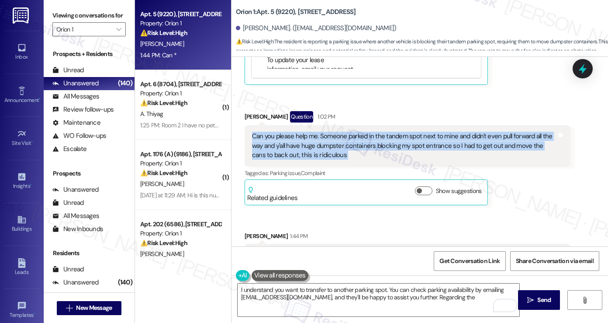
click at [368, 139] on div "Can you please help me. Someone parked in the tandem spot next to mine and didn…" at bounding box center [404, 146] width 305 height 28
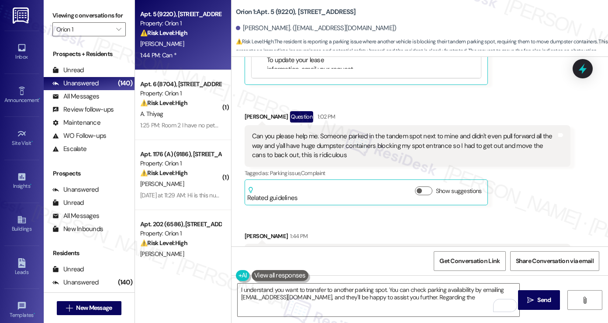
click at [55, 17] on label "Viewing conversations for" at bounding box center [88, 16] width 73 height 14
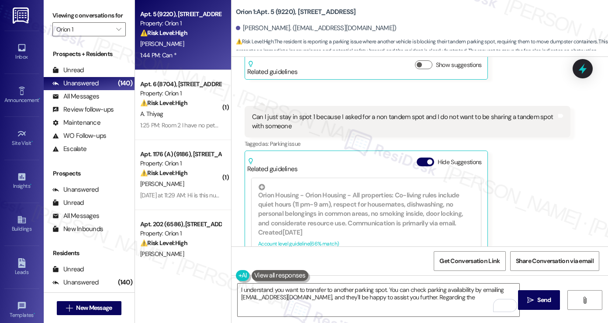
scroll to position [708, 0]
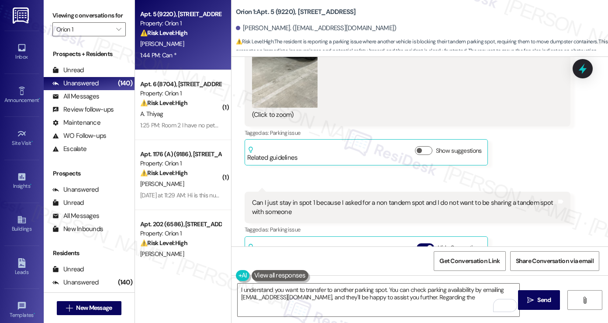
click at [330, 198] on div "Can I just stay in spot 1 because I asked for a non tandem spot and I do not wa…" at bounding box center [404, 207] width 305 height 19
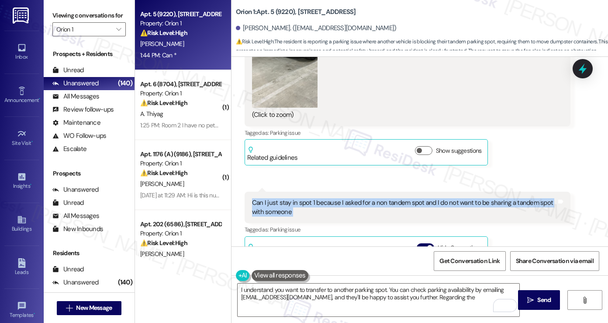
click at [330, 198] on div "Can I just stay in spot 1 because I asked for a non tandem spot and I do not wa…" at bounding box center [404, 207] width 305 height 19
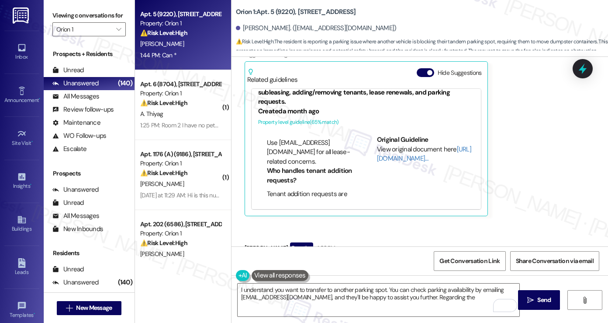
scroll to position [420, 0]
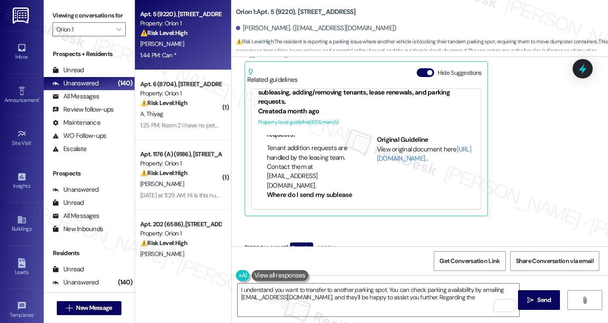
click at [547, 170] on div "Hannah Fonseca Question Neutral Yesterday at 1:09 PM Can I just stay in spot 1 …" at bounding box center [408, 117] width 326 height 200
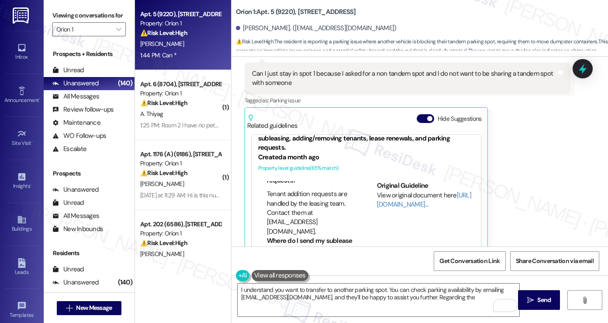
scroll to position [795, 0]
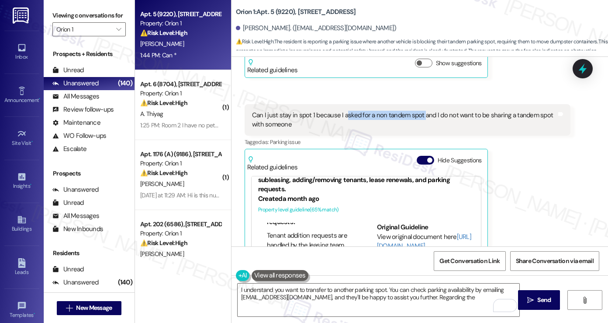
drag, startPoint x: 397, startPoint y: 110, endPoint x: 446, endPoint y: 111, distance: 49.4
click at [443, 111] on div "Can I just stay in spot 1 because I asked for a non tandem spot and I do not wa…" at bounding box center [408, 120] width 326 height 32
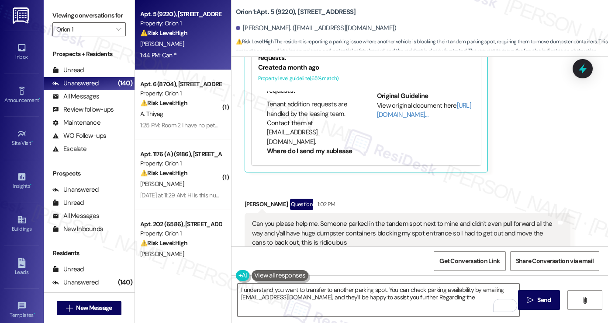
scroll to position [1014, 0]
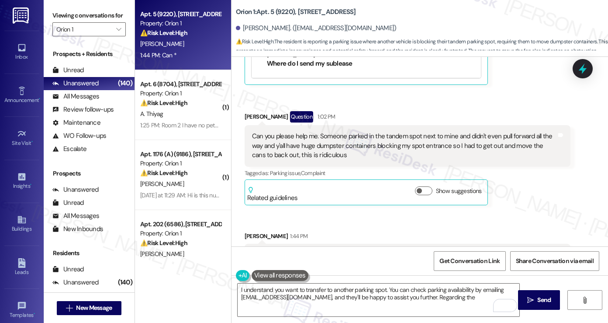
click at [297, 133] on div "Can you please help me. Someone parked in the tandem spot next to mine and didn…" at bounding box center [404, 146] width 305 height 28
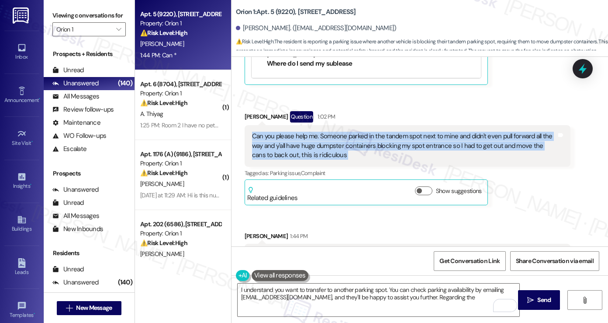
click at [297, 133] on div "Can you please help me. Someone parked in the tandem spot next to mine and didn…" at bounding box center [404, 146] width 305 height 28
click at [309, 142] on div "Can you please help me. Someone parked in the tandem spot next to mine and didn…" at bounding box center [404, 146] width 305 height 28
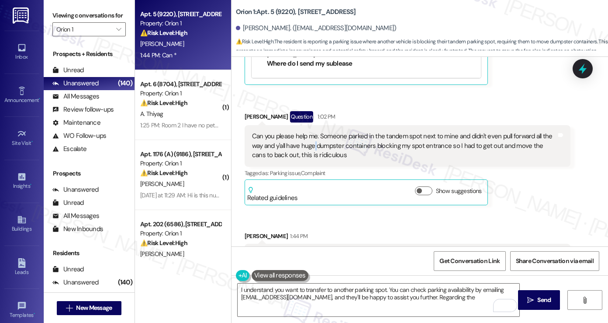
click at [309, 142] on div "Can you please help me. Someone parked in the tandem spot next to mine and didn…" at bounding box center [404, 146] width 305 height 28
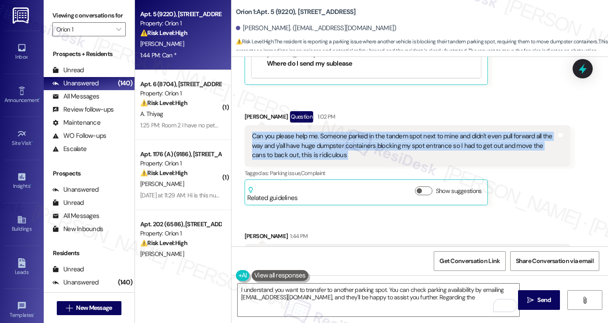
click at [309, 142] on div "Can you please help me. Someone parked in the tandem spot next to mine and didn…" at bounding box center [404, 146] width 305 height 28
click at [422, 139] on div "Can you please help me. Someone parked in the tandem spot next to mine and didn…" at bounding box center [404, 146] width 305 height 28
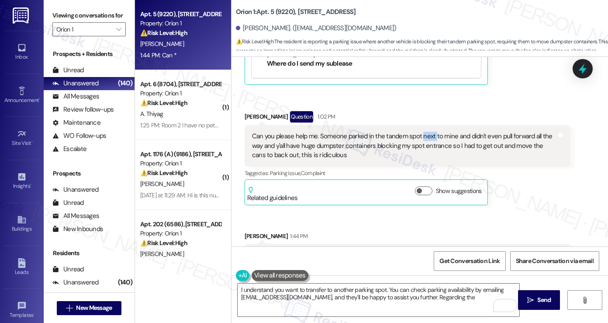
click at [422, 139] on div "Can you please help me. Someone parked in the tandem spot next to mine and didn…" at bounding box center [404, 146] width 305 height 28
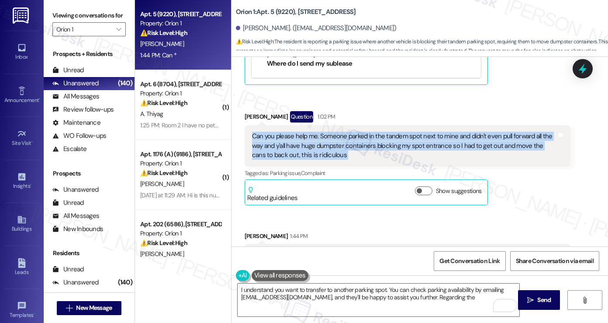
click at [422, 139] on div "Can you please help me. Someone parked in the tandem spot next to mine and didn…" at bounding box center [404, 146] width 305 height 28
click at [305, 141] on div "Can you please help me. Someone parked in the tandem spot next to mine and didn…" at bounding box center [404, 146] width 305 height 28
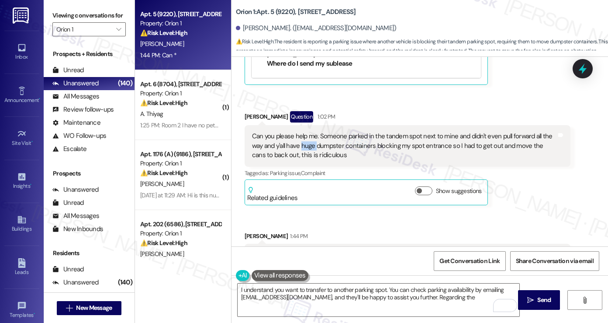
click at [305, 141] on div "Can you please help me. Someone parked in the tandem spot next to mine and didn…" at bounding box center [404, 146] width 305 height 28
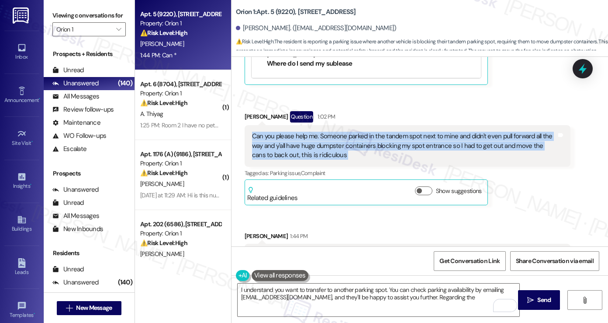
click at [305, 141] on div "Can you please help me. Someone parked in the tandem spot next to mine and didn…" at bounding box center [404, 146] width 305 height 28
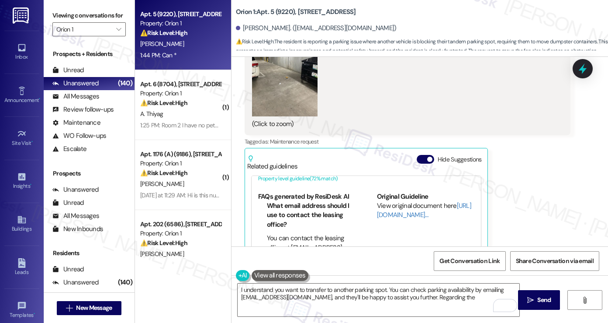
scroll to position [1407, 0]
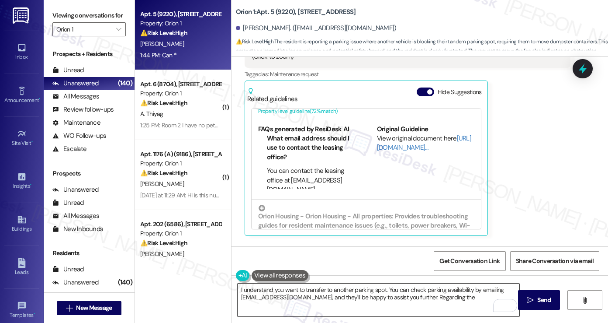
click at [358, 288] on textarea "I understand you want to transfer to another parking spot. You can check parkin…" at bounding box center [379, 299] width 282 height 33
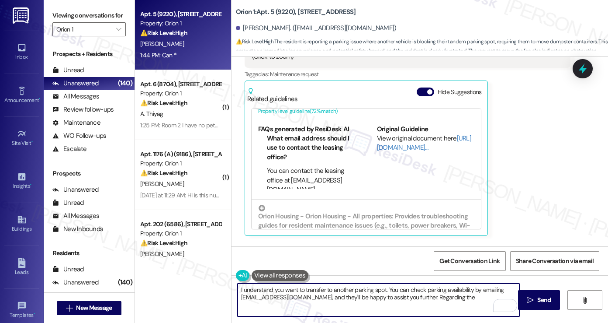
click at [358, 288] on textarea "I understand you want to transfer to another parking spot. You can check parkin…" at bounding box center [379, 299] width 282 height 33
click at [453, 298] on textarea "I understand you want to transfer to another parking spot. You can check parkin…" at bounding box center [379, 299] width 282 height 33
drag, startPoint x: 315, startPoint y: 297, endPoint x: 429, endPoint y: 298, distance: 114.1
click at [429, 298] on textarea "I understand you want to transfer to another parking spot. You can check parkin…" at bounding box center [379, 299] width 282 height 33
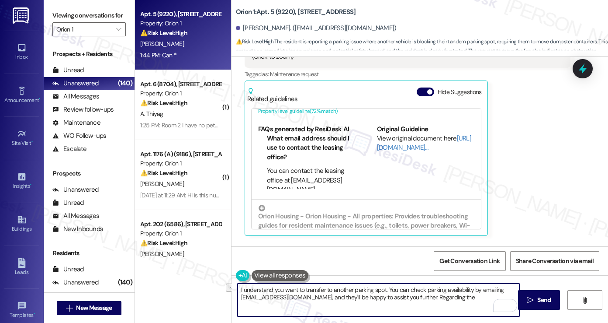
click at [446, 295] on textarea "I understand you want to transfer to another parking spot. You can check parkin…" at bounding box center [379, 299] width 282 height 33
click at [460, 297] on textarea "I understand you want to transfer to another parking spot. You can check parkin…" at bounding box center [379, 299] width 282 height 33
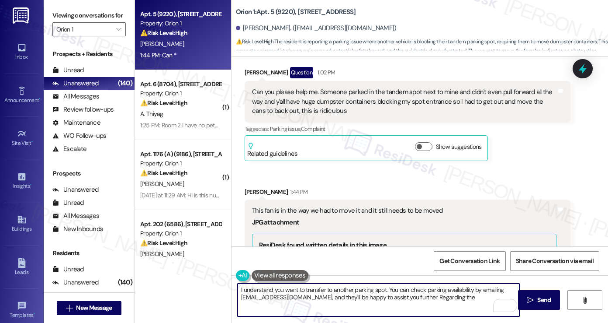
scroll to position [1014, 0]
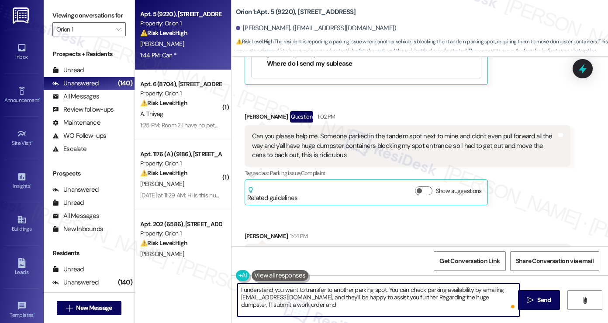
type textarea "I understand you want to transfer to another parking spot. You can check parkin…"
click at [351, 141] on div "Can you please help me. Someone parked in the tandem spot next to mine and didn…" at bounding box center [404, 146] width 305 height 28
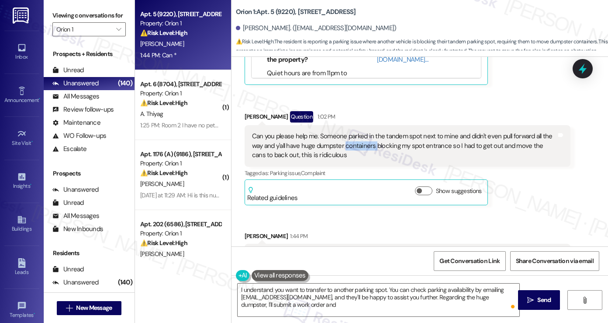
click at [351, 141] on div "Can you please help me. Someone parked in the tandem spot next to mine and didn…" at bounding box center [404, 146] width 305 height 28
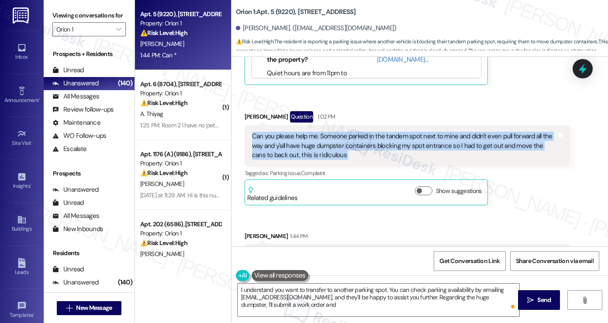
click at [351, 141] on div "Can you please help me. Someone parked in the tandem spot next to mine and didn…" at bounding box center [404, 146] width 305 height 28
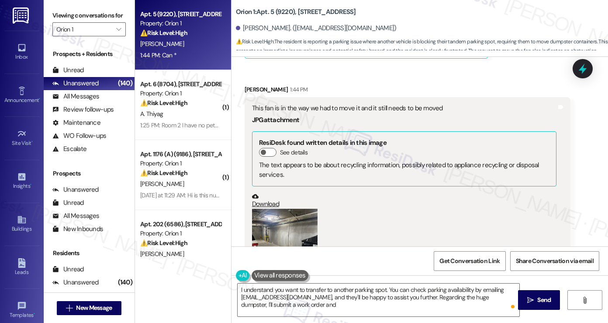
scroll to position [1145, 0]
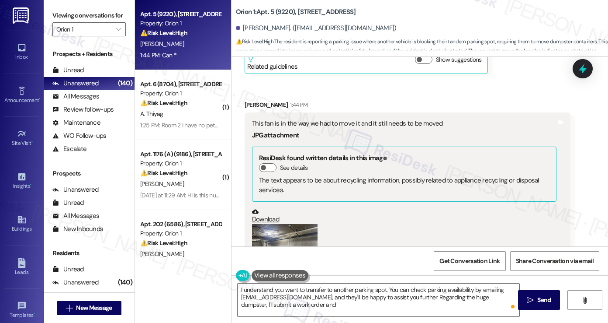
click at [327, 122] on div "This fan is in the way we had to move it and it still needs to be moved" at bounding box center [404, 123] width 305 height 9
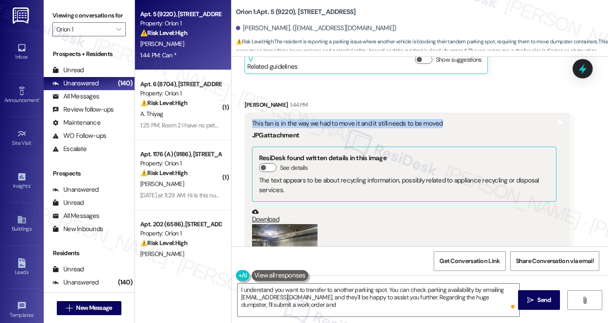
drag, startPoint x: 327, startPoint y: 122, endPoint x: 329, endPoint y: 126, distance: 4.6
click at [327, 122] on div "This fan is in the way we had to move it and it still needs to be moved" at bounding box center [404, 123] width 305 height 9
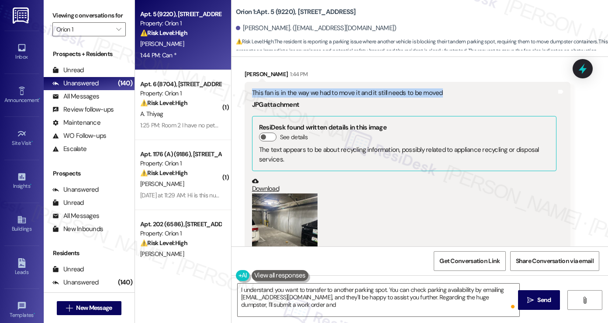
scroll to position [1189, 0]
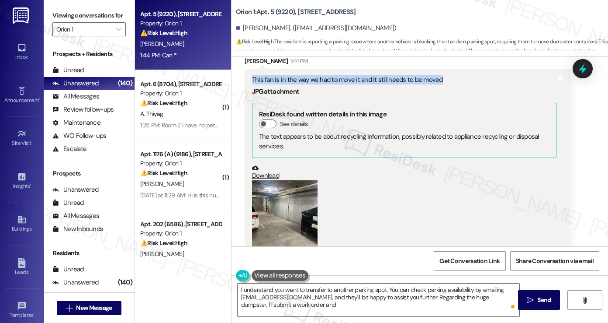
click at [268, 190] on button "Zoom image" at bounding box center [285, 223] width 66 height 87
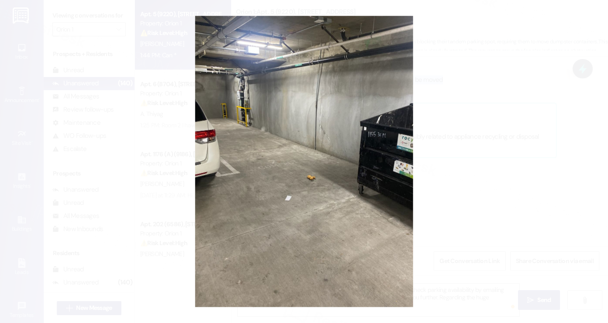
click at [509, 156] on button "Unzoom image" at bounding box center [304, 161] width 608 height 323
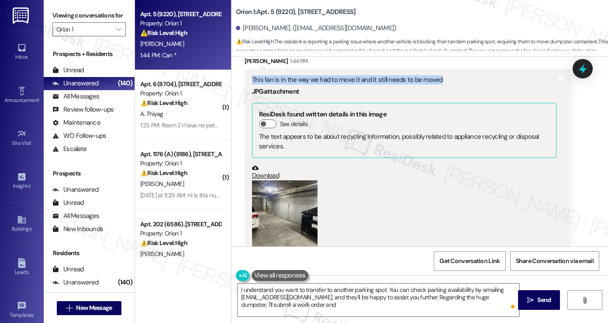
click at [280, 189] on button "Zoom image" at bounding box center [285, 223] width 66 height 87
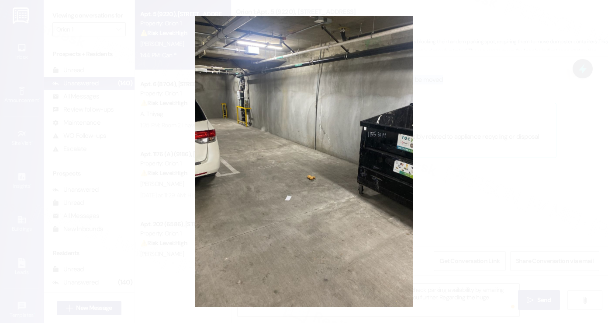
drag, startPoint x: 299, startPoint y: 106, endPoint x: 528, endPoint y: 121, distance: 229.0
click at [528, 121] on button "Unzoom image" at bounding box center [304, 161] width 608 height 323
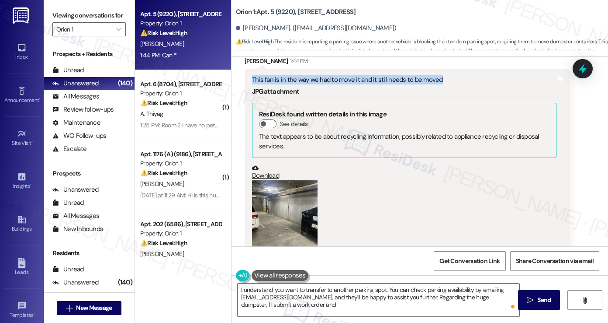
click at [281, 190] on button "Zoom image" at bounding box center [285, 223] width 66 height 87
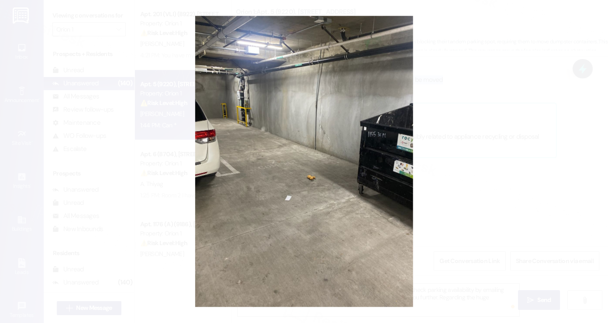
click at [526, 57] on button "Unzoom image" at bounding box center [304, 161] width 608 height 323
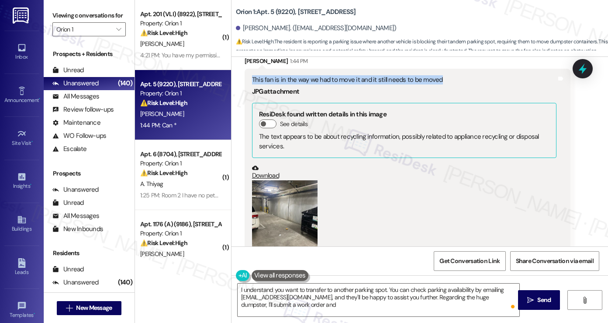
scroll to position [1451, 0]
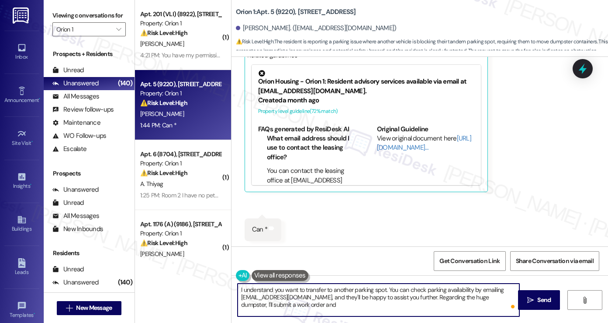
click at [334, 288] on textarea "I understand you want to transfer to another parking spot. You can check parkin…" at bounding box center [379, 299] width 282 height 33
click at [376, 290] on textarea "I understand you want to transfer to another parking spot. You can check parkin…" at bounding box center [379, 299] width 282 height 33
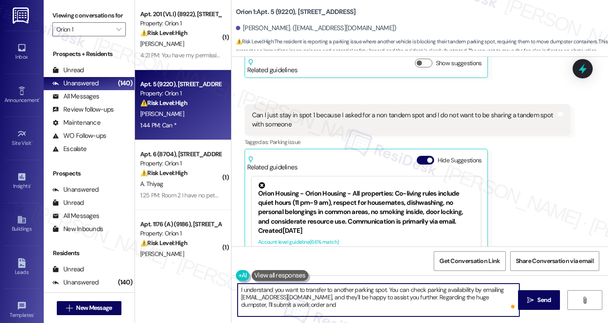
scroll to position [752, 0]
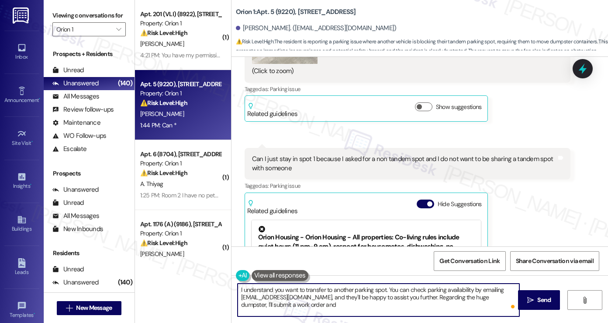
click at [317, 157] on div "Can I just stay in spot 1 because I asked for a non tandem spot and I do not wa…" at bounding box center [404, 163] width 305 height 19
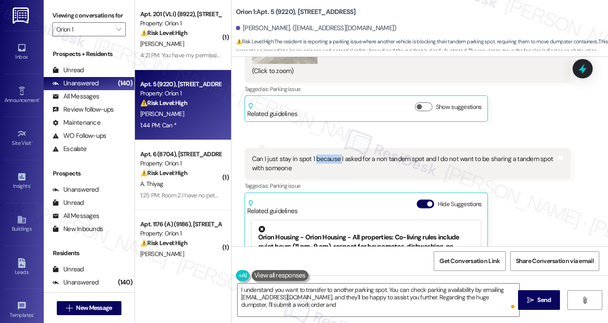
click at [317, 157] on div "Can I just stay in spot 1 because I asked for a non tandem spot and I do not wa…" at bounding box center [404, 163] width 305 height 19
click at [386, 288] on textarea "I understand you want to transfer to another parking spot. You can check parkin…" at bounding box center [379, 299] width 282 height 33
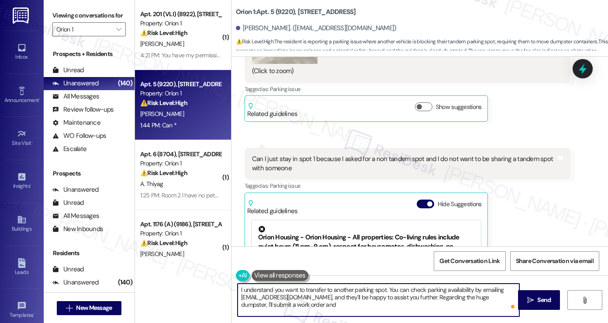
click at [386, 288] on textarea "I understand you want to transfer to another parking spot. You can check parkin…" at bounding box center [379, 299] width 282 height 33
click at [334, 291] on textarea "I understand you want to transfer to another parking spot. You can check parkin…" at bounding box center [379, 299] width 282 height 33
click at [375, 307] on textarea "I understand you want to transfer to another parking spot. You can check parkin…" at bounding box center [379, 299] width 282 height 33
drag, startPoint x: 367, startPoint y: 306, endPoint x: 491, endPoint y: 296, distance: 124.1
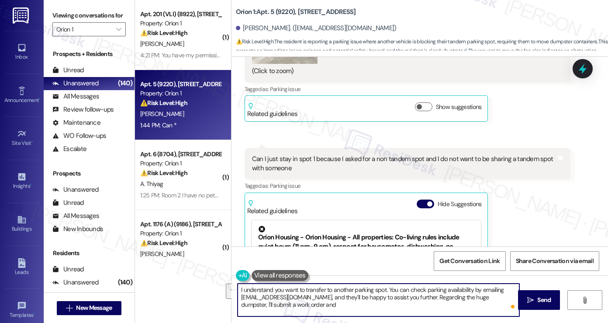
click at [491, 296] on textarea "I understand you want to transfer to another parking spot. You can check parkin…" at bounding box center [379, 299] width 282 height 33
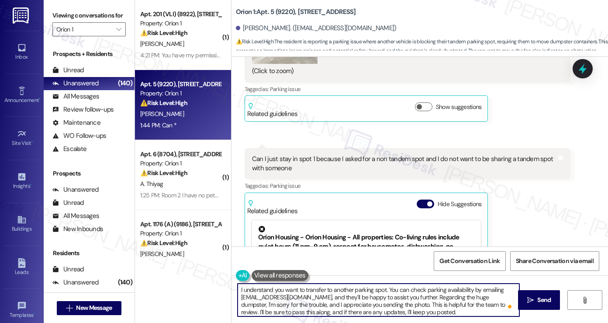
scroll to position [926, 0]
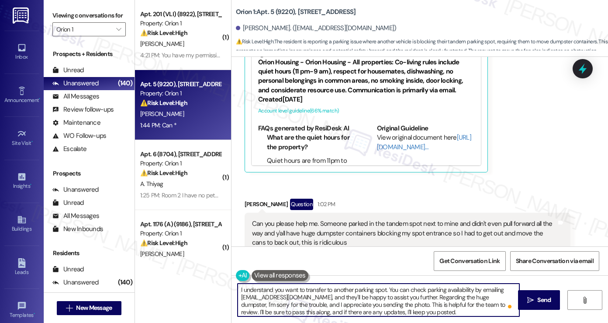
click at [322, 290] on textarea "I understand you want to transfer to another parking spot. You can check parkin…" at bounding box center [379, 299] width 282 height 33
click at [287, 296] on textarea "I understand you want to transfer to another parking spot. You can check parkin…" at bounding box center [379, 299] width 282 height 33
click at [332, 293] on textarea "I understand you want to transfer to another parking spot. You can check parkin…" at bounding box center [379, 299] width 282 height 33
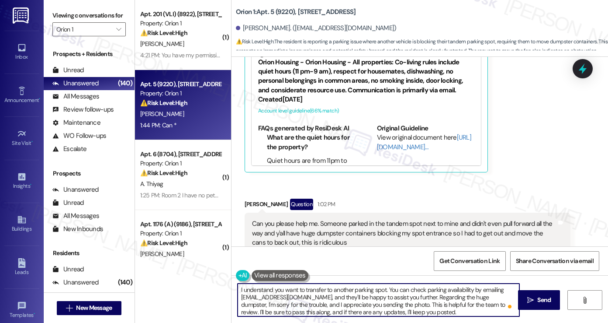
click at [332, 293] on textarea "I understand you want to transfer to another parking spot. You can check parkin…" at bounding box center [379, 299] width 282 height 33
click at [413, 298] on textarea "I understand you want to transfer to another parking spot. You can check parkin…" at bounding box center [379, 299] width 282 height 33
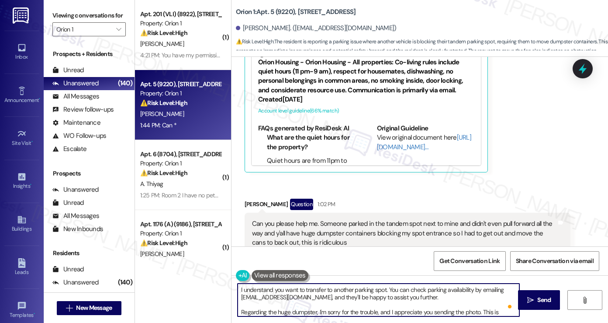
scroll to position [9, 0]
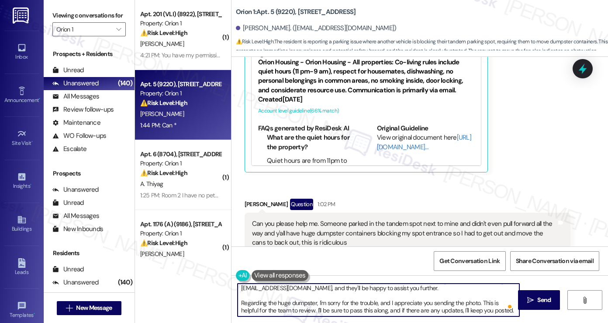
click at [338, 311] on textarea "I understand you want to transfer to another parking spot. You can check parkin…" at bounding box center [379, 299] width 282 height 33
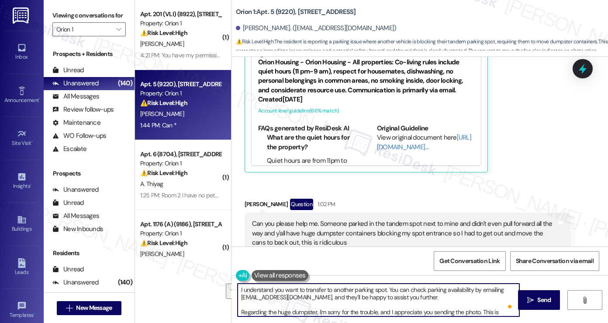
click at [376, 294] on textarea "I understand you want to transfer to another parking spot. You can check parkin…" at bounding box center [379, 299] width 282 height 33
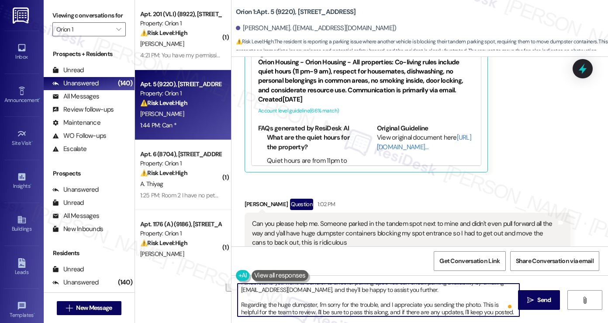
scroll to position [9, 0]
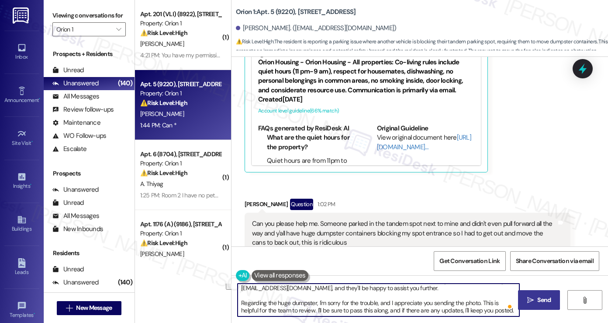
type textarea "I understand you want to transfer to another parking spot. You can check parkin…"
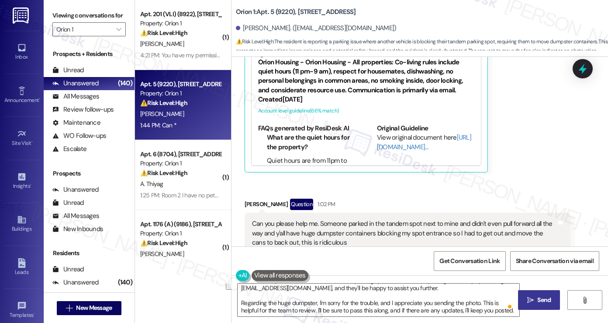
click at [531, 298] on icon "" at bounding box center [530, 299] width 7 height 7
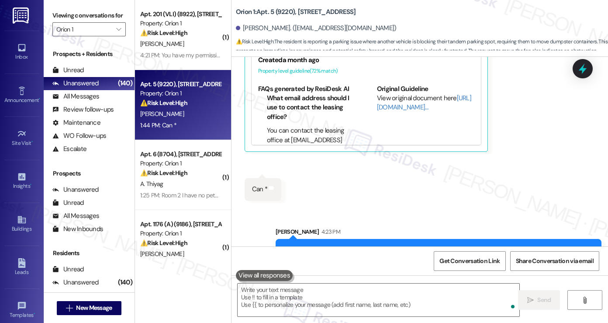
scroll to position [1549, 0]
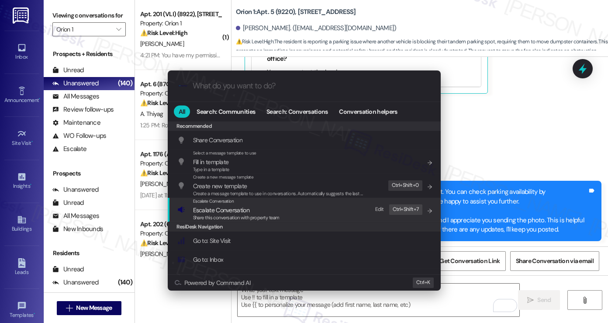
click at [259, 211] on span "Escalate Conversation" at bounding box center [236, 210] width 87 height 10
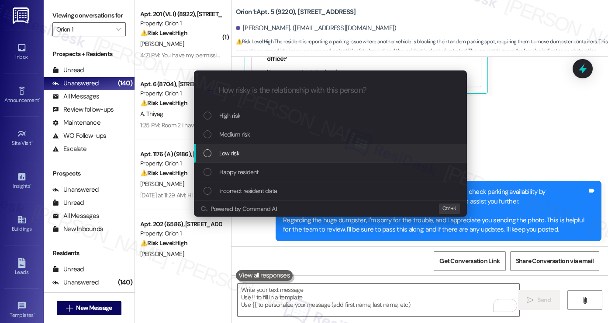
click at [240, 150] on div "Low risk" at bounding box center [332, 153] width 256 height 10
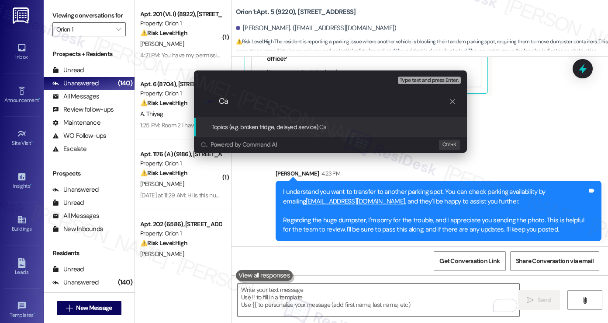
type input "C"
type input "H"
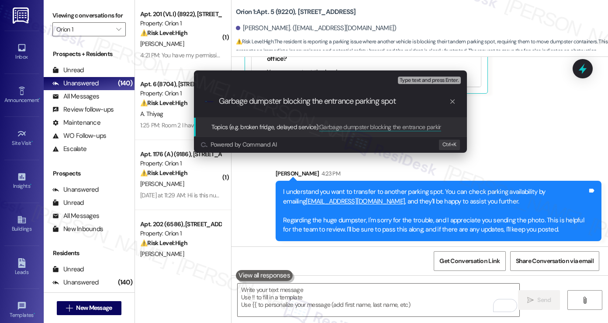
click at [407, 103] on input "Garbage dumpster blocking the entrance parking spot" at bounding box center [334, 101] width 230 height 9
click at [407, 99] on input "Garbage dumpster blocking the entrance parking spot" at bounding box center [334, 101] width 230 height 9
click at [414, 101] on input "Garbage dumpster blocking the entrance parking spot and requests to" at bounding box center [334, 101] width 230 height 9
click at [73, 19] on div "Escalate Conversation Low risk Topics (e.g. broken fridge, delayed service) Any…" at bounding box center [304, 161] width 608 height 323
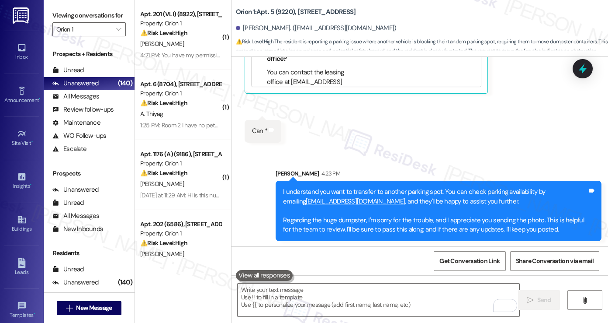
click at [56, 14] on label "Viewing conversations for" at bounding box center [88, 16] width 73 height 14
click at [383, 183] on div "I understand you want to transfer to another parking spot. You can check parkin…" at bounding box center [439, 210] width 326 height 60
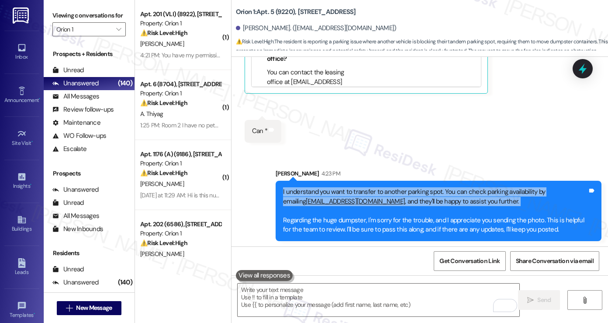
click at [383, 183] on div "I understand you want to transfer to another parking spot. You can check parkin…" at bounding box center [439, 210] width 326 height 60
click at [423, 195] on div "I understand you want to transfer to another parking spot. You can check parkin…" at bounding box center [435, 210] width 305 height 47
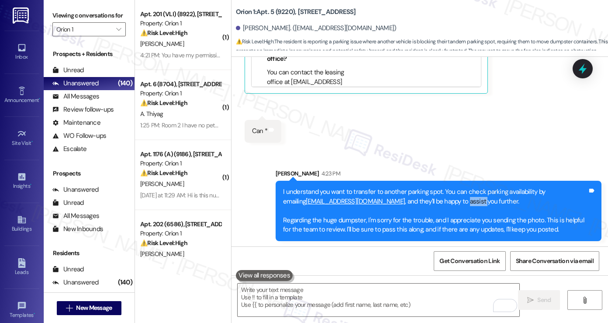
click at [423, 195] on div "I understand you want to transfer to another parking spot. You can check parkin…" at bounding box center [435, 210] width 305 height 47
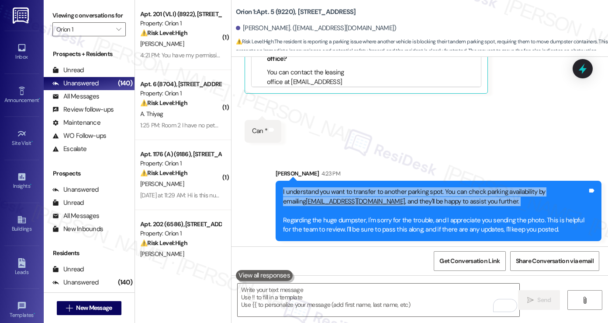
click at [423, 195] on div "I understand you want to transfer to another parking spot. You can check parkin…" at bounding box center [435, 210] width 305 height 47
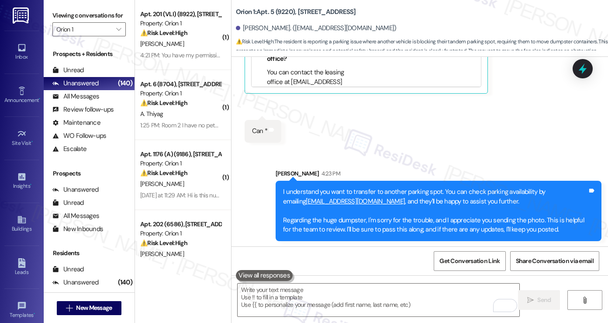
click at [378, 216] on div "I understand you want to transfer to another parking spot. You can check parkin…" at bounding box center [435, 210] width 305 height 47
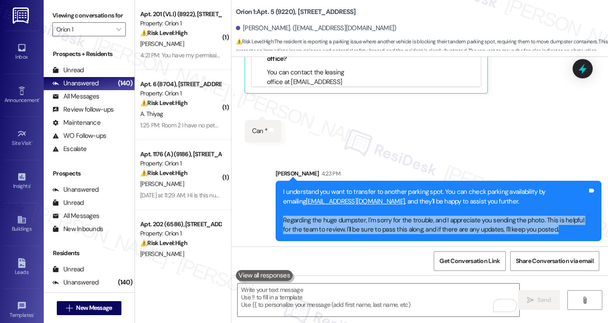
click at [378, 216] on div "I understand you want to transfer to another parking spot. You can check parkin…" at bounding box center [435, 210] width 305 height 47
click at [481, 222] on div "I understand you want to transfer to another parking spot. You can check parkin…" at bounding box center [435, 210] width 305 height 47
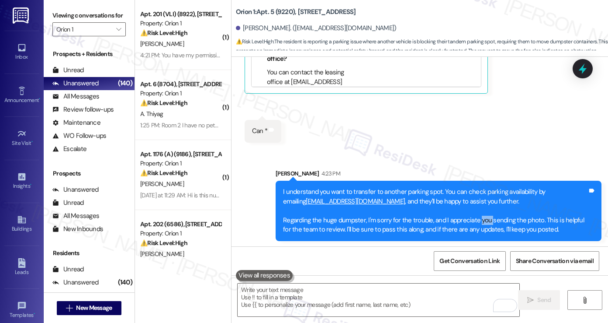
click at [481, 222] on div "I understand you want to transfer to another parking spot. You can check parkin…" at bounding box center [435, 210] width 305 height 47
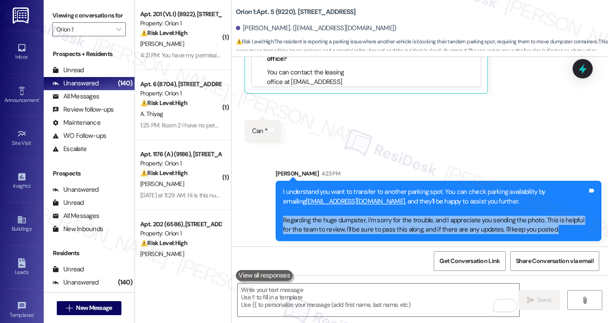
click at [481, 222] on div "I understand you want to transfer to another parking spot. You can check parkin…" at bounding box center [435, 210] width 305 height 47
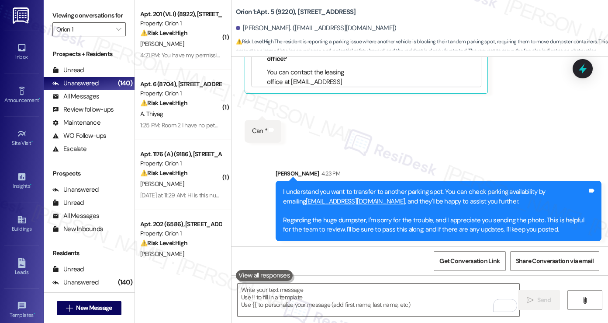
click at [587, 64] on icon at bounding box center [583, 68] width 15 height 15
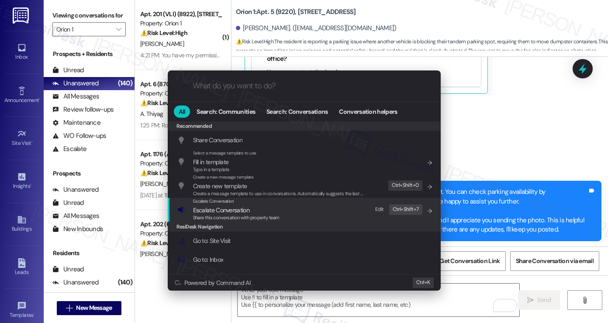
click at [303, 203] on div "Escalate Conversation Escalate Conversation Share this conversation with proper…" at bounding box center [305, 210] width 256 height 24
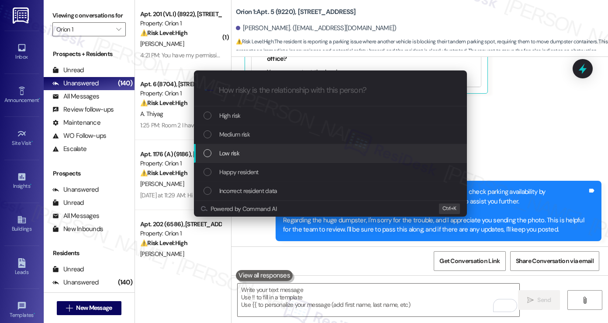
click at [244, 155] on div "Low risk" at bounding box center [332, 153] width 256 height 10
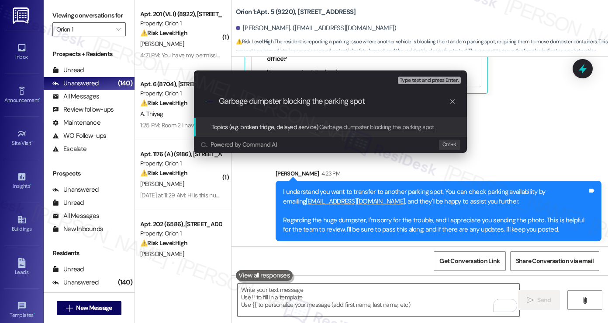
click at [304, 97] on input "Garbage dumpster blocking the parking spot" at bounding box center [334, 101] width 230 height 9
click at [519, 130] on div "Escalate Conversation Low risk Topics (e.g. broken fridge, delayed service) Any…" at bounding box center [304, 161] width 608 height 323
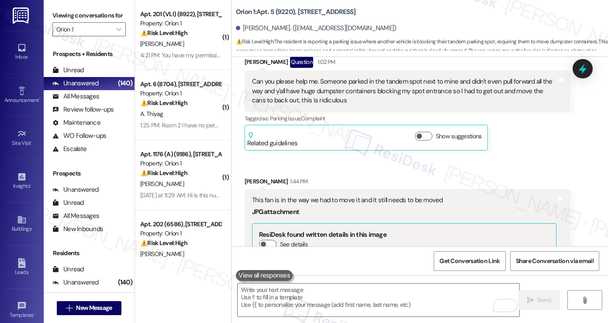
scroll to position [1025, 0]
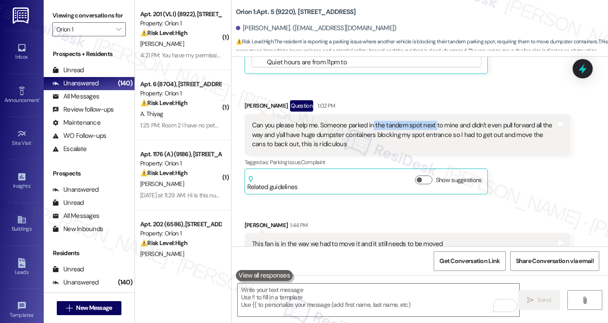
drag, startPoint x: 369, startPoint y: 124, endPoint x: 430, endPoint y: 126, distance: 61.2
click at [430, 126] on div "Can you please help me. Someone parked in the tandem spot next to mine and didn…" at bounding box center [404, 135] width 305 height 28
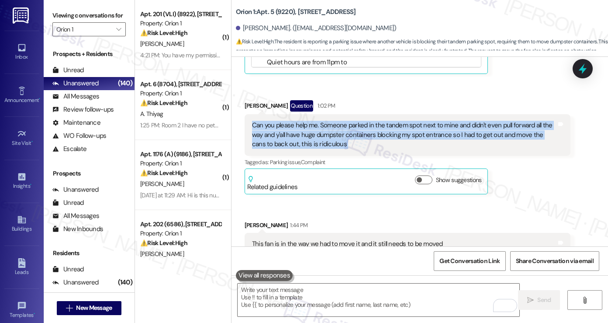
click at [430, 126] on div "Can you please help me. Someone parked in the tandem spot next to mine and didn…" at bounding box center [404, 135] width 305 height 28
click at [385, 127] on div "Can you please help me. Someone parked in the tandem spot next to mine and didn…" at bounding box center [404, 135] width 305 height 28
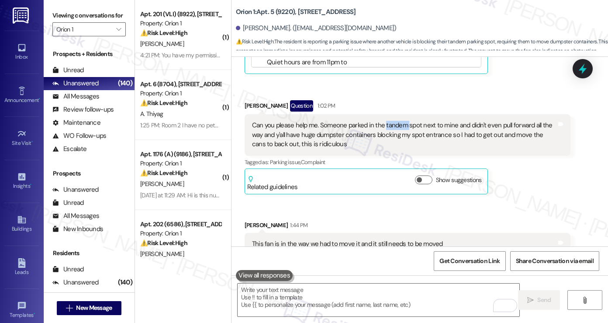
click at [385, 127] on div "Can you please help me. Someone parked in the tandem spot next to mine and didn…" at bounding box center [404, 135] width 305 height 28
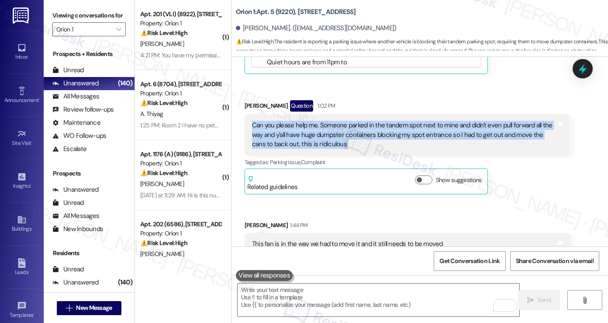
click at [385, 127] on div "Can you please help me. Someone parked in the tandem spot next to mine and didn…" at bounding box center [404, 135] width 305 height 28
click at [352, 129] on div "Can you please help me. Someone parked in the tandem spot next to mine and didn…" at bounding box center [404, 135] width 305 height 28
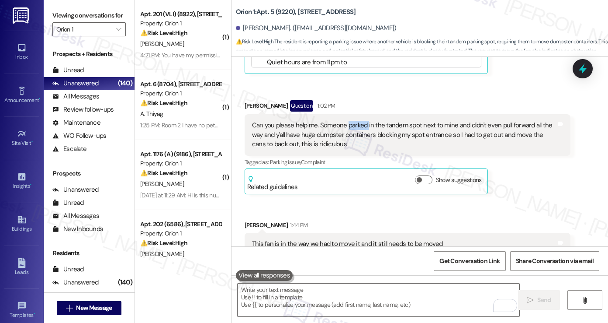
click at [352, 129] on div "Can you please help me. Someone parked in the tandem spot next to mine and didn…" at bounding box center [404, 135] width 305 height 28
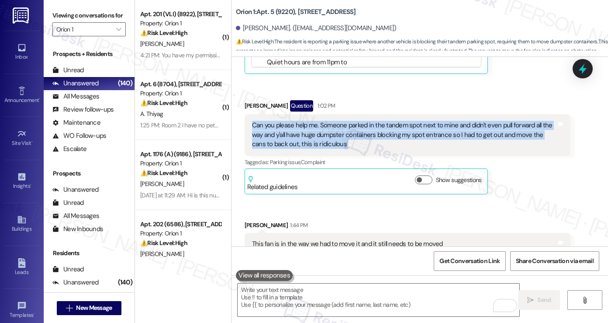
click at [352, 129] on div "Can you please help me. Someone parked in the tandem spot next to mine and didn…" at bounding box center [404, 135] width 305 height 28
click at [585, 71] on icon at bounding box center [583, 68] width 15 height 15
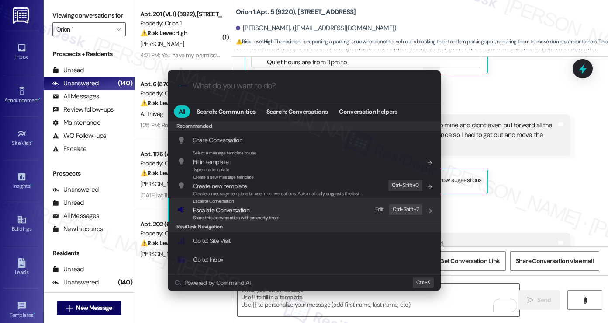
click at [211, 211] on span "Escalate Conversation" at bounding box center [221, 210] width 56 height 8
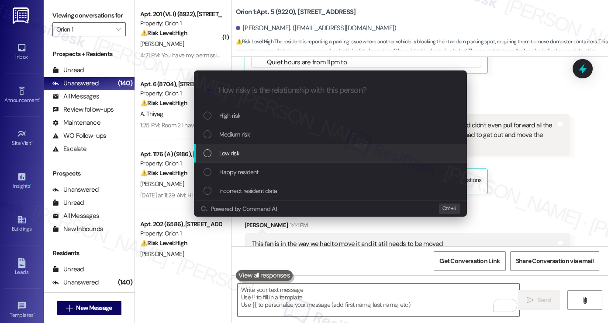
click at [227, 153] on span "Low risk" at bounding box center [229, 153] width 20 height 10
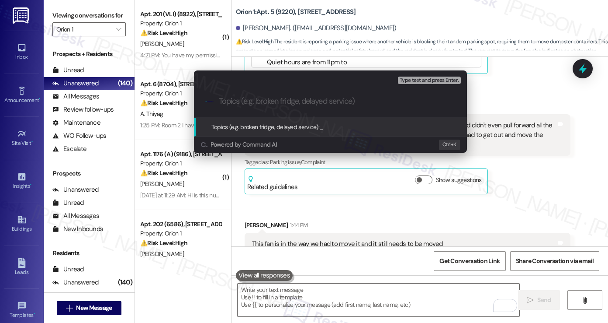
paste input "Garbage dumpster blocking the parking spot"
type input "Garbage dumpster blocking the parking spot"
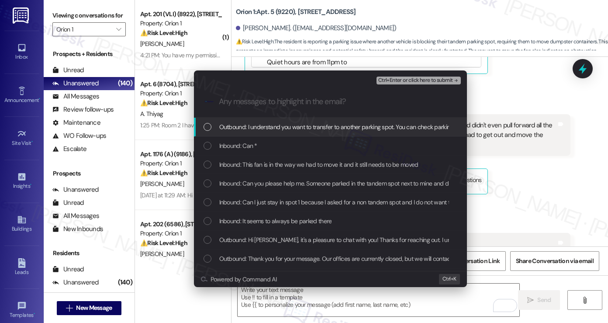
click at [561, 134] on div "Escalate Conversation Low risk Garbage dumpster blocking the parking spot Any m…" at bounding box center [304, 161] width 608 height 323
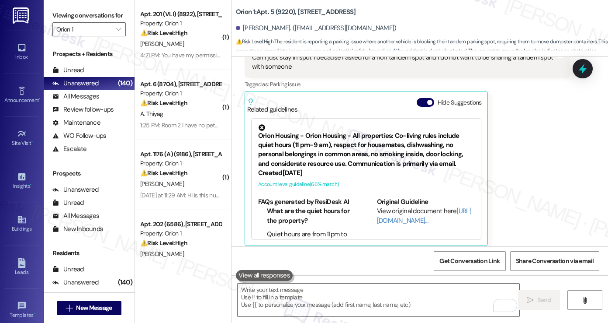
scroll to position [763, 0]
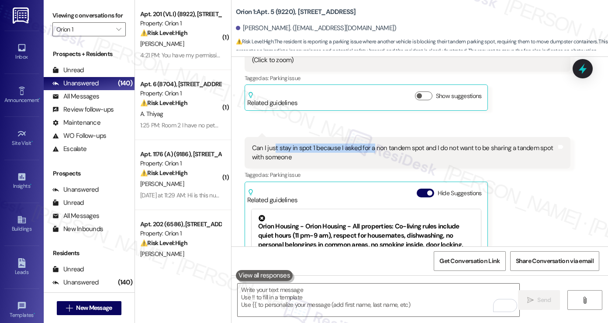
drag, startPoint x: 270, startPoint y: 142, endPoint x: 367, endPoint y: 142, distance: 97.0
click at [367, 142] on div "Can I just stay in spot 1 because I asked for a non tandem spot and I do not wa…" at bounding box center [408, 153] width 326 height 32
click at [367, 143] on div "Can I just stay in spot 1 because I asked for a non tandem spot and I do not wa…" at bounding box center [404, 152] width 305 height 19
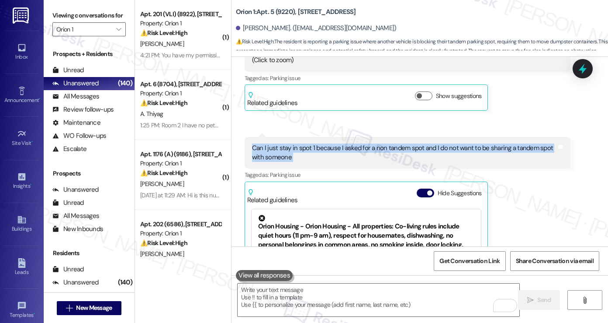
click at [367, 143] on div "Can I just stay in spot 1 because I asked for a non tandem spot and I do not wa…" at bounding box center [404, 152] width 305 height 19
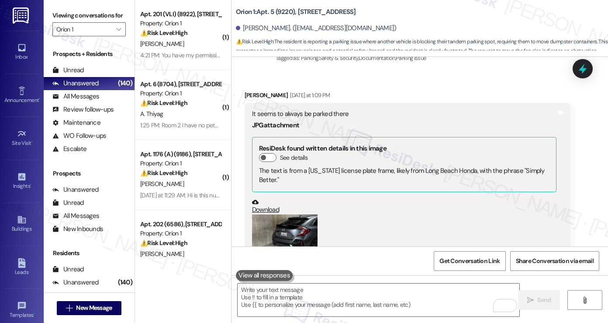
scroll to position [500, 0]
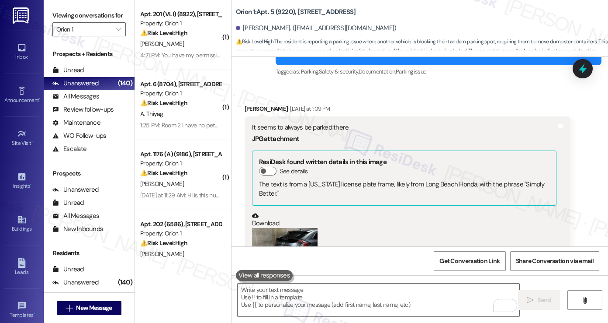
click at [308, 126] on div "It seems to always be parked there" at bounding box center [404, 127] width 305 height 9
click at [305, 125] on div "It seems to always be parked there" at bounding box center [404, 127] width 305 height 9
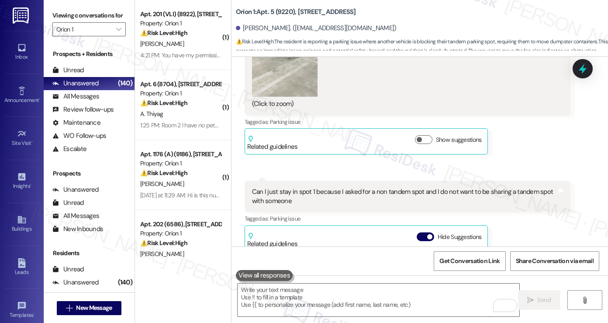
scroll to position [588, 0]
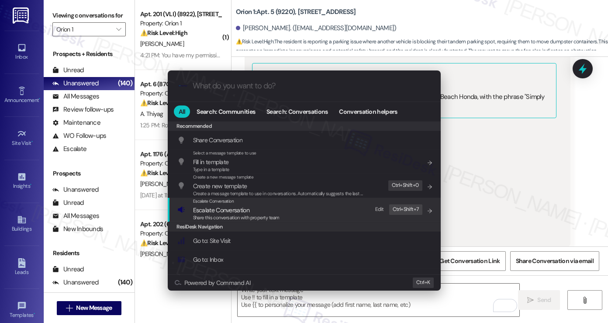
click at [260, 216] on span "Share this conversation with property team" at bounding box center [236, 217] width 87 height 6
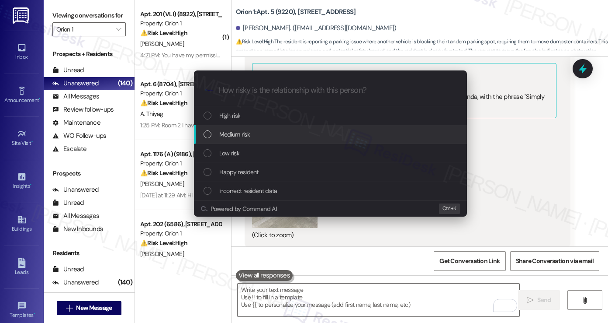
click at [232, 139] on div "Medium risk" at bounding box center [330, 134] width 273 height 19
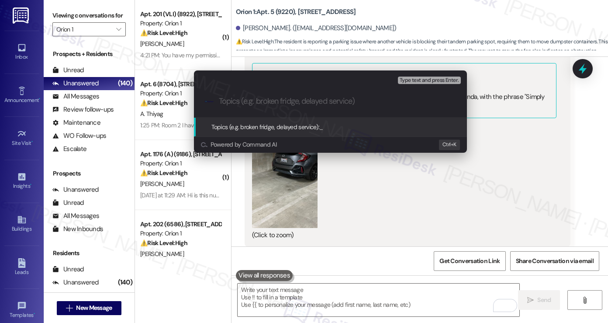
click at [236, 101] on input "Topics (e.g. broken fridge, delayed service)" at bounding box center [337, 101] width 237 height 9
click at [487, 149] on div "Escalate Conversation Medium risk Topics (e.g. broken fridge, delayed service) …" at bounding box center [304, 161] width 608 height 323
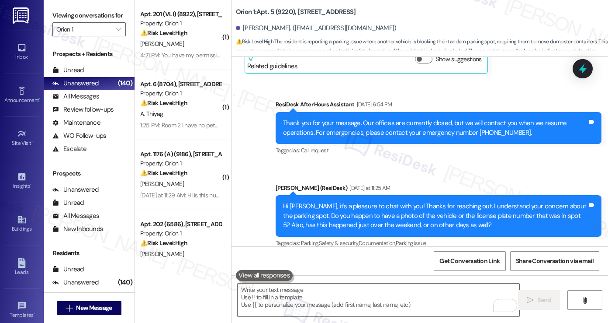
scroll to position [326, 0]
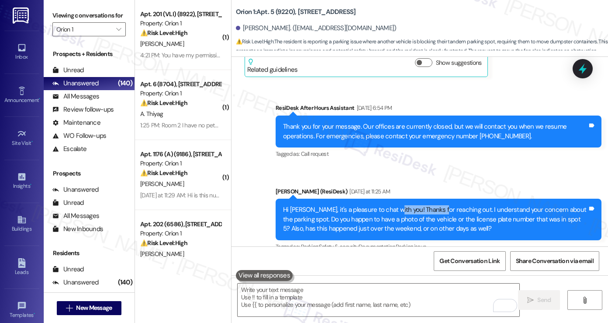
drag, startPoint x: 390, startPoint y: 202, endPoint x: 437, endPoint y: 208, distance: 47.5
click at [437, 208] on div "Hi Hannah, it's a pleasure to chat with you! Thanks for reaching out. I underst…" at bounding box center [439, 218] width 326 height 41
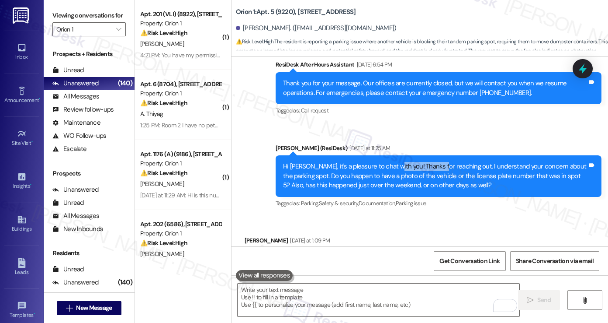
scroll to position [369, 0]
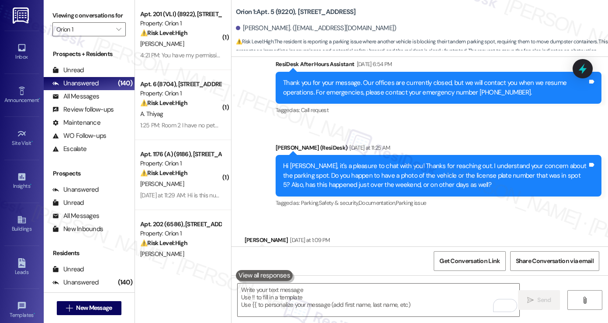
click at [431, 174] on div "Hi Hannah, it's a pleasure to chat with you! Thanks for reaching out. I underst…" at bounding box center [435, 175] width 305 height 28
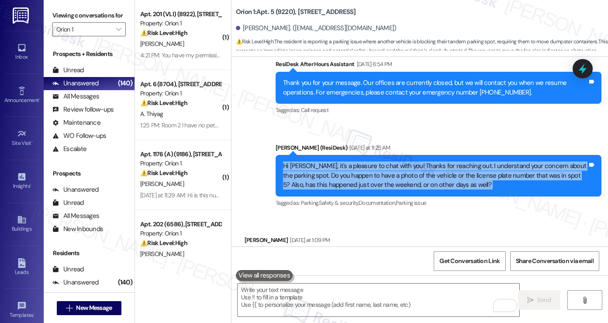
click at [431, 174] on div "Hi Hannah, it's a pleasure to chat with you! Thanks for reaching out. I underst…" at bounding box center [435, 175] width 305 height 28
click at [450, 174] on div "Hi Hannah, it's a pleasure to chat with you! Thanks for reaching out. I underst…" at bounding box center [435, 175] width 305 height 28
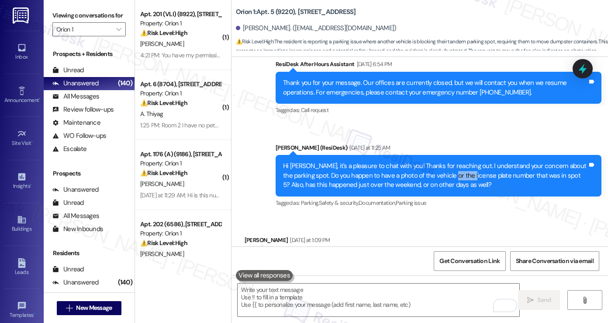
click at [450, 174] on div "Hi Hannah, it's a pleasure to chat with you! Thanks for reaching out. I underst…" at bounding box center [435, 175] width 305 height 28
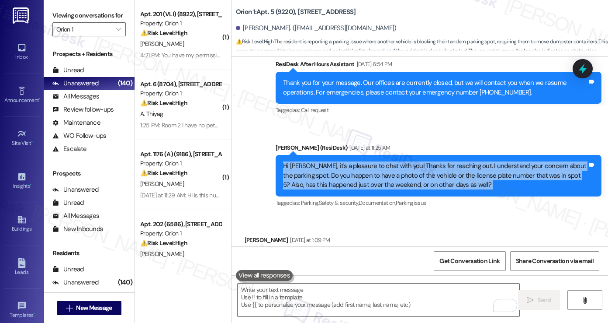
click at [450, 174] on div "Hi Hannah, it's a pleasure to chat with you! Thanks for reaching out. I underst…" at bounding box center [435, 175] width 305 height 28
click at [475, 176] on div "Hi Hannah, it's a pleasure to chat with you! Thanks for reaching out. I underst…" at bounding box center [435, 175] width 305 height 28
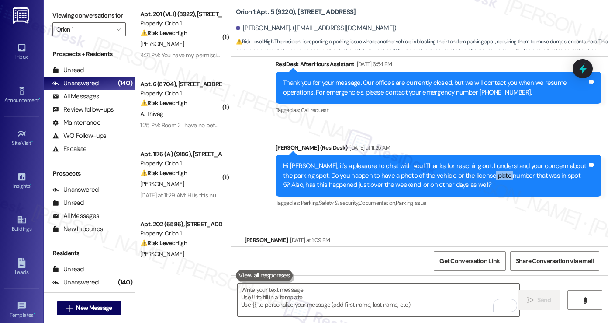
click at [475, 176] on div "Hi Hannah, it's a pleasure to chat with you! Thanks for reaching out. I underst…" at bounding box center [435, 175] width 305 height 28
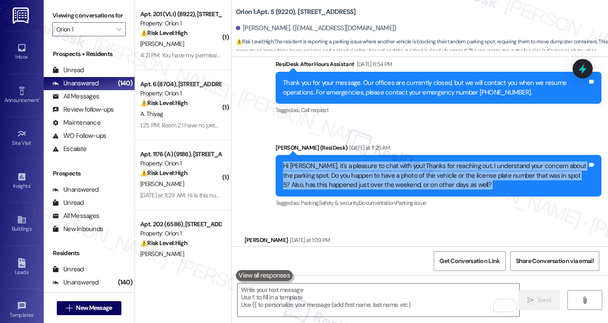
click at [475, 176] on div "Hi Hannah, it's a pleasure to chat with you! Thanks for reaching out. I underst…" at bounding box center [435, 175] width 305 height 28
click at [493, 178] on div "Hi Hannah, it's a pleasure to chat with you! Thanks for reaching out. I underst…" at bounding box center [435, 175] width 305 height 28
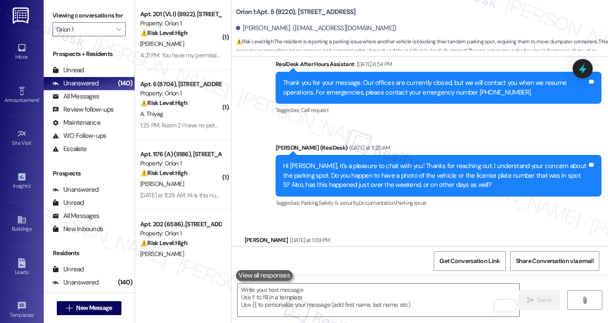
click at [68, 17] on label "Viewing conversations for" at bounding box center [88, 16] width 73 height 14
click at [52, 5] on div "Viewing conversations for Orion 1 " at bounding box center [89, 22] width 91 height 45
click at [334, 90] on div "Thank you for your message. Our offices are currently closed, but we will conta…" at bounding box center [435, 87] width 305 height 19
click at [369, 136] on div "Sent via SMS Sarah (ResiDesk) Yesterday at 11:25 AM Hi Hannah, it's a pleasure …" at bounding box center [438, 176] width 339 height 80
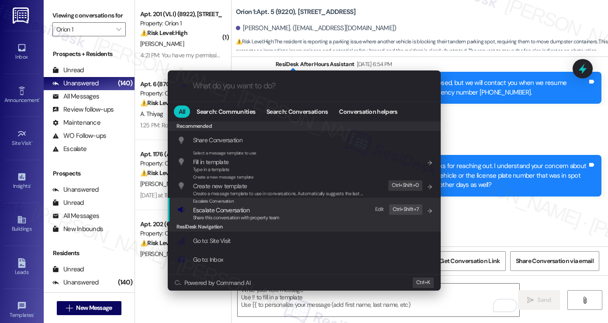
click at [295, 213] on div "Escalate Conversation Escalate Conversation Share this conversation with proper…" at bounding box center [305, 210] width 256 height 24
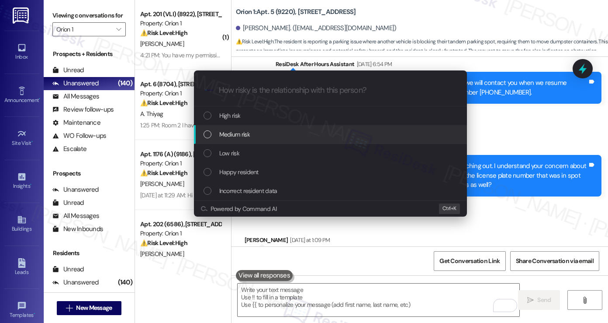
click at [261, 135] on div "Medium risk" at bounding box center [332, 134] width 256 height 10
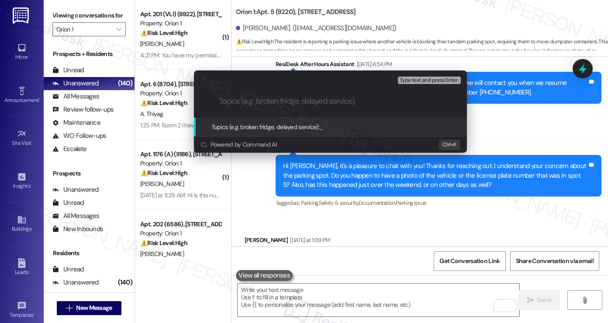
paste input "subject email - Another vehicle taking the resident's Spot 5, requests to be tr…"
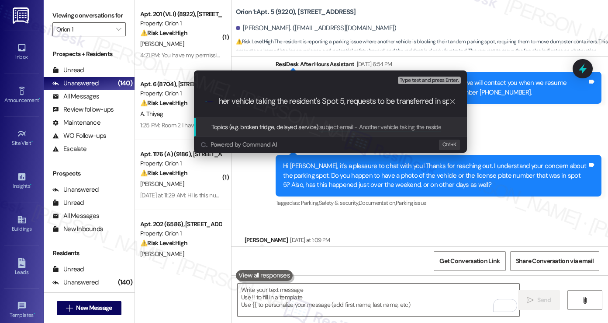
scroll to position [0, 0]
drag, startPoint x: 315, startPoint y: 99, endPoint x: 196, endPoint y: 101, distance: 118.4
click at [196, 101] on div ".cls-1{fill:#0a055f;}.cls-2{fill:#0cc4c4;} resideskLogoBlueOrange subject email…" at bounding box center [330, 101] width 273 height 31
click at [278, 105] on input "subject email - Another vehicle taking the resident's Spot 5, requests to be tr…" at bounding box center [334, 101] width 230 height 9
drag, startPoint x: 270, startPoint y: 101, endPoint x: 178, endPoint y: 99, distance: 91.4
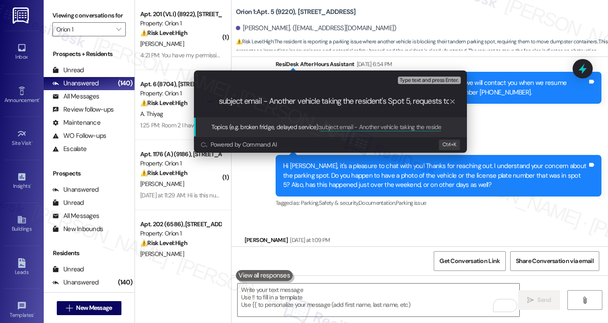
click at [178, 99] on div "Escalate Conversation Medium risk Topics (e.g. broken fridge, delayed service) …" at bounding box center [304, 161] width 608 height 323
drag, startPoint x: 368, startPoint y: 99, endPoint x: 455, endPoint y: 99, distance: 87.8
click at [455, 99] on div "Another vehicle taking the resident's Spot 5, requests to be transferred in spo…" at bounding box center [337, 101] width 237 height 9
click at [309, 97] on input "Another vehicle taking the resident's Spot 5, requests to be transferred in spo…" at bounding box center [334, 101] width 230 height 9
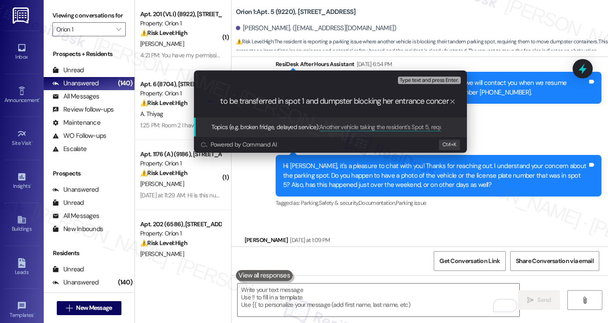
drag, startPoint x: 332, startPoint y: 99, endPoint x: 510, endPoint y: 106, distance: 178.0
click at [510, 106] on div "Escalate Conversation Medium risk Topics (e.g. broken fridge, delayed service) …" at bounding box center [304, 161] width 608 height 323
click at [433, 103] on input "Another vehicle taking the resident's Spot 5, requests to be transferred in spo…" at bounding box center [334, 101] width 230 height 9
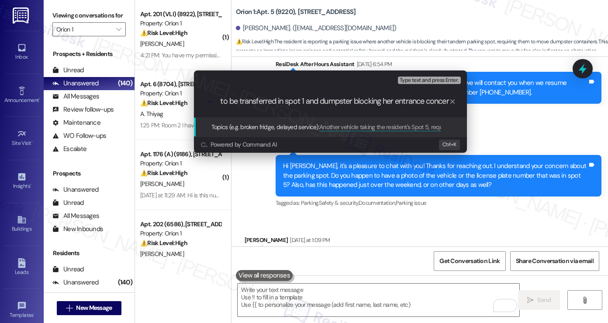
type input "Another vehicle taking the resident's Spot 5, requests to be transferred in spo…"
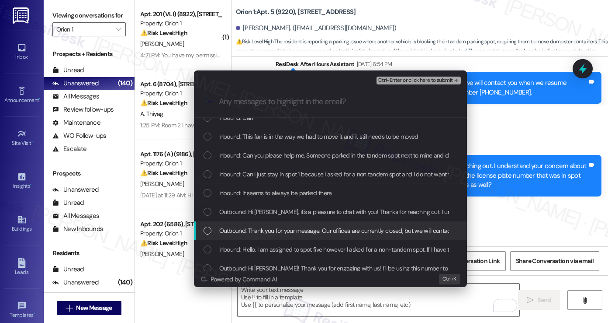
scroll to position [53, 0]
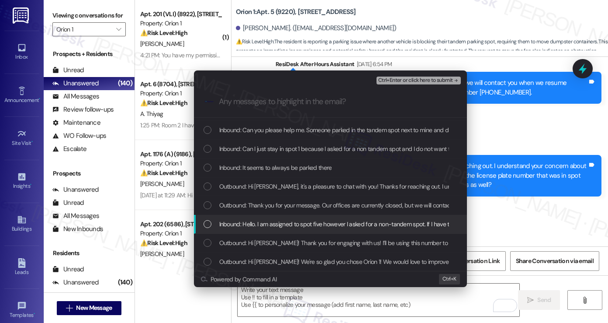
click at [291, 222] on span "Inbound: Hello. I am assigned to spot five however I asked for a non-tandem spo…" at bounding box center [433, 224] width 429 height 10
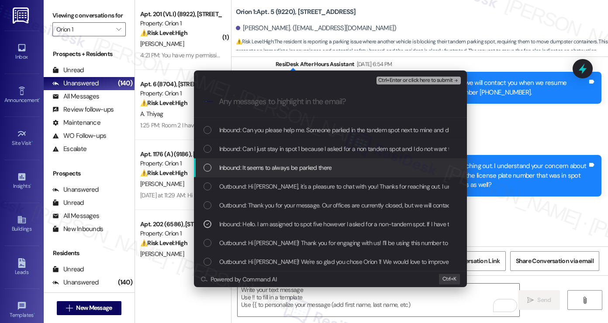
click at [274, 165] on span "Inbound: It seems to always be parked there" at bounding box center [275, 168] width 113 height 10
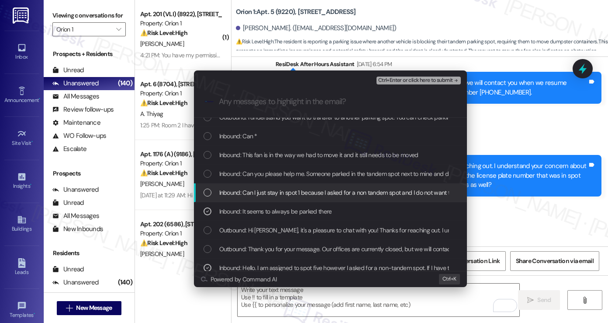
click at [273, 190] on span "Inbound: Can I just stay in spot 1 because I asked for a non tandem spot and I …" at bounding box center [388, 192] width 338 height 10
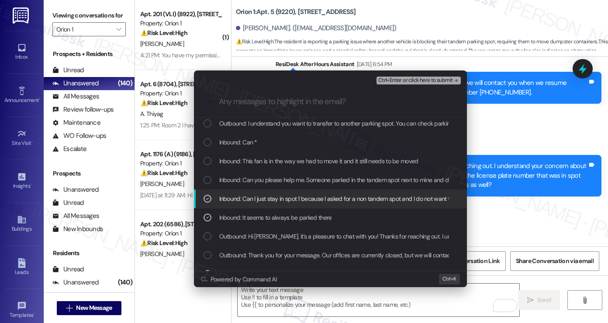
scroll to position [0, 0]
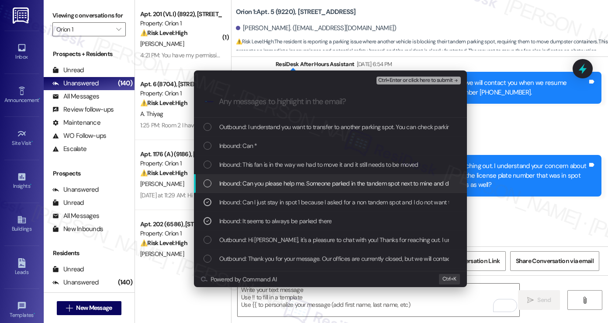
click at [343, 177] on div "Inbound: Can you please help me. Someone parked in the tandem spot next to mine…" at bounding box center [330, 183] width 273 height 19
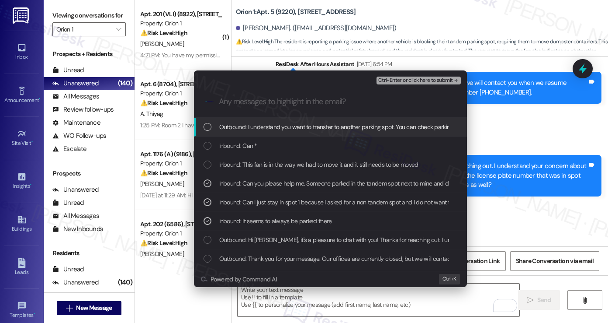
click at [406, 78] on span "Ctrl+Enter or click here to submit" at bounding box center [415, 80] width 75 height 6
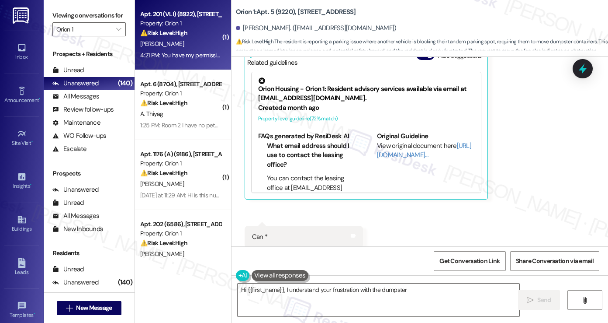
scroll to position [1227, 0]
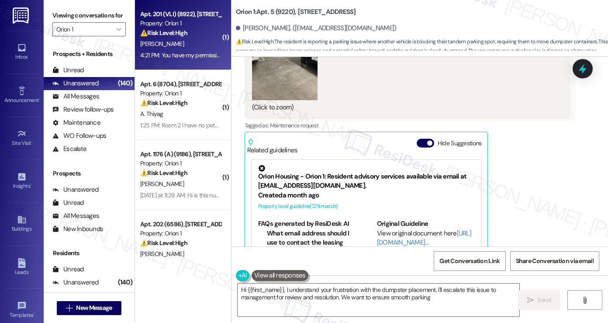
type textarea "Hi {{first_name}}, I understand your frustration with the dumpster placement. I…"
click at [202, 56] on div "4:21 PM: You have my permission to enter and no pet . About 2 weeks ago , I not…" at bounding box center [444, 55] width 608 height 8
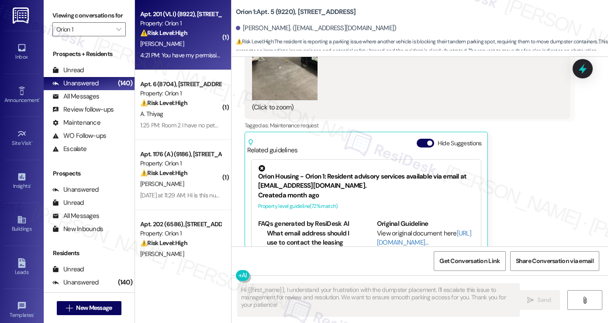
type textarea "Fetching suggested responses. Please feel free to read through the conversation…"
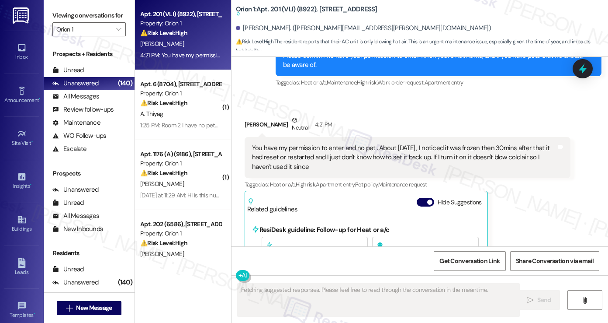
scroll to position [2360, 0]
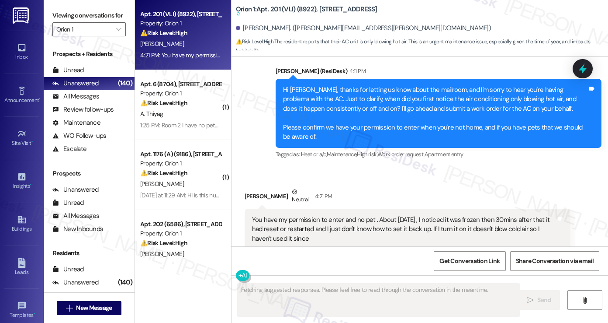
click at [343, 219] on div "You have my permission to enter and no pet . About 2 weeks ago , I noticed it w…" at bounding box center [404, 229] width 305 height 28
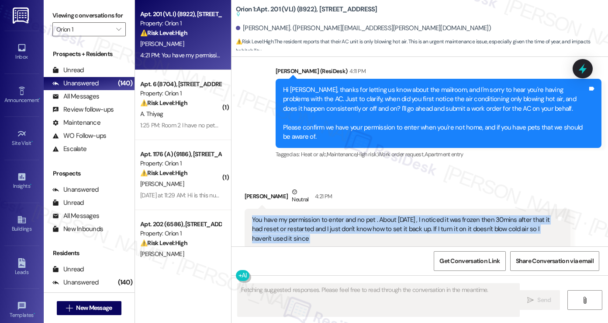
click at [343, 219] on div "You have my permission to enter and no pet . About 2 weeks ago , I noticed it w…" at bounding box center [404, 229] width 305 height 28
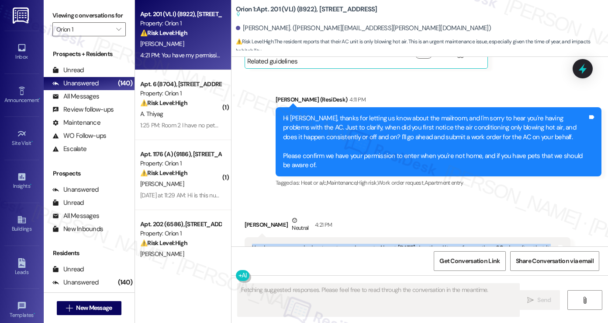
scroll to position [2316, 0]
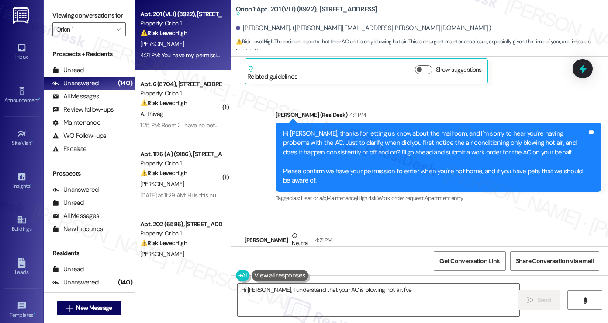
click at [359, 139] on div "Hi [PERSON_NAME], thanks for letting us know about the mailroom, and I'm sorry …" at bounding box center [435, 157] width 305 height 56
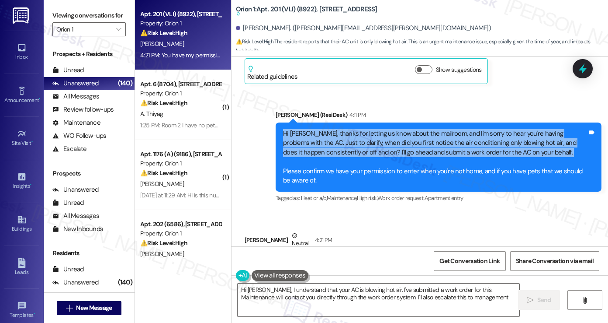
click at [359, 139] on div "Hi [PERSON_NAME], thanks for letting us know about the mailroom, and I'm sorry …" at bounding box center [435, 157] width 305 height 56
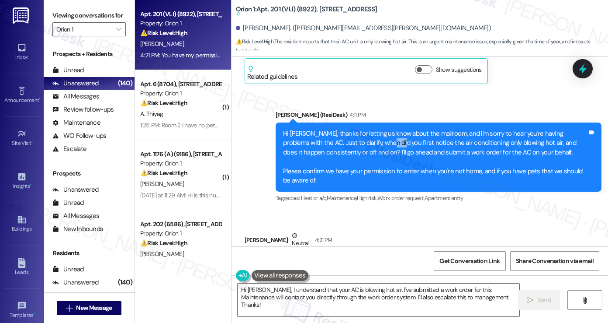
click at [359, 139] on div "Hi [PERSON_NAME], thanks for letting us know about the mailroom, and I'm sorry …" at bounding box center [435, 157] width 305 height 56
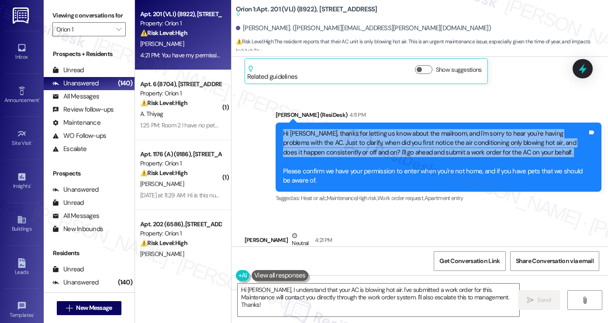
click at [359, 139] on div "Hi [PERSON_NAME], thanks for letting us know about the mailroom, and I'm sorry …" at bounding box center [435, 157] width 305 height 56
click at [418, 139] on div "Hi [PERSON_NAME], thanks for letting us know about the mailroom, and I'm sorry …" at bounding box center [435, 157] width 305 height 56
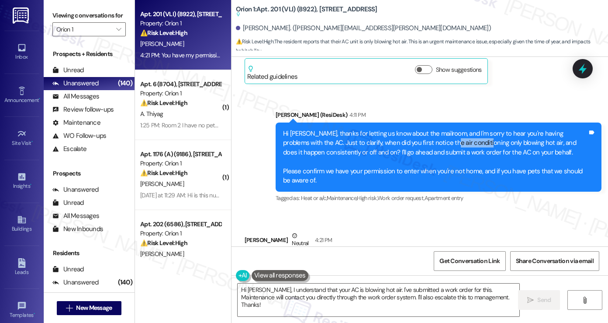
click at [418, 139] on div "Hi [PERSON_NAME], thanks for letting us know about the mailroom, and I'm sorry …" at bounding box center [435, 157] width 305 height 56
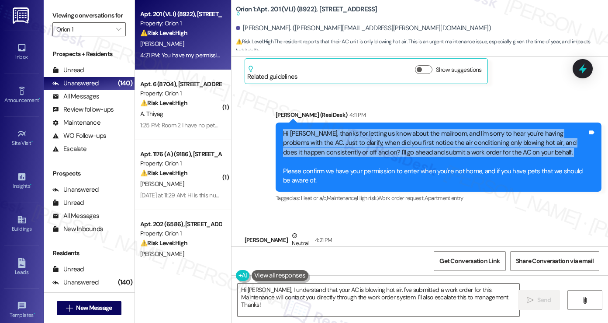
click at [418, 139] on div "Hi [PERSON_NAME], thanks for letting us know about the mailroom, and I'm sorry …" at bounding box center [435, 157] width 305 height 56
click at [353, 144] on div "Hi [PERSON_NAME], thanks for letting us know about the mailroom, and I'm sorry …" at bounding box center [435, 157] width 305 height 56
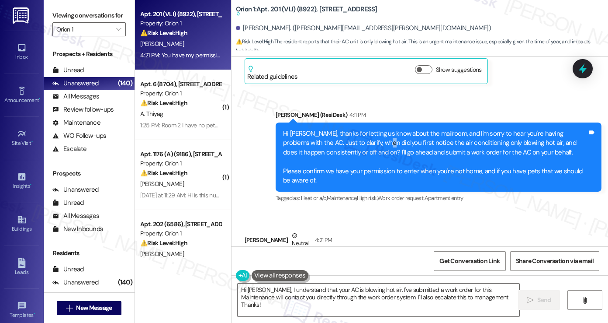
click at [353, 144] on div "Hi [PERSON_NAME], thanks for letting us know about the mailroom, and I'm sorry …" at bounding box center [435, 157] width 305 height 56
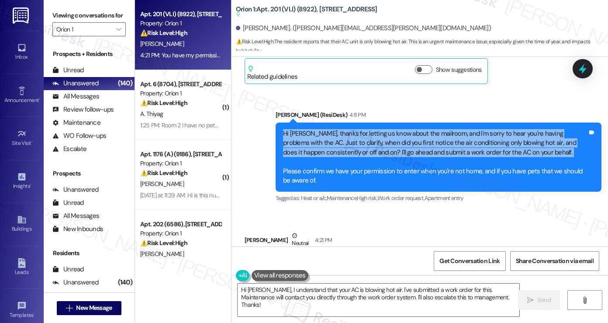
click at [353, 144] on div "Hi [PERSON_NAME], thanks for letting us know about the mailroom, and I'm sorry …" at bounding box center [435, 157] width 305 height 56
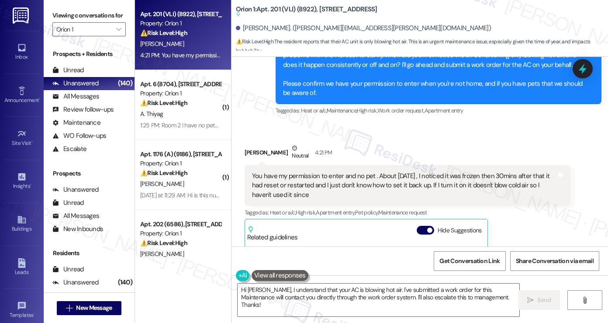
click at [334, 78] on div "Hi [PERSON_NAME], thanks for letting us know about the mailroom, and I'm sorry …" at bounding box center [435, 70] width 305 height 56
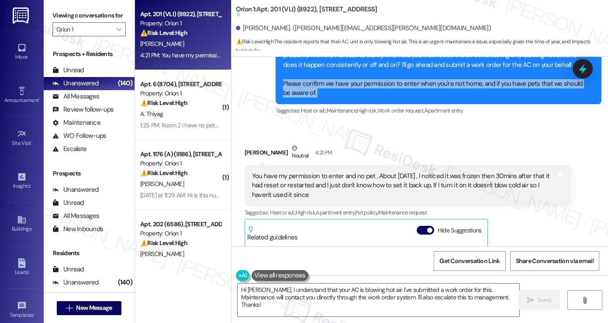
click at [334, 78] on div "Hi [PERSON_NAME], thanks for letting us know about the mailroom, and I'm sorry …" at bounding box center [435, 70] width 305 height 56
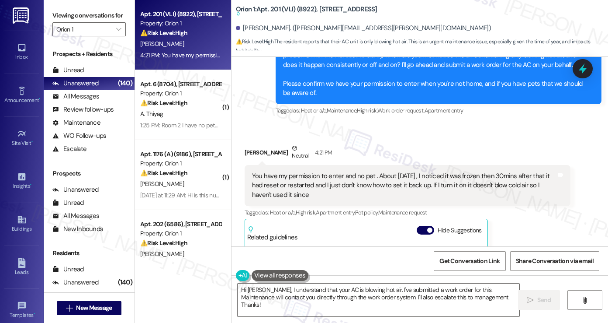
click at [313, 177] on div "You have my permission to enter and no pet . About 2 weeks ago , I noticed it w…" at bounding box center [404, 185] width 305 height 28
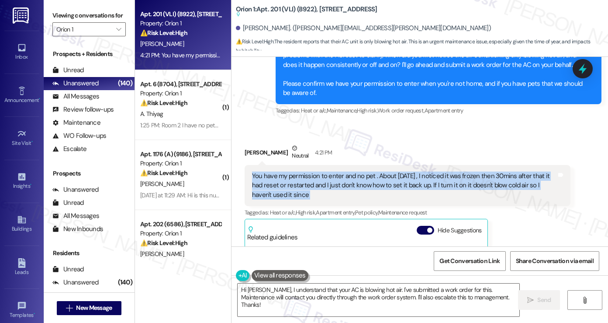
click at [313, 177] on div "You have my permission to enter and no pet . About 2 weeks ago , I noticed it w…" at bounding box center [404, 185] width 305 height 28
click at [402, 181] on div "You have my permission to enter and no pet . About 2 weeks ago , I noticed it w…" at bounding box center [404, 185] width 305 height 28
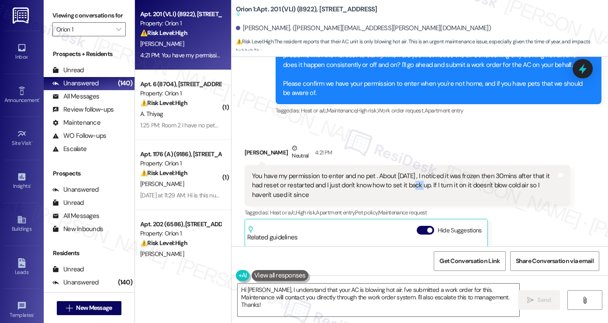
click at [402, 181] on div "You have my permission to enter and no pet . About 2 weeks ago , I noticed it w…" at bounding box center [404, 185] width 305 height 28
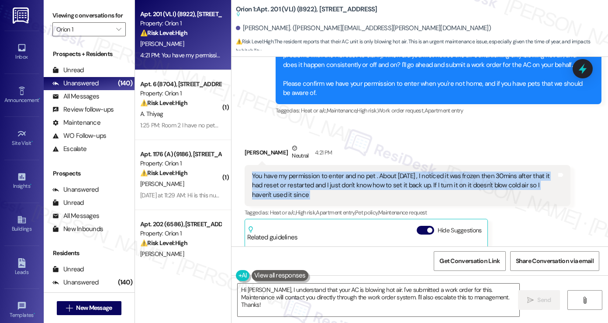
click at [402, 181] on div "You have my permission to enter and no pet . About 2 weeks ago , I noticed it w…" at bounding box center [404, 185] width 305 height 28
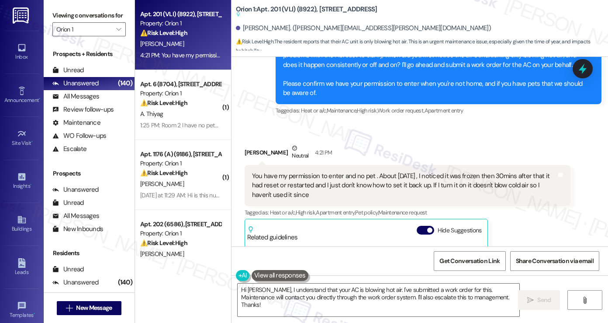
click at [255, 148] on div "Beverly Larkins Neutral 4:21 PM" at bounding box center [408, 153] width 326 height 21
copy div "[PERSON_NAME]"
drag, startPoint x: 59, startPoint y: 16, endPoint x: 79, endPoint y: 20, distance: 20.1
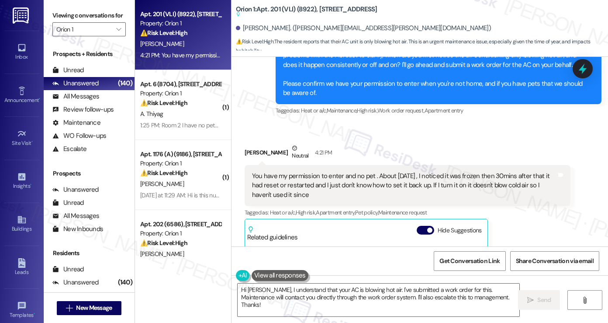
click at [59, 16] on label "Viewing conversations for" at bounding box center [88, 16] width 73 height 14
drag, startPoint x: 372, startPoint y: 174, endPoint x: 410, endPoint y: 190, distance: 41.0
click at [410, 190] on div "You have my permission to enter and no pet . About 2 weeks ago , I noticed it w…" at bounding box center [404, 185] width 305 height 28
copy div "About 2 weeks ago , I noticed it was frozen then 30mins after that it had reset…"
click at [73, 21] on label "Viewing conversations for" at bounding box center [88, 16] width 73 height 14
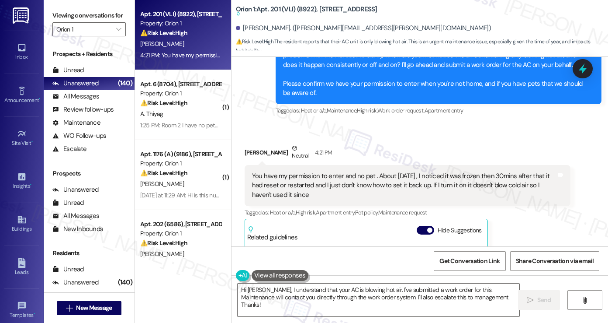
click at [416, 195] on div "You have my permission to enter and no pet . About 2 weeks ago , I noticed it w…" at bounding box center [404, 185] width 305 height 28
click at [417, 195] on div "You have my permission to enter and no pet . About 2 weeks ago , I noticed it w…" at bounding box center [404, 185] width 305 height 28
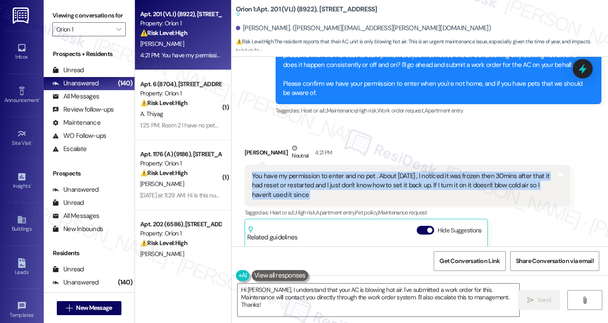
click at [417, 195] on div "You have my permission to enter and no pet . About 2 weeks ago , I noticed it w…" at bounding box center [404, 185] width 305 height 28
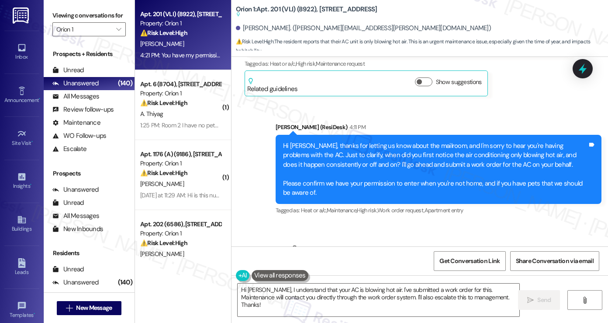
scroll to position [2185, 0]
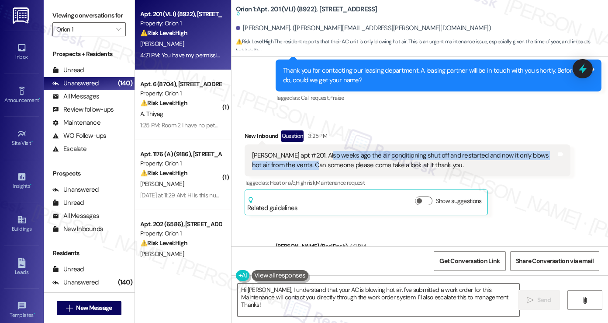
copy div "Also weeks ago the air conditioning shut off and restarted and now it only blow…"
drag, startPoint x: 318, startPoint y: 155, endPoint x: 290, endPoint y: 169, distance: 31.3
click at [290, 169] on div "Beverly Larkins apt #201. Also weeks ago the air conditioning shut off and rest…" at bounding box center [408, 160] width 326 height 32
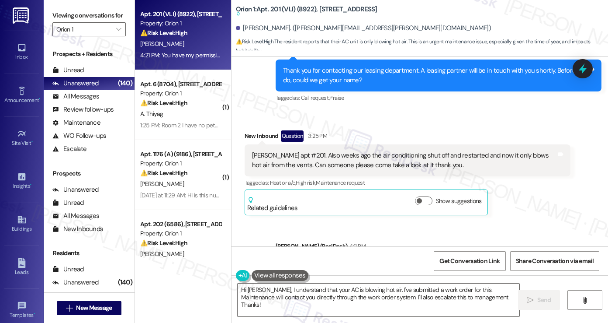
click at [69, 21] on label "Viewing conversations for" at bounding box center [88, 16] width 73 height 14
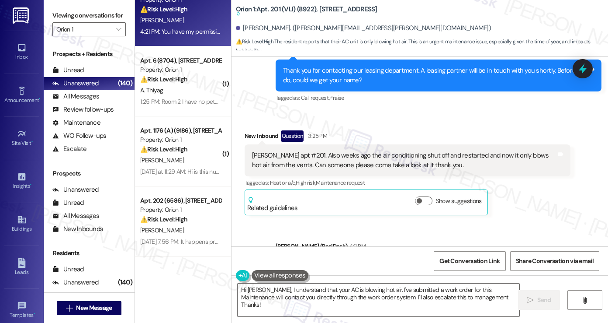
scroll to position [0, 0]
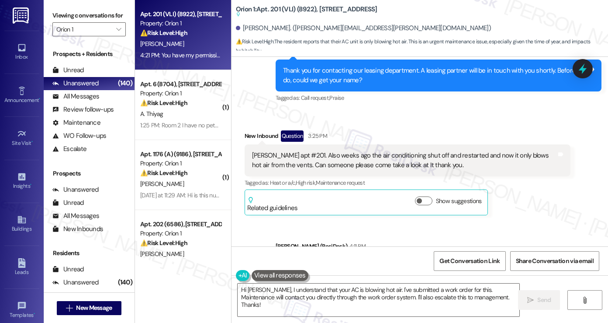
click at [50, 9] on div "Viewing conversations for Orion 1 " at bounding box center [89, 22] width 91 height 45
click at [58, 20] on label "Viewing conversations for" at bounding box center [88, 16] width 73 height 14
click at [73, 17] on label "Viewing conversations for" at bounding box center [88, 16] width 73 height 14
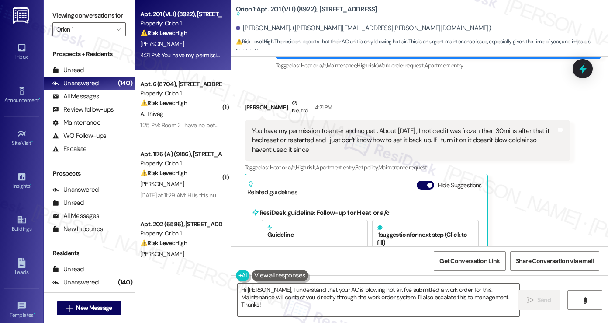
scroll to position [2448, 0]
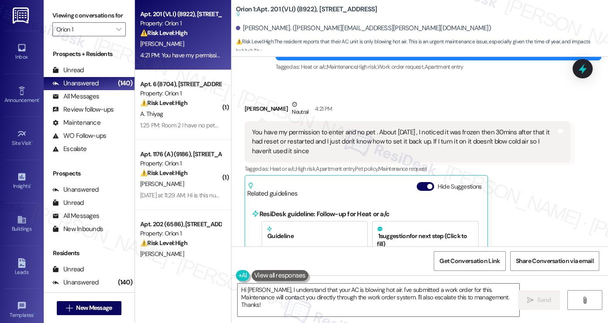
click at [66, 21] on label "Viewing conversations for" at bounding box center [88, 16] width 73 height 14
click at [292, 293] on textarea "Hi Beverly, I understand that your AC is blowing hot air. I've submitted a work…" at bounding box center [379, 299] width 282 height 33
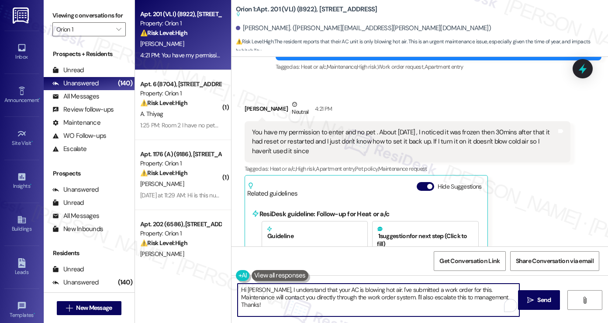
click at [292, 293] on textarea "Hi Beverly, I understand that your AC is blowing hot air. I've submitted a work…" at bounding box center [379, 299] width 282 height 33
click at [343, 297] on textarea "Hi Beverly, I understand that your AC is blowing hot air. I've submitted a work…" at bounding box center [379, 299] width 282 height 33
drag, startPoint x: 374, startPoint y: 289, endPoint x: 223, endPoint y: 291, distance: 150.8
click at [223, 291] on div "Apt. 201 (VLI) (8922), 1317 W Jefferson Blvd Property: Orion 1 ⚠️ Risk Level: H…" at bounding box center [371, 161] width 473 height 323
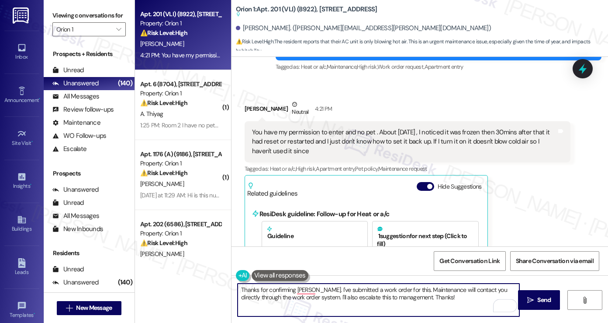
click at [362, 297] on textarea "Thanks for confirming Beverly. I've submitted a work order for this. Maintenanc…" at bounding box center [379, 299] width 282 height 33
click at [416, 297] on textarea "Thanks for confirming Beverly. I've submitted a work order for this. Maintenanc…" at bounding box center [379, 299] width 282 height 33
drag, startPoint x: 441, startPoint y: 297, endPoint x: 409, endPoint y: 297, distance: 32.8
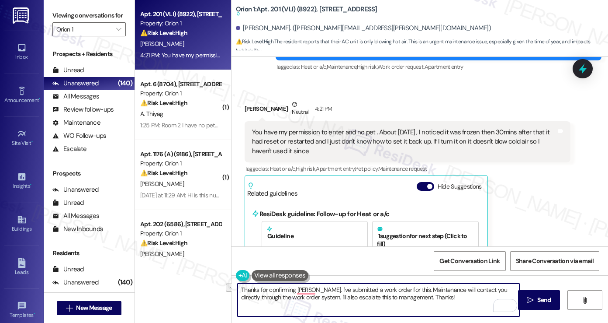
click at [409, 297] on textarea "Thanks for confirming Beverly. I've submitted a work order for this. Maintenanc…" at bounding box center [379, 299] width 282 height 33
click at [431, 301] on textarea "Thanks for confirming Beverly. I've submitted a work order for this. Maintenanc…" at bounding box center [379, 299] width 282 height 33
drag, startPoint x: 433, startPoint y: 300, endPoint x: 409, endPoint y: 295, distance: 24.4
click at [409, 295] on textarea "Thanks for confirming Beverly. I've submitted a work order for this. Maintenanc…" at bounding box center [379, 299] width 282 height 33
click at [248, 108] on div "Beverly Larkins Neutral 4:21 PM" at bounding box center [408, 110] width 326 height 21
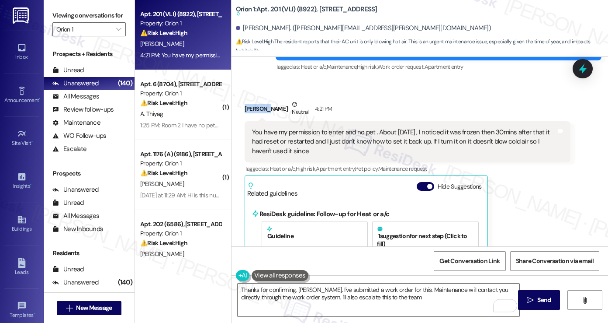
click at [248, 108] on div "Beverly Larkins Neutral 4:21 PM" at bounding box center [408, 110] width 326 height 21
copy div "Beverly"
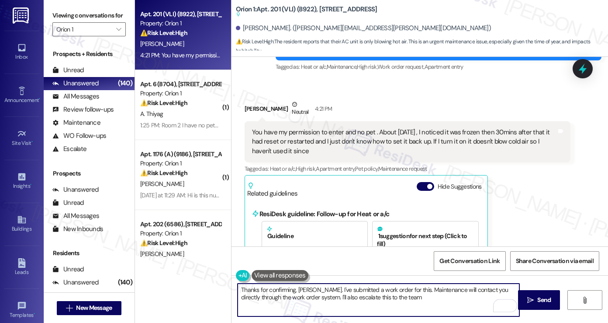
click at [302, 286] on textarea "Thanks for confirming, Beverly. I've submitted a work order for this. Maintenan…" at bounding box center [379, 299] width 282 height 33
paste textarea "To enrich screen reader interactions, please activate Accessibility in Grammarl…"
drag, startPoint x: 407, startPoint y: 290, endPoint x: 402, endPoint y: 290, distance: 4.8
click at [404, 289] on textarea "Thanks for confirming, Beverly. I've submitted a work order for this. Maintenan…" at bounding box center [379, 299] width 282 height 33
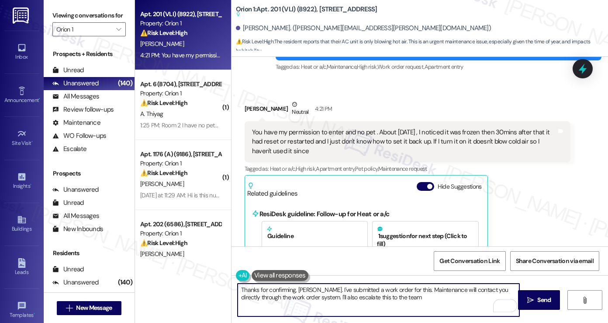
click at [400, 291] on textarea "Thanks for confirming, Beverly. I've submitted a work order for this. Maintenan…" at bounding box center [379, 299] width 282 height 33
click at [406, 289] on textarea "Thanks for confirming, Beverly. I've submitted a work order for this. Maintenan…" at bounding box center [379, 299] width 282 height 33
click at [420, 294] on textarea "Thanks for confirming, Beverly. I've submitted a work order for this. Maintenan…" at bounding box center [379, 299] width 282 height 33
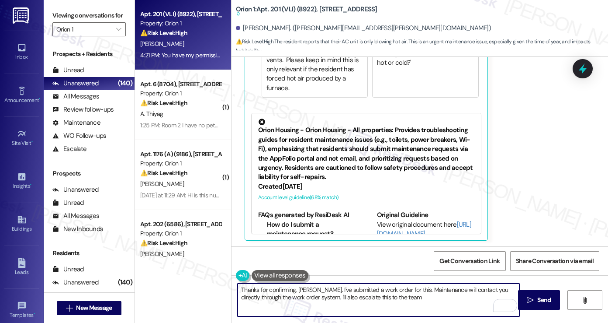
scroll to position [2667, 0]
click at [401, 290] on textarea "Thanks for confirming, Beverly. I've submitted a work order for this. Maintenan…" at bounding box center [379, 299] width 282 height 33
paste textarea "Beverly"
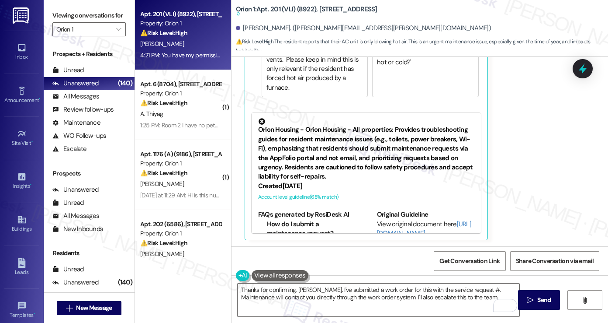
click at [72, 18] on label "Viewing conversations for" at bounding box center [88, 16] width 73 height 14
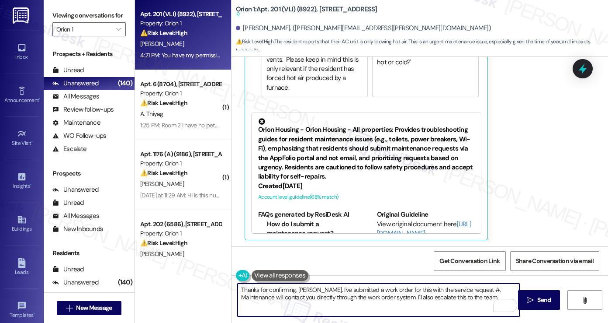
click at [470, 289] on textarea "Thanks for confirming, Beverly. I've submitted a work order for this with the s…" at bounding box center [379, 299] width 282 height 33
paste textarea "26593"
click at [322, 291] on textarea "Thanks for confirming, Beverly. I've submitted a work order for this with the s…" at bounding box center [379, 299] width 282 height 33
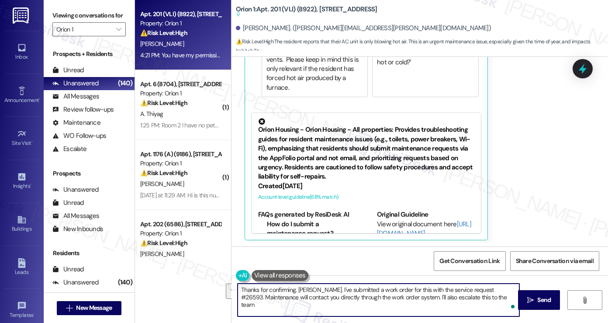
click at [421, 293] on textarea "Thanks for confirming, Beverly. I've submitted a work order for this with the s…" at bounding box center [379, 299] width 282 height 33
click at [461, 297] on textarea "Thanks for confirming, Beverly. I've submitted a work order for this with the s…" at bounding box center [379, 299] width 282 height 33
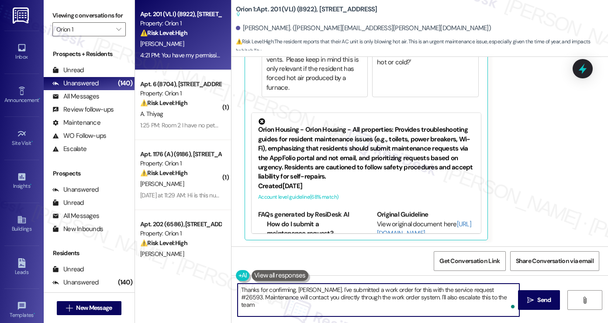
click at [502, 298] on textarea "Thanks for confirming, Beverly. I've submitted a work order for this with the s…" at bounding box center [379, 299] width 282 height 33
click at [310, 295] on textarea "Thanks for confirming, Beverly. I've submitted a work order for this with the s…" at bounding box center [379, 299] width 282 height 33
click at [387, 303] on textarea "Thanks for confirming, Beverly. I've submitted a work order for this with the s…" at bounding box center [379, 299] width 282 height 33
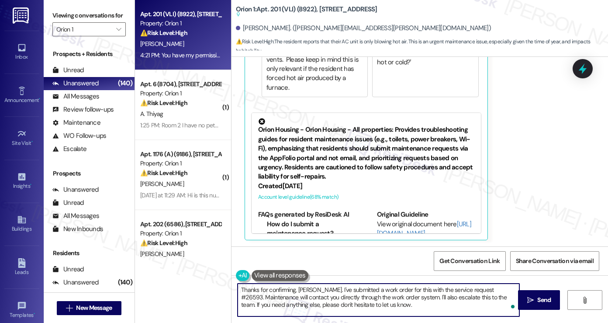
click at [393, 291] on textarea "Thanks for confirming, Beverly. I've submitted a work order for this with the s…" at bounding box center [379, 299] width 282 height 33
click at [416, 305] on textarea "Thanks for confirming, Beverly. I've submitted a work order for this with the s…" at bounding box center [379, 299] width 282 height 33
click at [486, 290] on textarea "Thanks for confirming, Beverly. I've submitted a work order for this with the s…" at bounding box center [379, 299] width 282 height 33
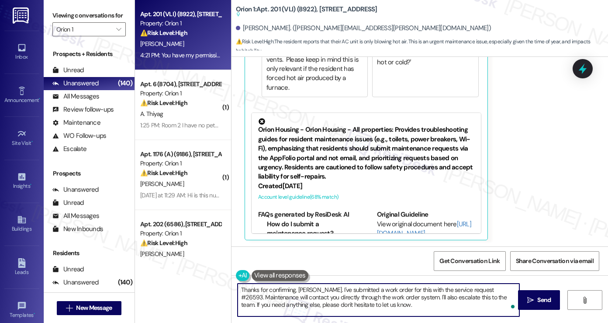
click at [281, 299] on textarea "Thanks for confirming, Beverly. I've submitted a work order for this with the s…" at bounding box center [379, 299] width 282 height 33
click at [373, 298] on textarea "Thanks for confirming, Beverly. I've submitted a work order for this with the s…" at bounding box center [379, 299] width 282 height 33
click at [407, 300] on textarea "Thanks for confirming, Beverly. I've submitted a work order for this with the s…" at bounding box center [379, 299] width 282 height 33
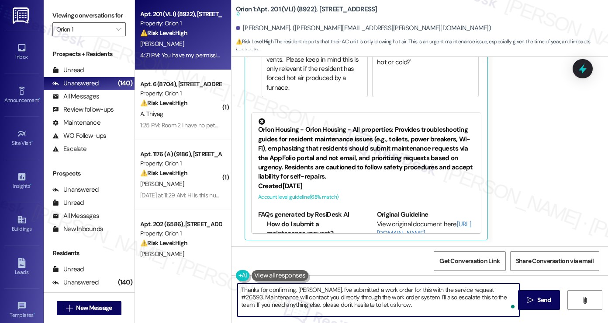
click at [407, 300] on textarea "Thanks for confirming, Beverly. I've submitted a work order for this with the s…" at bounding box center [379, 299] width 282 height 33
click at [419, 299] on textarea "Thanks for confirming, Beverly. I've submitted a work order for this with the s…" at bounding box center [379, 299] width 282 height 33
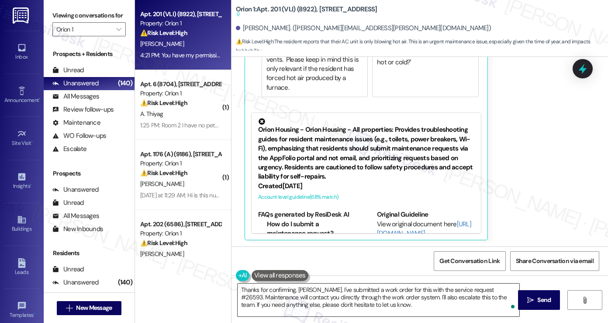
click at [312, 304] on textarea "Thanks for confirming, Beverly. I've submitted a work order for this with the s…" at bounding box center [379, 299] width 282 height 33
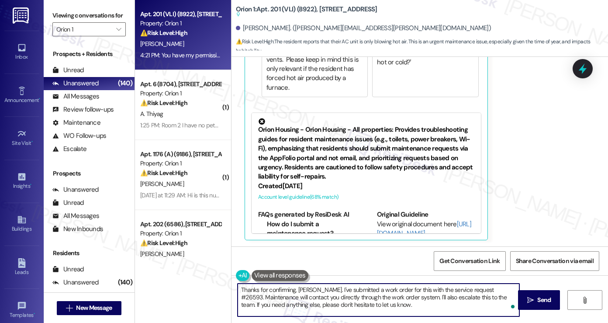
click at [361, 291] on textarea "Thanks for confirming, Beverly. I've submitted a work order for this with the s…" at bounding box center [379, 299] width 282 height 33
click at [409, 298] on textarea "Thanks for confirming, Beverly. I've submitted a work order for this with the s…" at bounding box center [379, 299] width 282 height 33
click at [443, 290] on textarea "Thanks for confirming, Beverly. I've submitted a work order for this with the s…" at bounding box center [379, 299] width 282 height 33
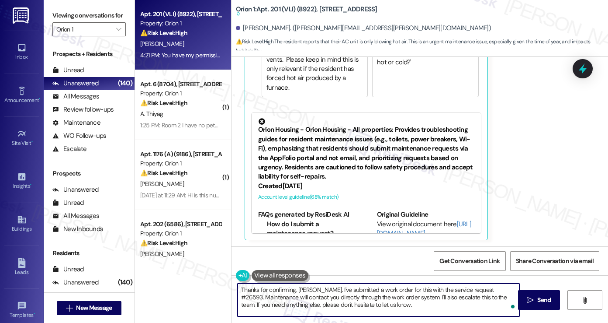
click at [443, 290] on textarea "Thanks for confirming, Beverly. I've submitted a work order for this with the s…" at bounding box center [379, 299] width 282 height 33
click at [411, 306] on textarea "Thanks for confirming, Beverly. I've submitted a work order for this with the s…" at bounding box center [379, 299] width 282 height 33
click at [411, 297] on textarea "Thanks for confirming, Beverly. I've submitted a work order for this with the s…" at bounding box center [379, 299] width 282 height 33
click at [358, 294] on textarea "Thanks for confirming, Beverly. I've submitted a work order for this with the s…" at bounding box center [379, 299] width 282 height 33
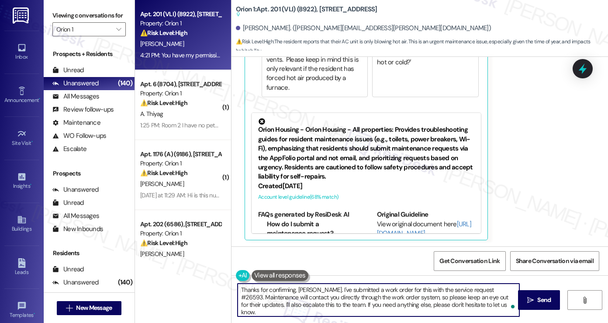
click at [358, 294] on textarea "Thanks for confirming, Beverly. I've submitted a work order for this with the s…" at bounding box center [379, 299] width 282 height 33
type textarea "Thanks for confirming, Beverly. I've submitted a work order for this with the s…"
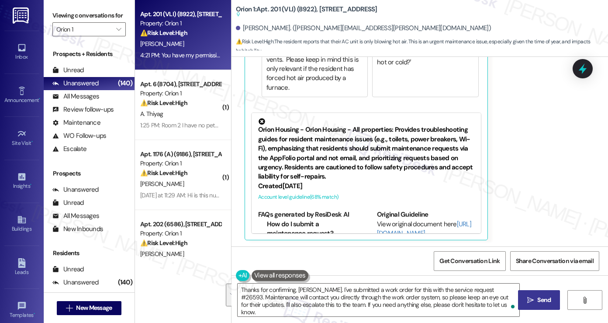
click at [538, 300] on span "Send" at bounding box center [545, 299] width 14 height 9
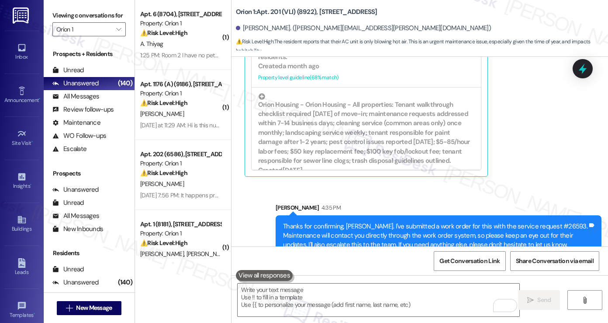
scroll to position [2591, 0]
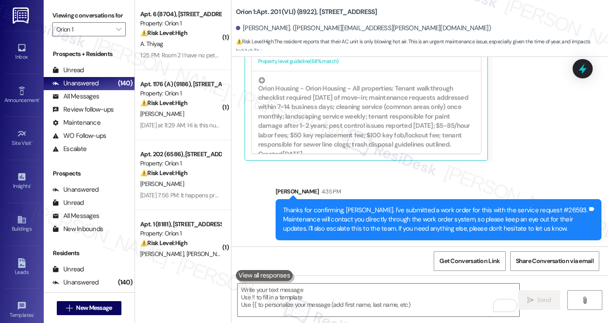
click at [413, 210] on div "Thanks for confirming, Beverly. I've submitted a work order for this with the s…" at bounding box center [435, 219] width 305 height 28
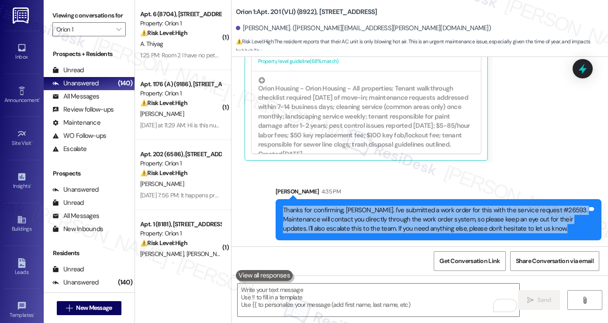
click at [413, 210] on div "Thanks for confirming, Beverly. I've submitted a work order for this with the s…" at bounding box center [435, 219] width 305 height 28
copy div "Thanks for confirming, Beverly. I've submitted a work order for this with the s…"
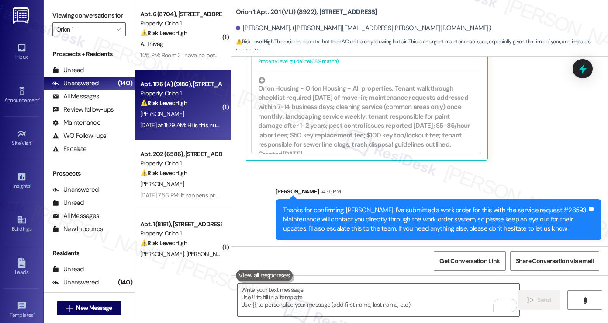
drag, startPoint x: 68, startPoint y: 19, endPoint x: 196, endPoint y: 125, distance: 166.7
click at [68, 19] on label "Viewing conversations for" at bounding box center [88, 16] width 73 height 14
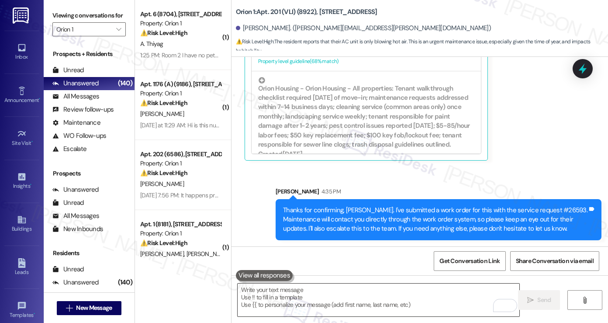
click at [313, 297] on textarea "To enrich screen reader interactions, please activate Accessibility in Grammarl…" at bounding box center [379, 299] width 282 height 33
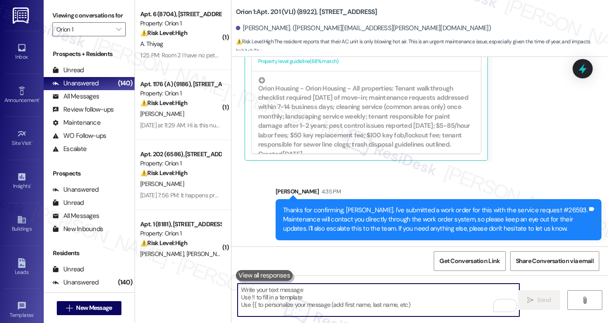
paste textarea "Thanks for confirming, Beverly. I've submitted a work order for this with the s…"
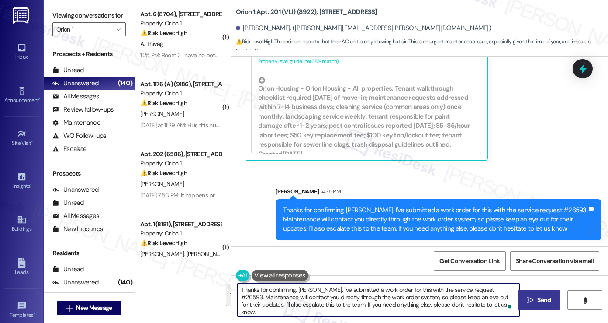
type textarea "Thanks for confirming, Beverly. I've submitted a work order for this with the s…"
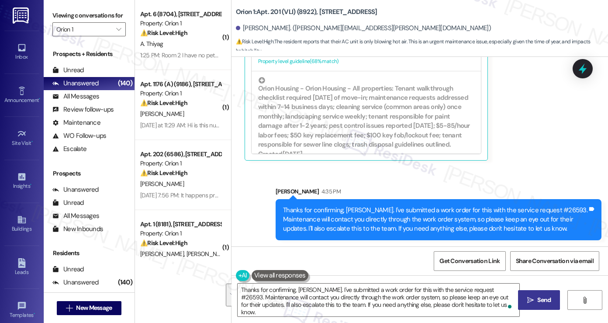
click at [69, 22] on label "Viewing conversations for" at bounding box center [88, 16] width 73 height 14
click at [334, 208] on div "Thanks for confirming, Beverly. I've submitted a work order for this with the s…" at bounding box center [435, 219] width 305 height 28
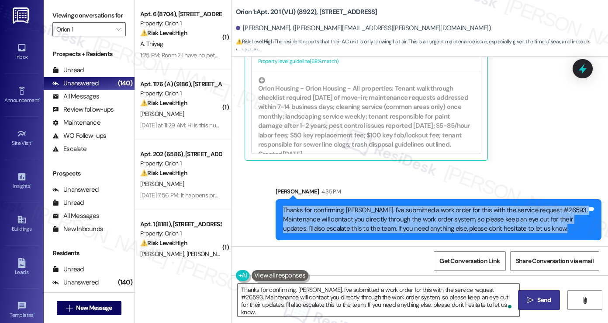
click at [334, 208] on div "Thanks for confirming, Beverly. I've submitted a work order for this with the s…" at bounding box center [435, 219] width 305 height 28
click at [585, 68] on icon at bounding box center [583, 69] width 10 height 14
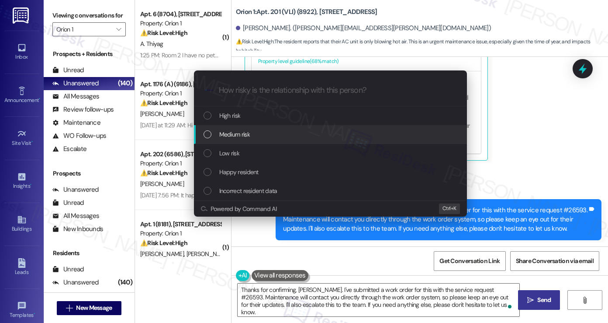
click at [250, 131] on div "Medium risk" at bounding box center [332, 134] width 256 height 10
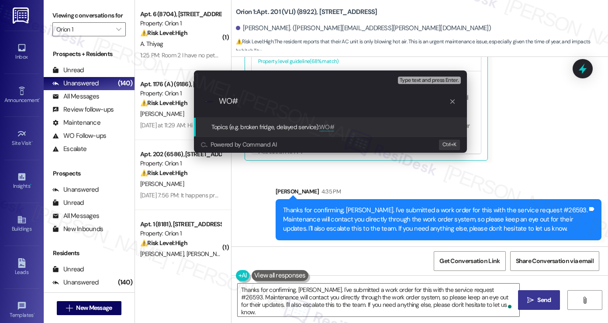
click at [60, 10] on div "Escalate Conversation Medium risk Topics (e.g. broken fridge, delayed service) …" at bounding box center [304, 161] width 608 height 323
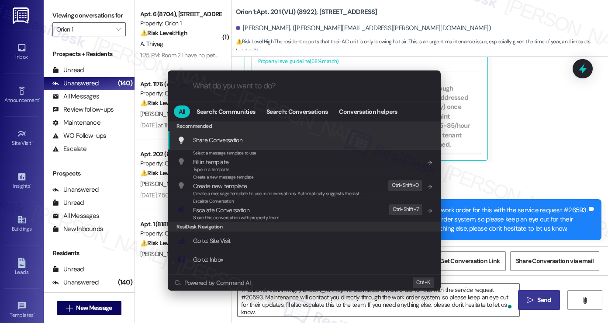
type input "M"
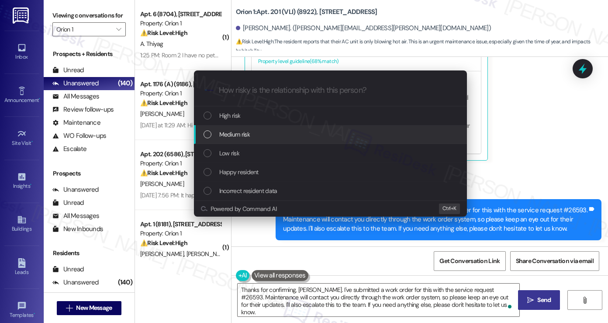
click at [280, 132] on div "Medium risk" at bounding box center [332, 134] width 256 height 10
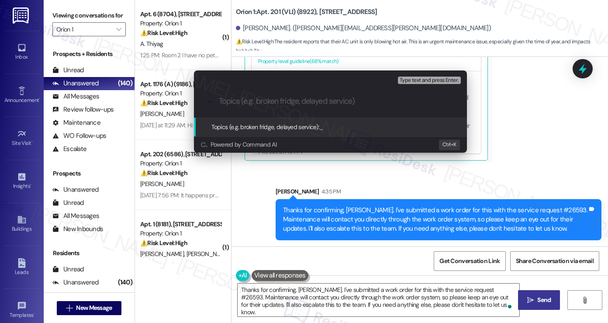
paste input "26593"
click at [220, 99] on input "26593" at bounding box center [334, 101] width 230 height 9
click at [270, 97] on input "WO#26593" at bounding box center [334, 101] width 230 height 9
type input "WO#26593 filed by Residesk - AC Issue"
click at [219, 102] on input "WO#26593 filed by Residesk - AC Issue" at bounding box center [334, 101] width 230 height 9
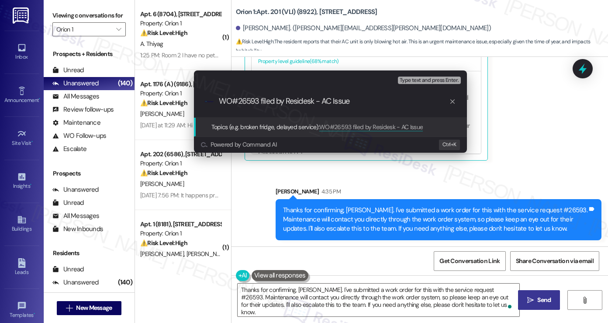
click at [364, 100] on input "WO#26593 filed by Residesk - AC Issue" at bounding box center [334, 101] width 230 height 9
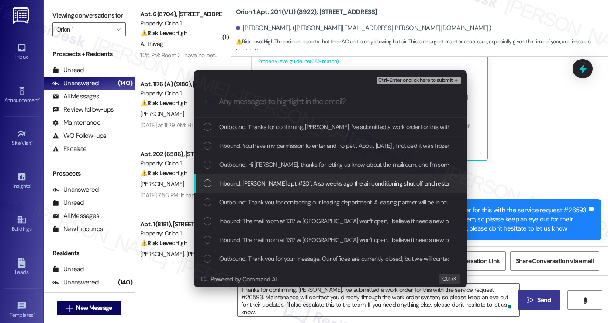
click at [307, 189] on div "Inbound: Beverly Larkins apt #201. Also weeks ago the air conditioning shut off…" at bounding box center [330, 183] width 273 height 19
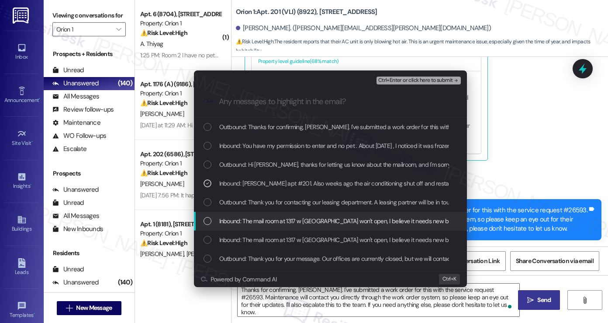
click at [298, 227] on div "Inbound: The mail room at 1317 w Jefferson won't open, I believe it needs new b…" at bounding box center [330, 221] width 273 height 19
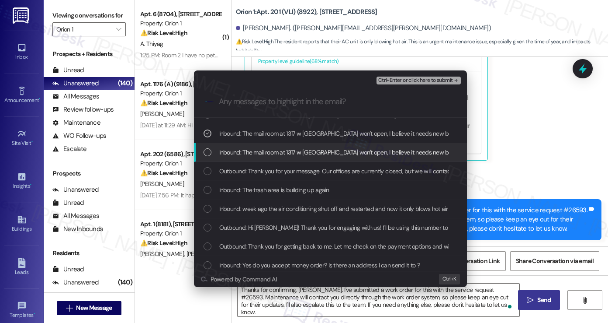
scroll to position [0, 0]
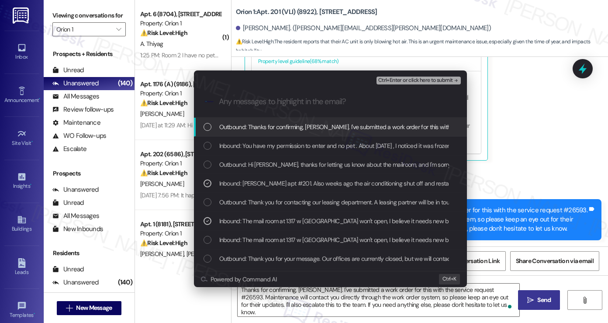
drag, startPoint x: 57, startPoint y: 5, endPoint x: 80, endPoint y: 11, distance: 24.0
click at [58, 6] on div "Escalate Conversation Medium risk WO#26593 filed by Residesk - AC Issue Inbound…" at bounding box center [304, 161] width 608 height 323
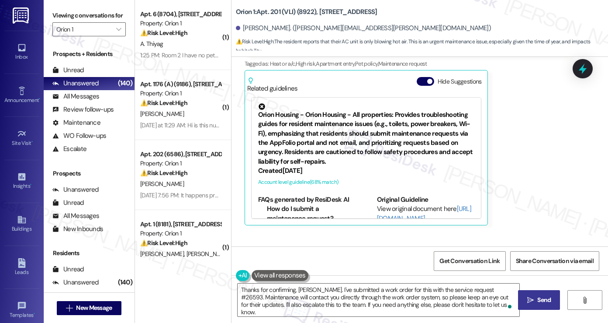
scroll to position [2460, 0]
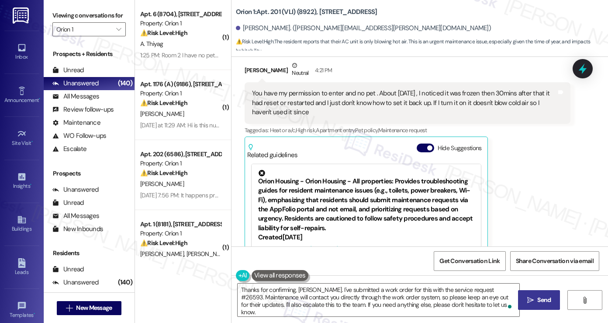
click at [260, 71] on div "Beverly Larkins Neutral 4:21 PM" at bounding box center [408, 71] width 326 height 21
copy div "[PERSON_NAME]"
click at [56, 12] on label "Viewing conversations for" at bounding box center [88, 16] width 73 height 14
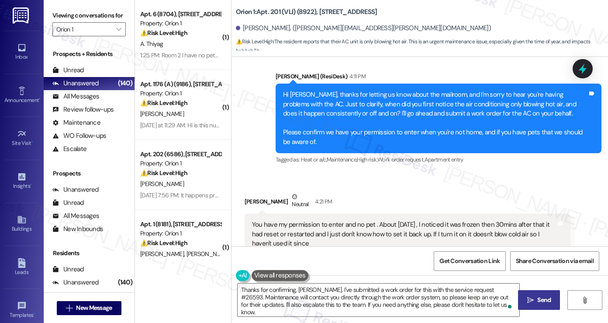
scroll to position [2198, 0]
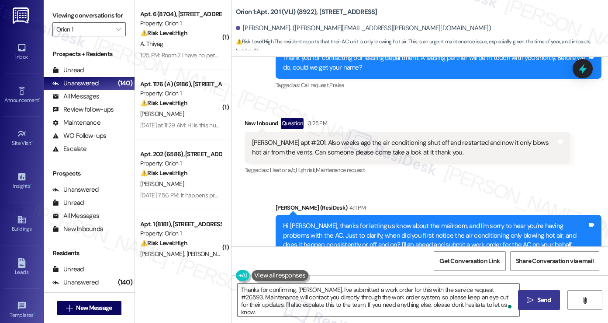
click at [335, 145] on div "[PERSON_NAME] apt #201. Also weeks ago the air conditioning shut off and restar…" at bounding box center [404, 147] width 305 height 19
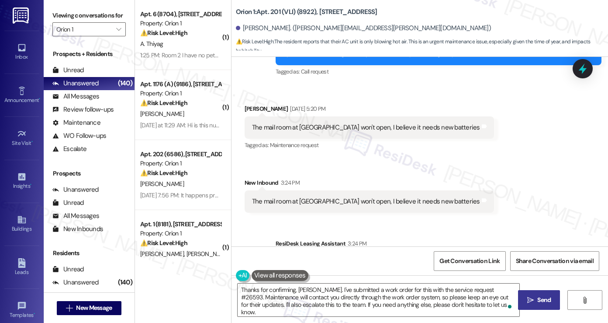
scroll to position [1980, 0]
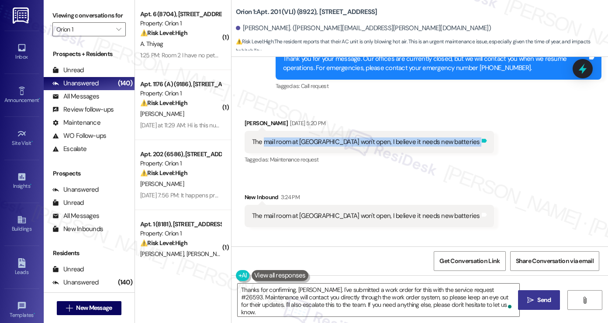
drag, startPoint x: 262, startPoint y: 142, endPoint x: 456, endPoint y: 140, distance: 194.5
click at [456, 140] on div "The mail room at 1317 w [GEOGRAPHIC_DATA] won't open, I believe it needs new ba…" at bounding box center [370, 142] width 250 height 22
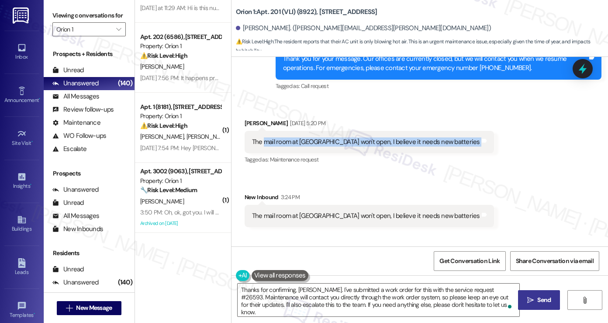
scroll to position [0, 0]
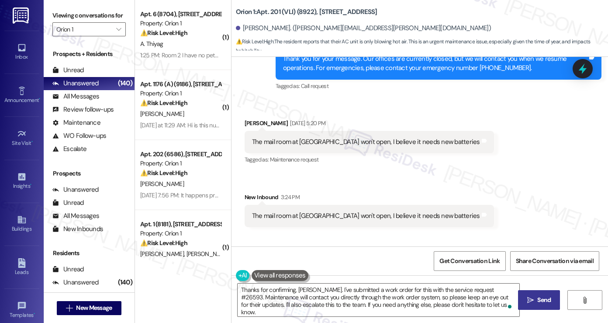
click at [350, 201] on div "New Inbound 3:24 PM" at bounding box center [370, 198] width 250 height 12
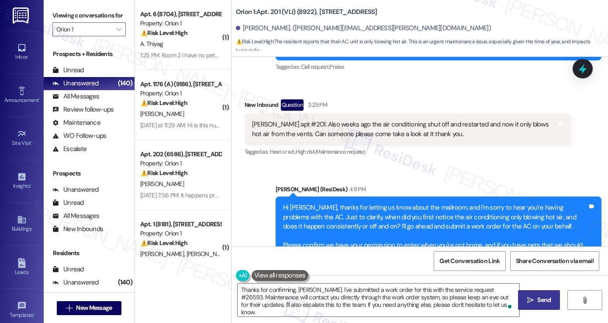
scroll to position [2198, 0]
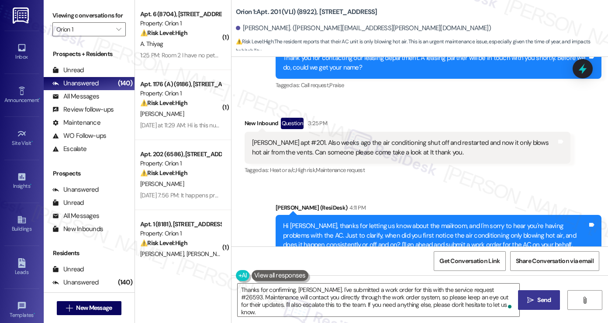
click at [413, 143] on div "[PERSON_NAME] apt #201. Also weeks ago the air conditioning shut off and restar…" at bounding box center [404, 147] width 305 height 19
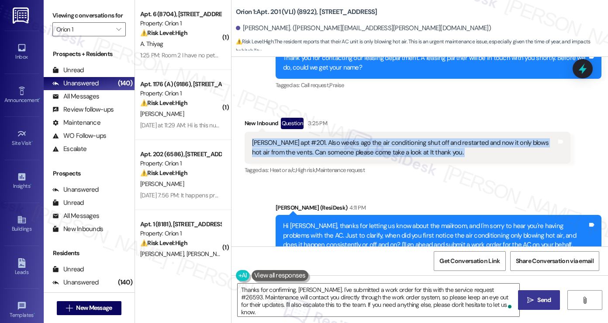
click at [413, 143] on div "[PERSON_NAME] apt #201. Also weeks ago the air conditioning shut off and restar…" at bounding box center [404, 147] width 305 height 19
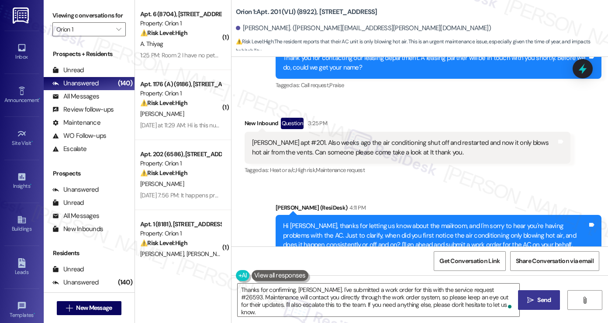
click at [59, 15] on label "Viewing conversations for" at bounding box center [88, 16] width 73 height 14
click at [305, 284] on textarea "Thanks for confirming, Beverly. I've submitted a work order for this with the s…" at bounding box center [379, 299] width 282 height 33
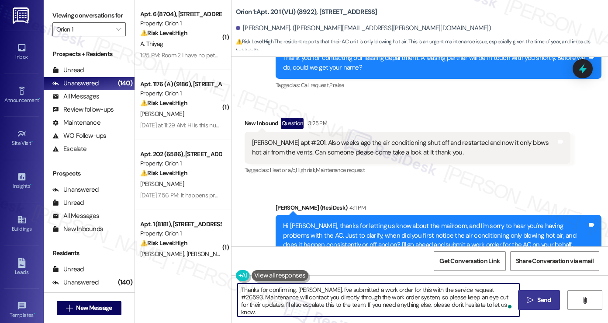
click at [305, 284] on textarea "Thanks for confirming, Beverly. I've submitted a work order for this with the s…" at bounding box center [379, 299] width 282 height 33
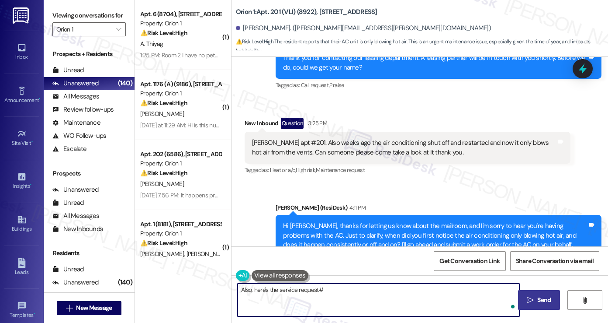
paste textarea "26594"
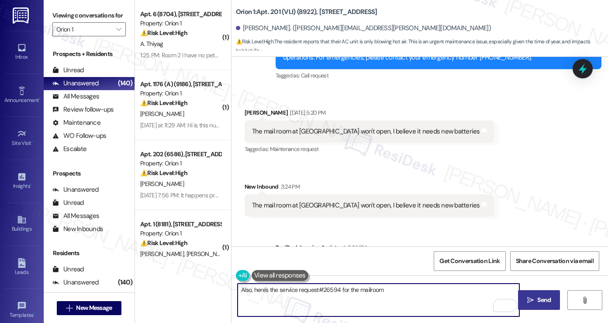
scroll to position [2067, 0]
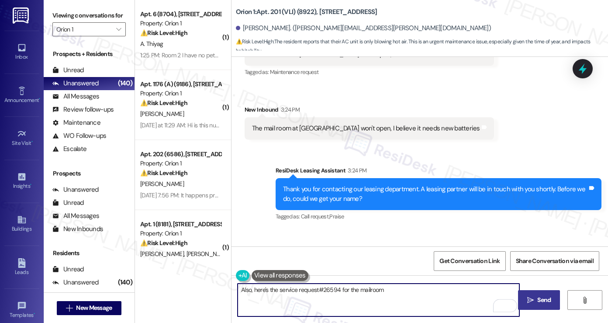
click at [243, 289] on textarea "Also, here's the service request#26594 for the mailroom" at bounding box center [379, 299] width 282 height 33
drag, startPoint x: 498, startPoint y: 288, endPoint x: 464, endPoint y: 293, distance: 34.4
click at [464, 293] on textarea "I also submitted a work order for the mailroom, and here's the service request#…" at bounding box center [379, 299] width 282 height 33
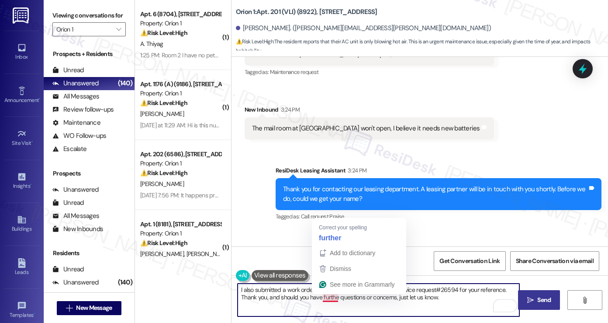
type textarea "I also submitted a work order for the mailroom, and here's the service request#…"
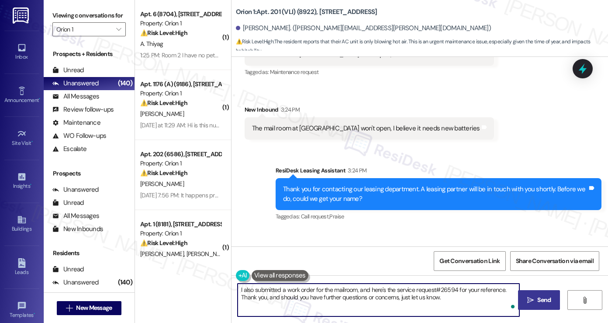
click at [447, 298] on textarea "I also submitted a work order for the mailroom, and here's the service request#…" at bounding box center [379, 299] width 282 height 33
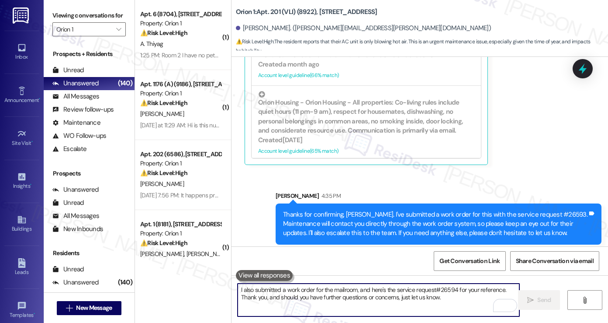
scroll to position [2662, 0]
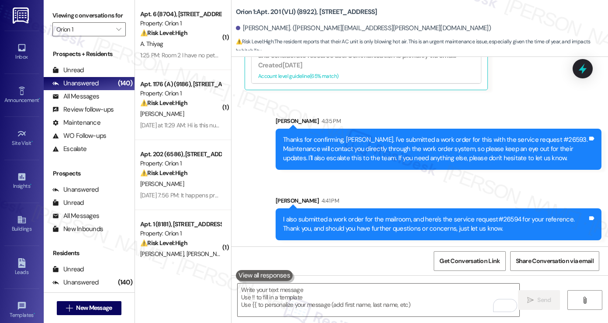
click at [583, 73] on icon at bounding box center [582, 68] width 11 height 11
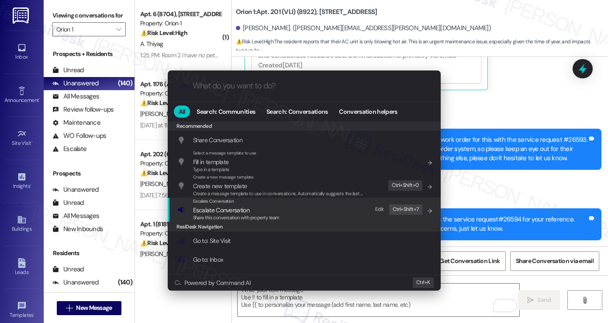
click at [229, 208] on span "Escalate Conversation" at bounding box center [221, 210] width 56 height 8
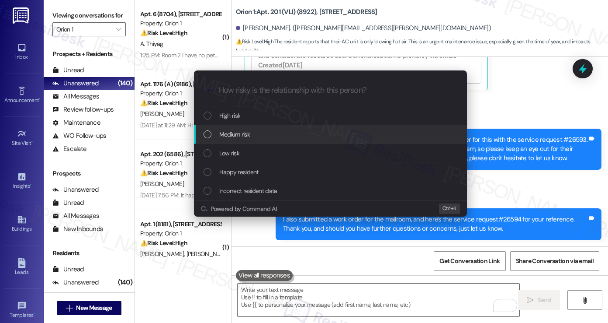
click at [253, 128] on div "Medium risk" at bounding box center [330, 134] width 273 height 19
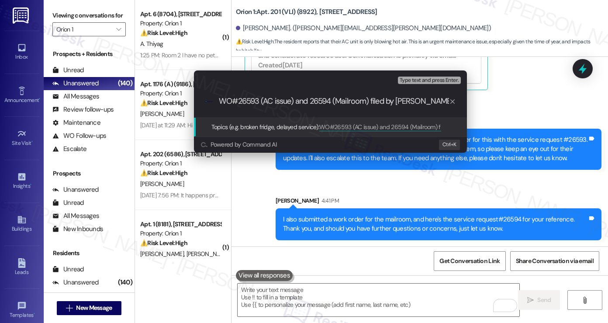
type input "WO#26593 (AC issue) and 26594 (Mailroom) filed by Residesk"
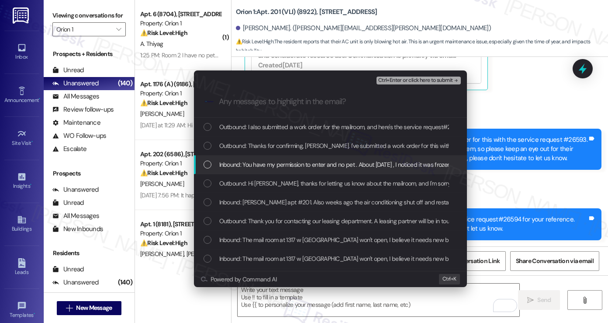
click at [280, 171] on div "Inbound: You have my permission to enter and no pet . About 2 weeks ago , I not…" at bounding box center [330, 164] width 273 height 19
click at [291, 163] on span "Inbound: You have my permission to enter and no pet . About 2 weeks ago , I not…" at bounding box center [524, 165] width 610 height 10
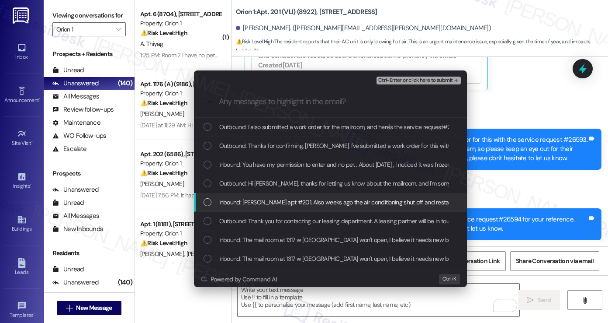
click at [283, 206] on span "Inbound: Beverly Larkins apt #201. Also weeks ago the air conditioning shut off…" at bounding box center [464, 202] width 491 height 10
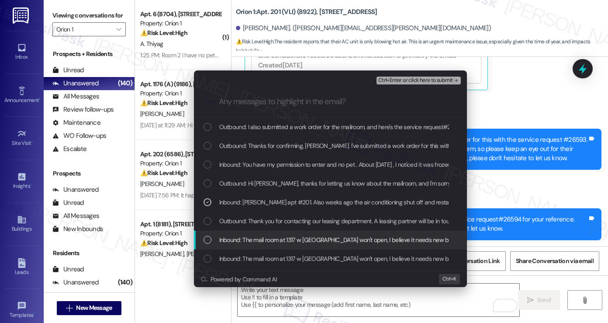
click at [279, 245] on div "Inbound: The mail room at 1317 w Jefferson won't open, I believe it needs new b…" at bounding box center [330, 239] width 273 height 19
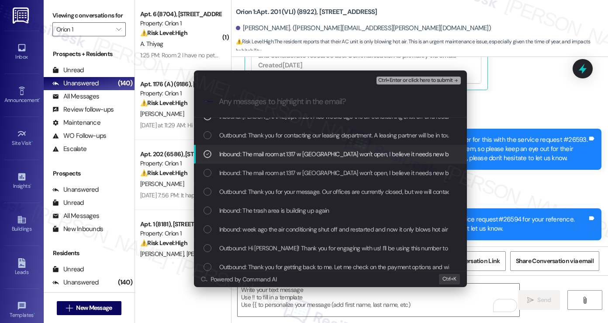
scroll to position [87, 0]
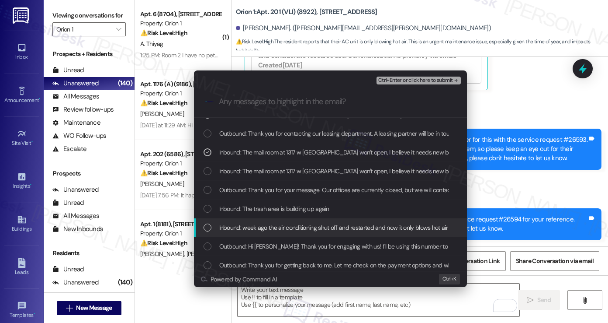
click at [282, 232] on div "Inbound: week ago the air conditioning shut off and restarted and now it only b…" at bounding box center [330, 227] width 273 height 19
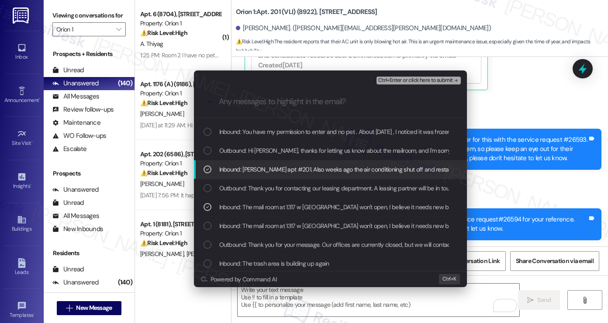
scroll to position [0, 0]
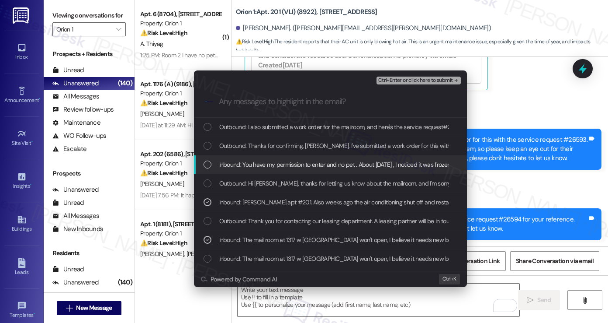
click at [317, 163] on span "Inbound: You have my permission to enter and no pet . About 2 weeks ago , I not…" at bounding box center [524, 165] width 610 height 10
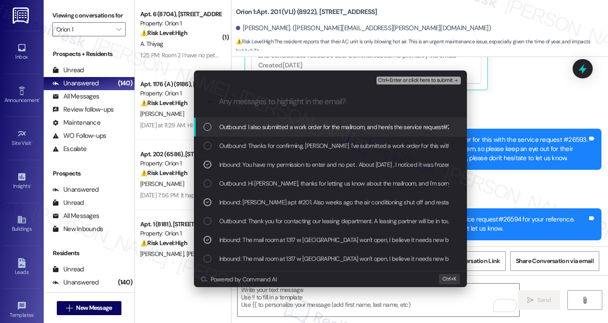
click at [407, 79] on span "Ctrl+Enter or click here to submit" at bounding box center [415, 80] width 75 height 6
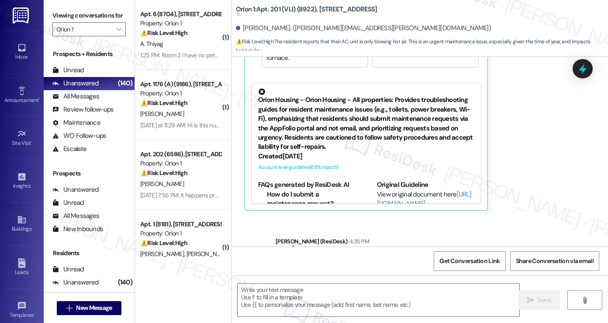
scroll to position [2666, 0]
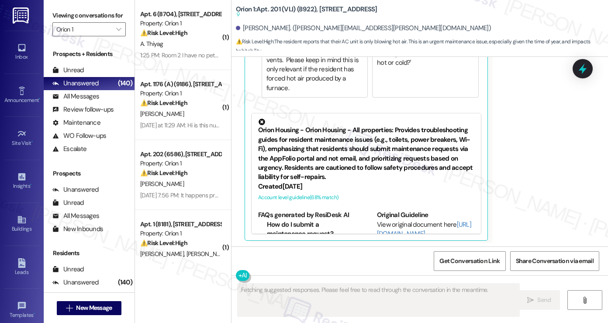
click at [504, 182] on div "Beverly Larkins Neutral 4:21 PM You have my permission to enter and no pet . Ab…" at bounding box center [408, 60] width 326 height 359
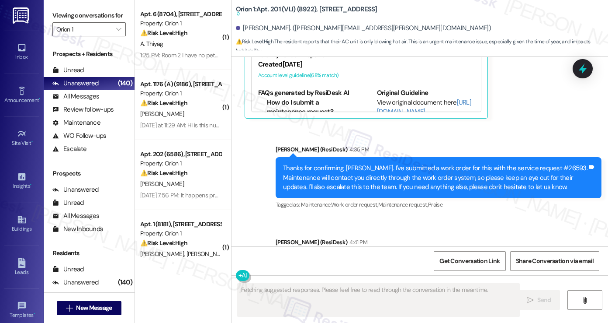
scroll to position [2842, 0]
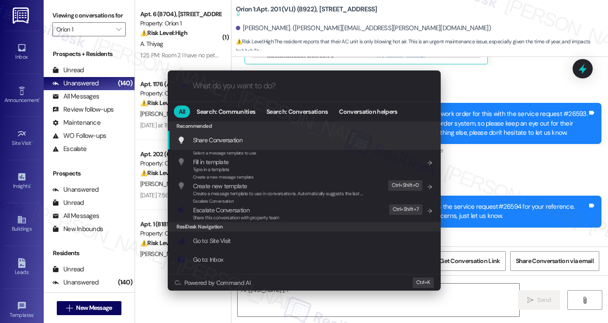
type textarea "Hi {{first_name}}, I"
type input "n"
type textarea "Hi {{first_name}}, I understand"
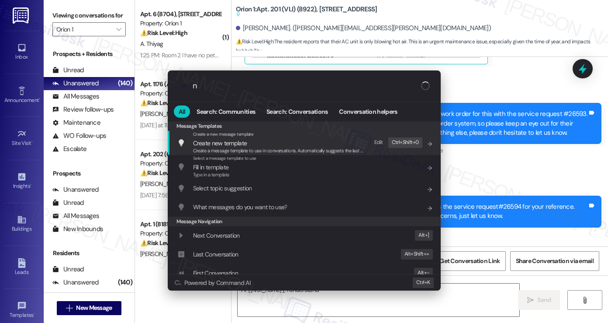
type input "no"
type textarea "Hi {{first_name}}, I understand you're unsure how"
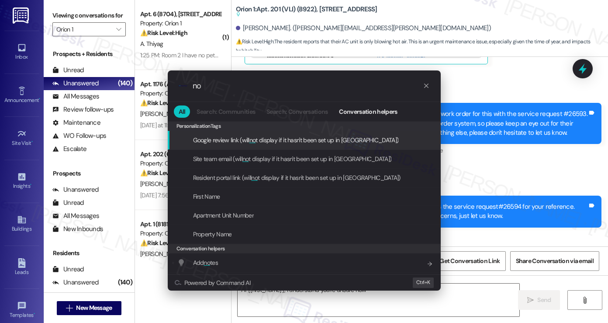
type input "not"
type textarea "Hi {{first_name}}, I understand you're unsure how"
type input "note"
type textarea "Hi {{first_name}}, I understand you're unsure how to reset"
type input "notes"
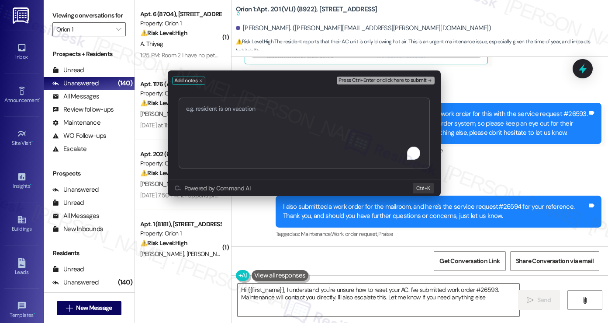
type textarea "Hi {{first_name}}, I understand you're unsure how to reset your AC. I've submit…"
drag, startPoint x: 387, startPoint y: 117, endPoint x: 308, endPoint y: 116, distance: 79.5
click at [308, 116] on textarea "WO#26593 (AC issue) and 26594 (Mailroom) filed by Residesk" at bounding box center [304, 132] width 251 height 71
type textarea "WO#26593 (AC issue) and 26594 (Mailroom) submitted"
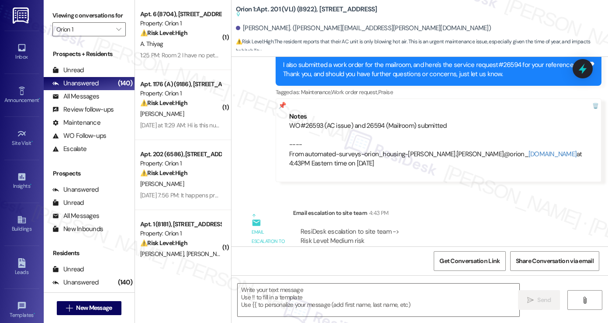
type textarea "Fetching suggested responses. Please feel free to read through the conversation…"
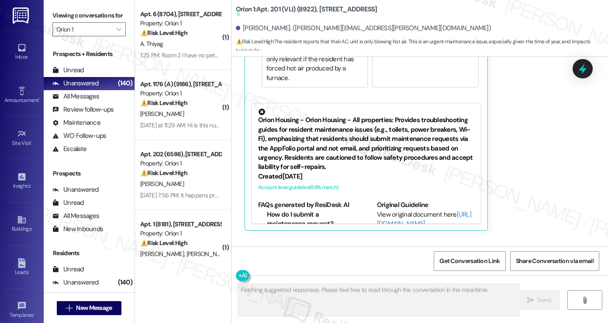
scroll to position [3022, 0]
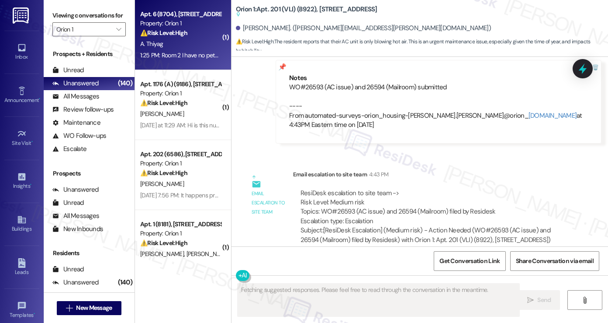
click at [165, 40] on div "A. Thiyag" at bounding box center [180, 43] width 83 height 11
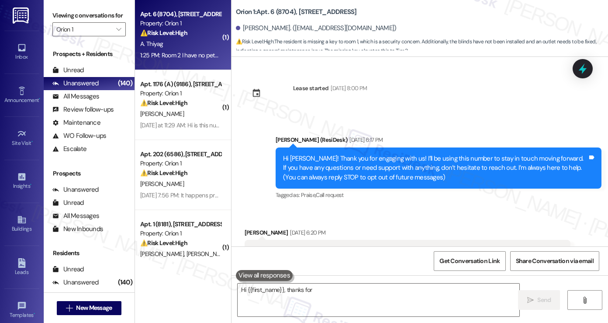
scroll to position [1485, 0]
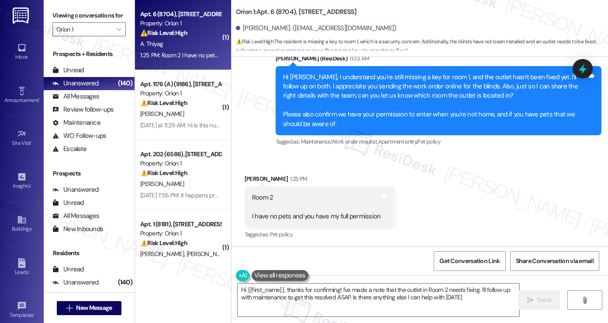
type textarea "Hi {{first_name}}, thanks for confirming! I've made a note that the outlet in R…"
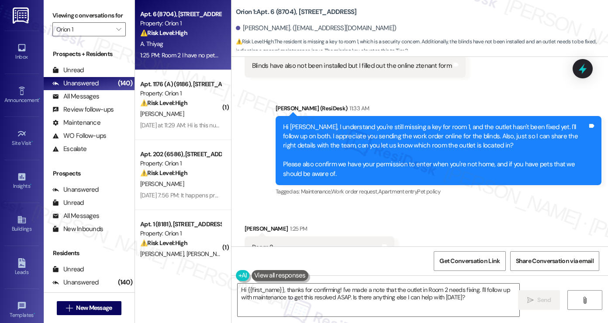
scroll to position [1398, 0]
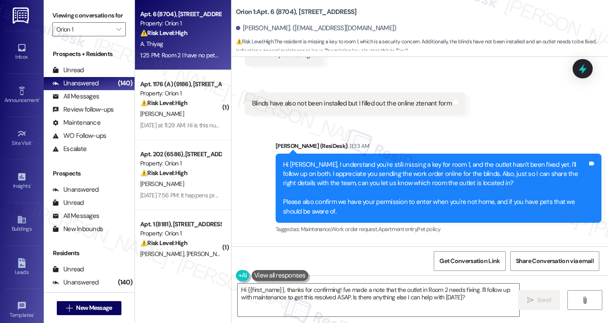
click at [365, 177] on div "Hi Aditya, I understand you're still missing a key for room 1, and the outlet h…" at bounding box center [435, 188] width 305 height 56
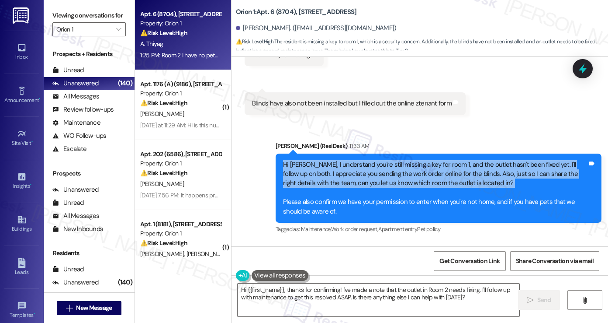
click at [365, 177] on div "Hi Aditya, I understand you're still missing a key for room 1, and the outlet h…" at bounding box center [435, 188] width 305 height 56
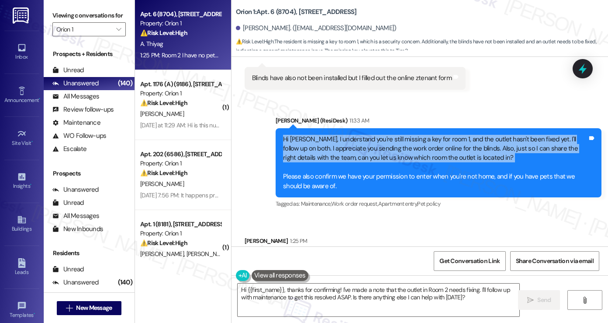
scroll to position [1485, 0]
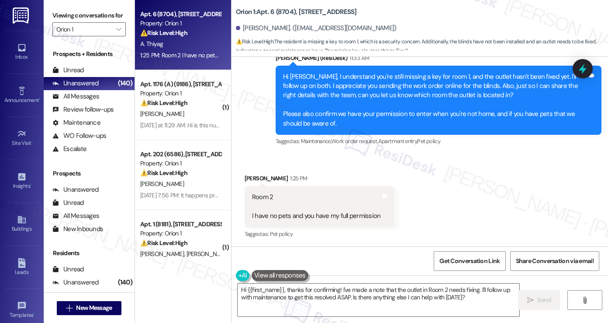
click at [255, 205] on div "Room 2 I have no pets and you have my full permission" at bounding box center [316, 206] width 129 height 28
click at [255, 33] on div "Aditya Thiyag. (thiyag@usc.edu)" at bounding box center [422, 28] width 372 height 17
click at [258, 186] on div "Room 2 I have no pets and you have my full permission Tags and notes" at bounding box center [320, 206] width 150 height 41
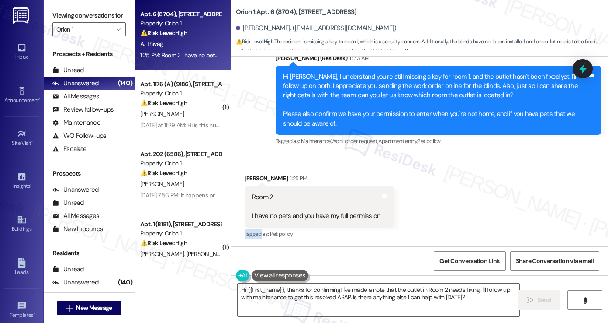
click at [258, 186] on div "Room 2 I have no pets and you have my full permission Tags and notes" at bounding box center [320, 206] width 150 height 41
click at [259, 178] on div "Aditya Thiyag 1:25 PM" at bounding box center [320, 179] width 150 height 12
copy div "Aditya Thiyag"
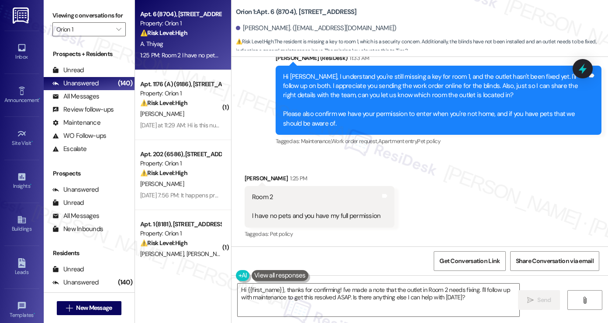
click at [59, 9] on label "Viewing conversations for" at bounding box center [88, 16] width 73 height 14
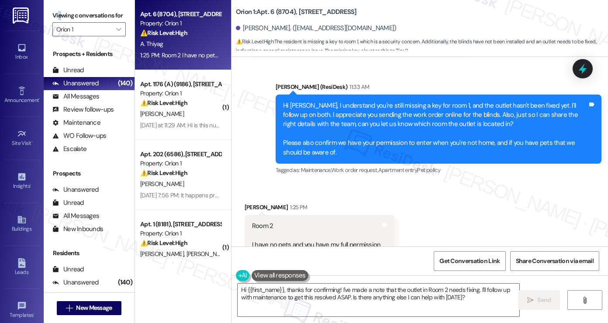
scroll to position [1442, 0]
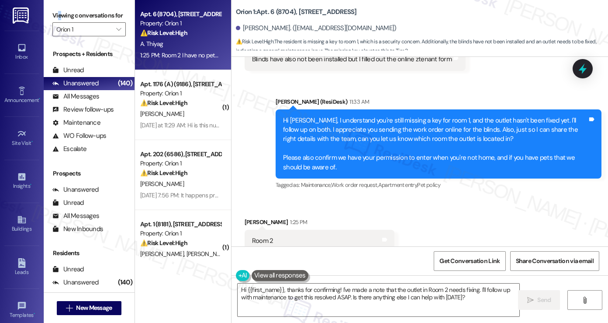
click at [61, 9] on label "Viewing conversations for" at bounding box center [88, 16] width 73 height 14
